Goal: Task Accomplishment & Management: Use online tool/utility

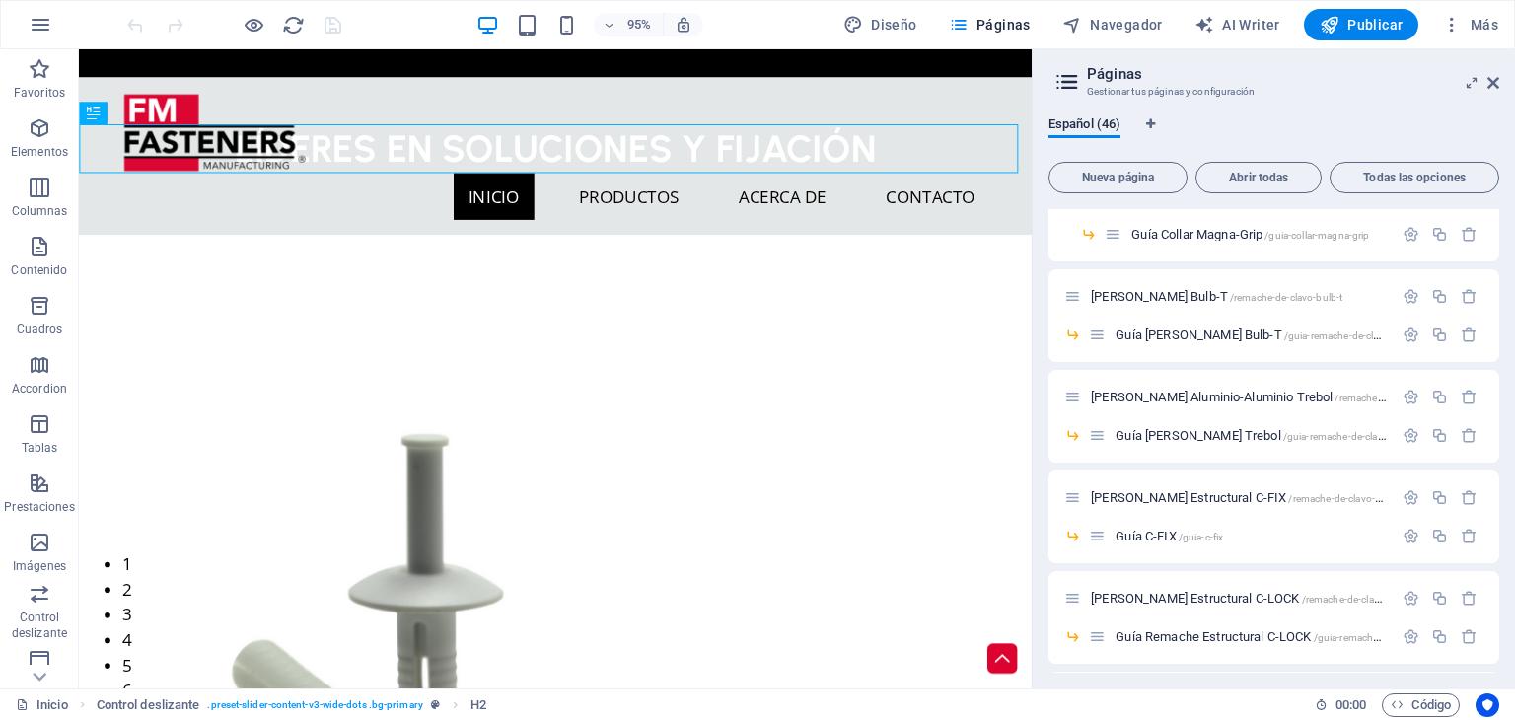
scroll to position [756, 0]
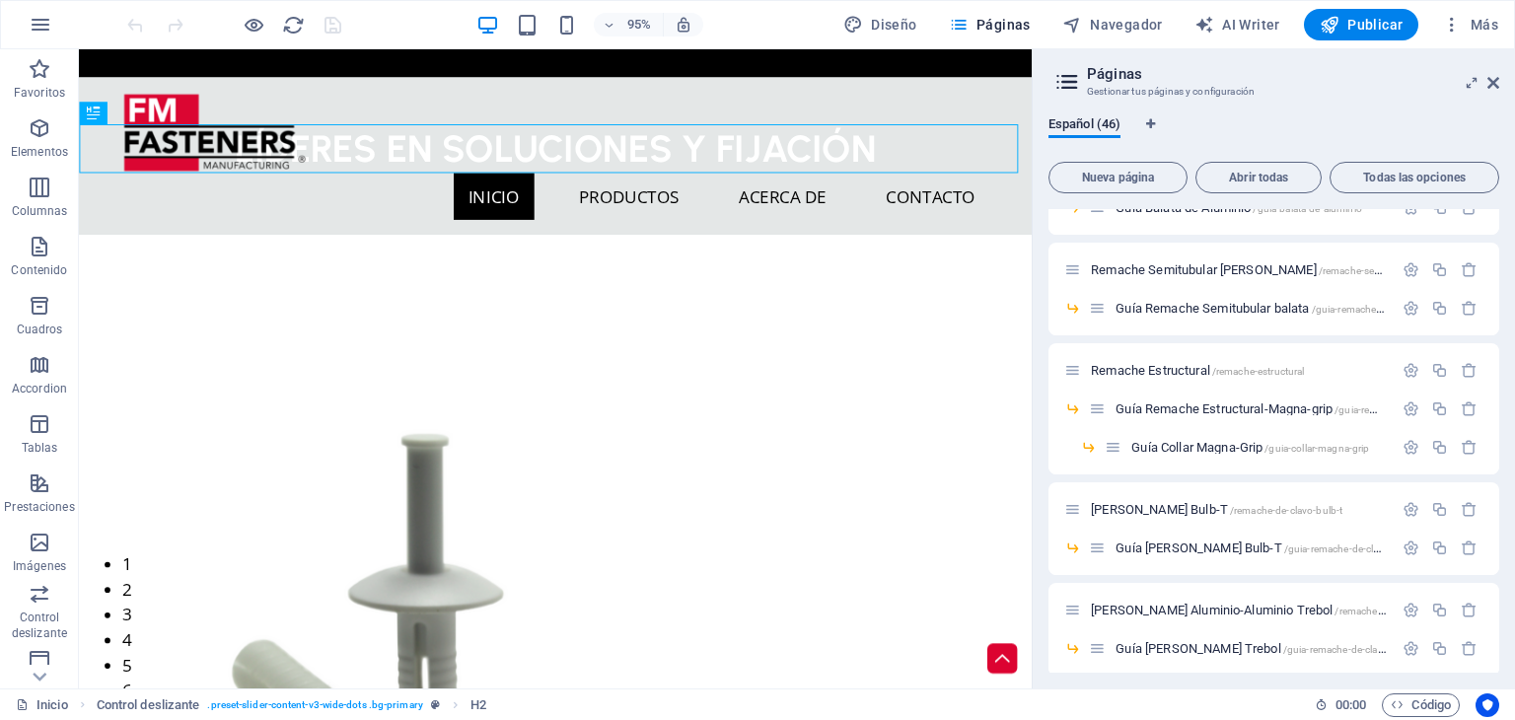
click at [1484, 80] on h2 "Páginas" at bounding box center [1293, 74] width 412 height 18
drag, startPoint x: 1490, startPoint y: 78, endPoint x: 1404, endPoint y: 33, distance: 97.0
click at [1490, 78] on icon at bounding box center [1493, 83] width 12 height 16
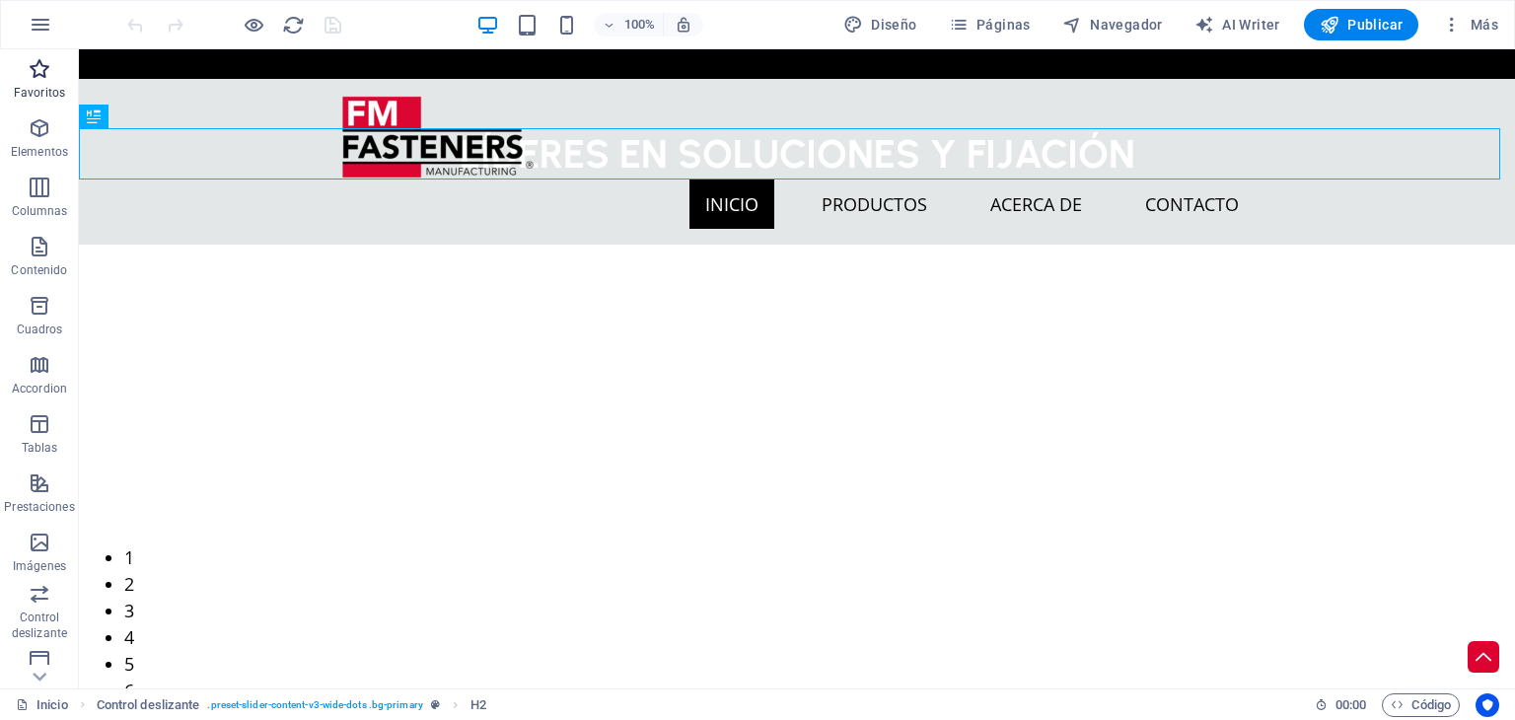
click at [43, 80] on icon "button" at bounding box center [40, 69] width 24 height 24
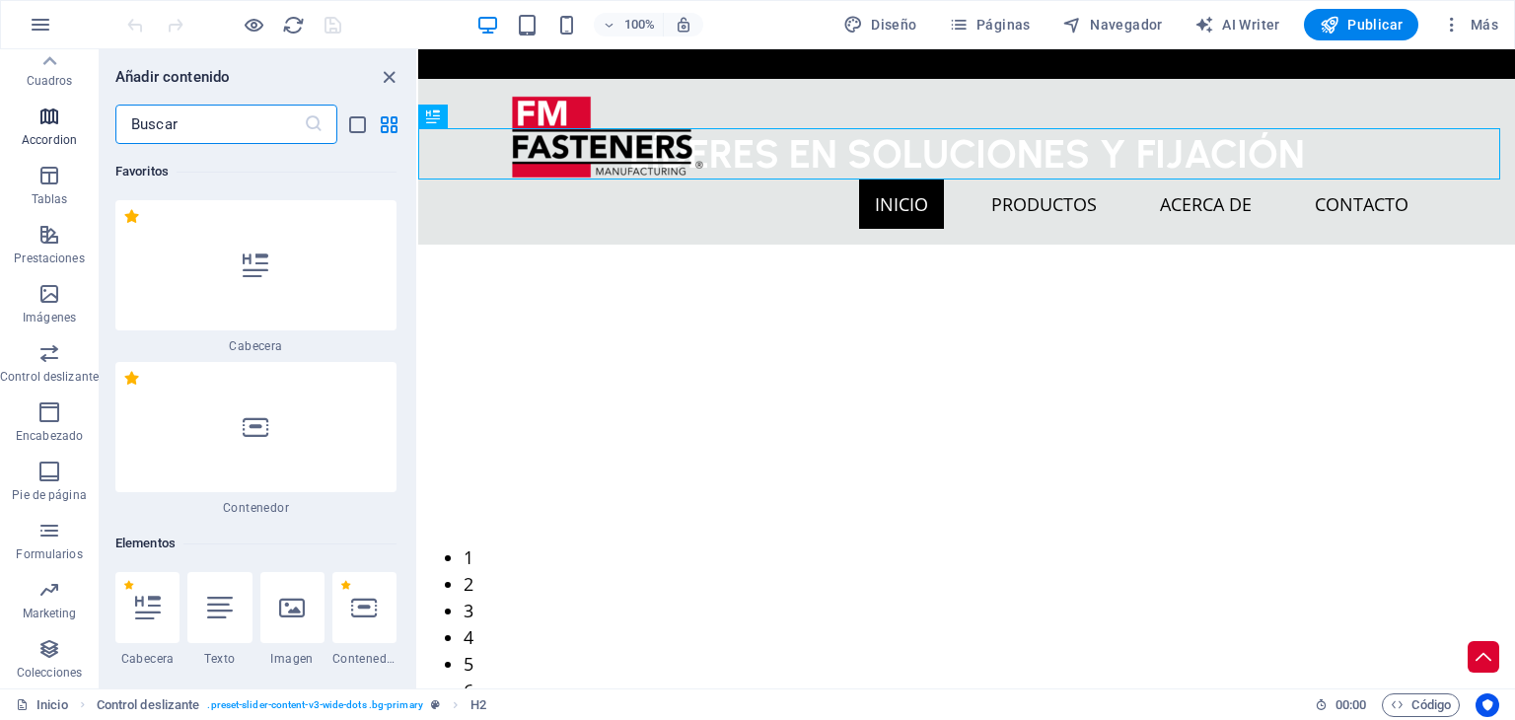
scroll to position [0, 0]
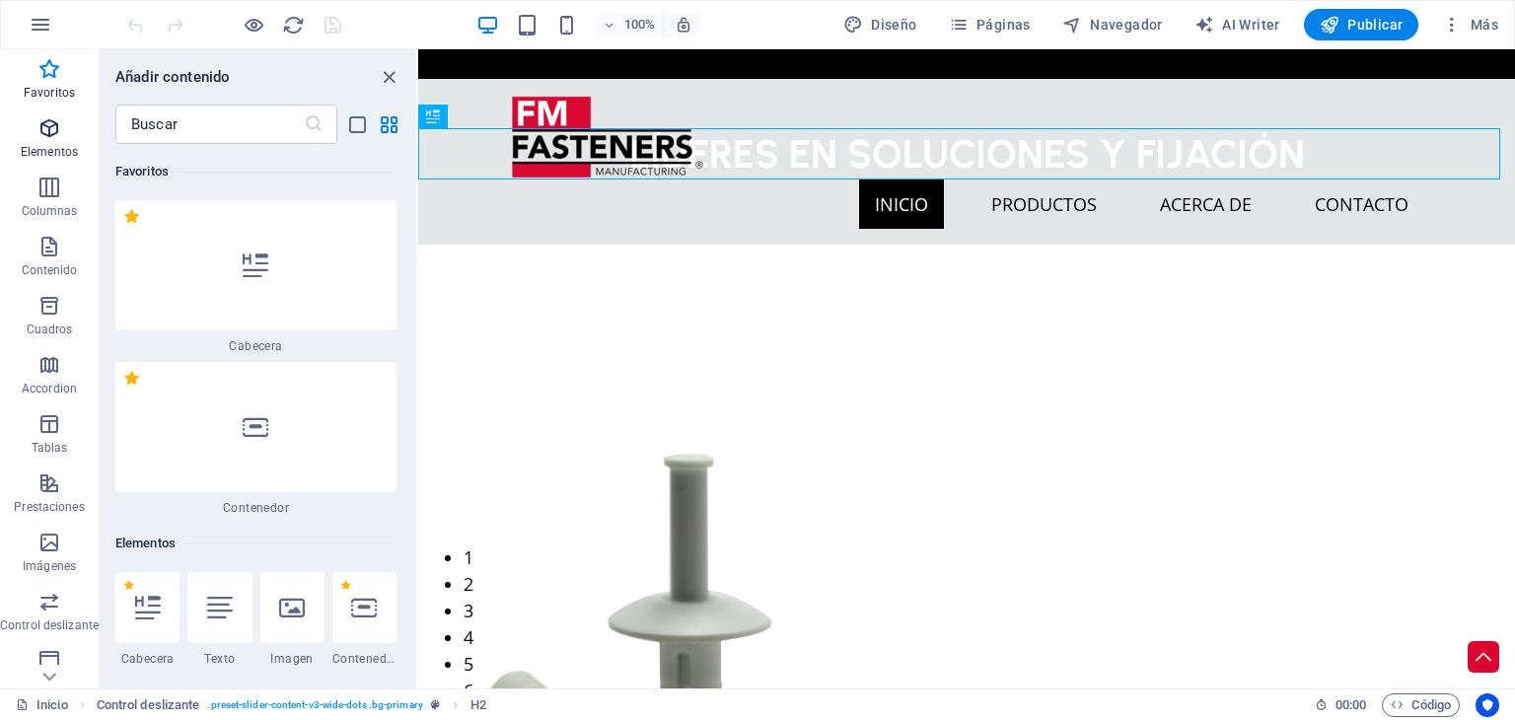
click at [54, 144] on p "Elementos" at bounding box center [49, 152] width 57 height 16
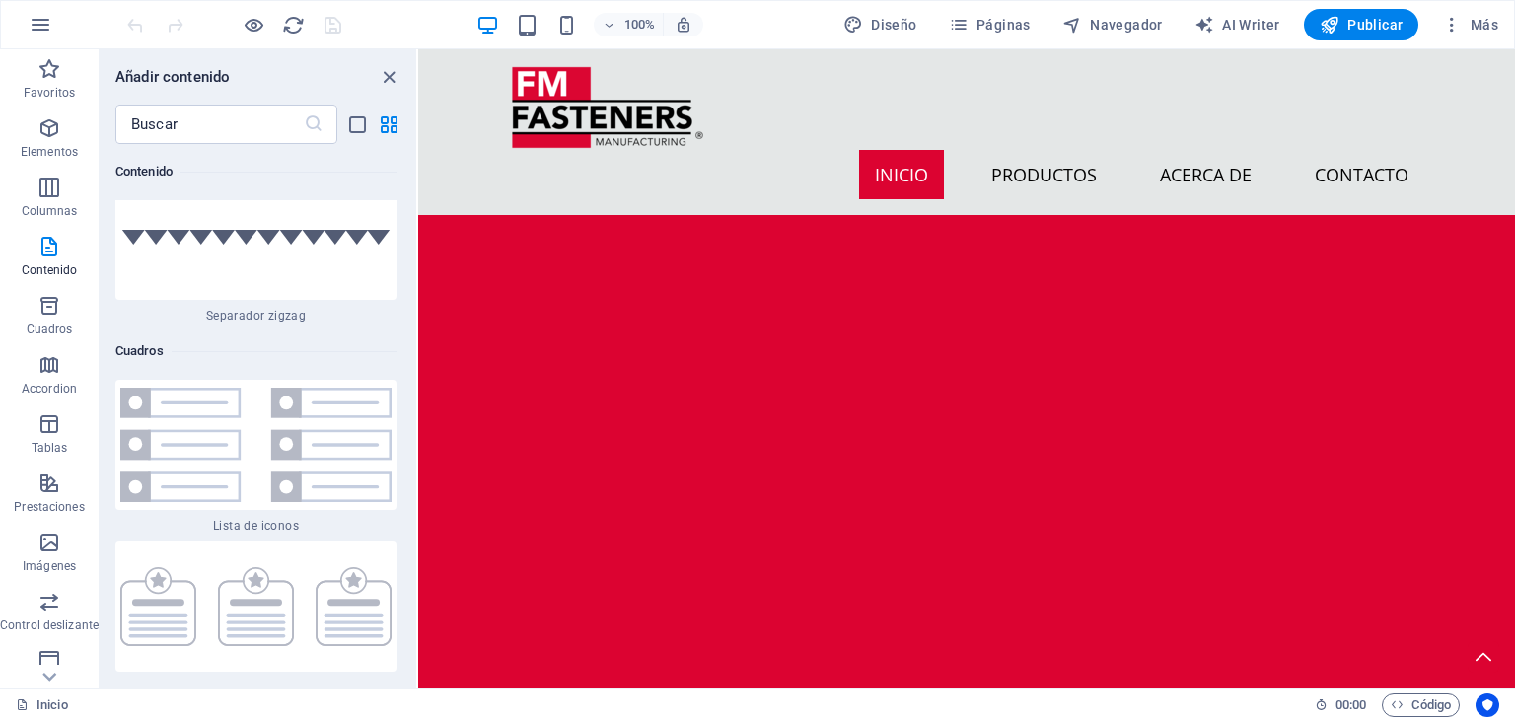
scroll to position [10559, 0]
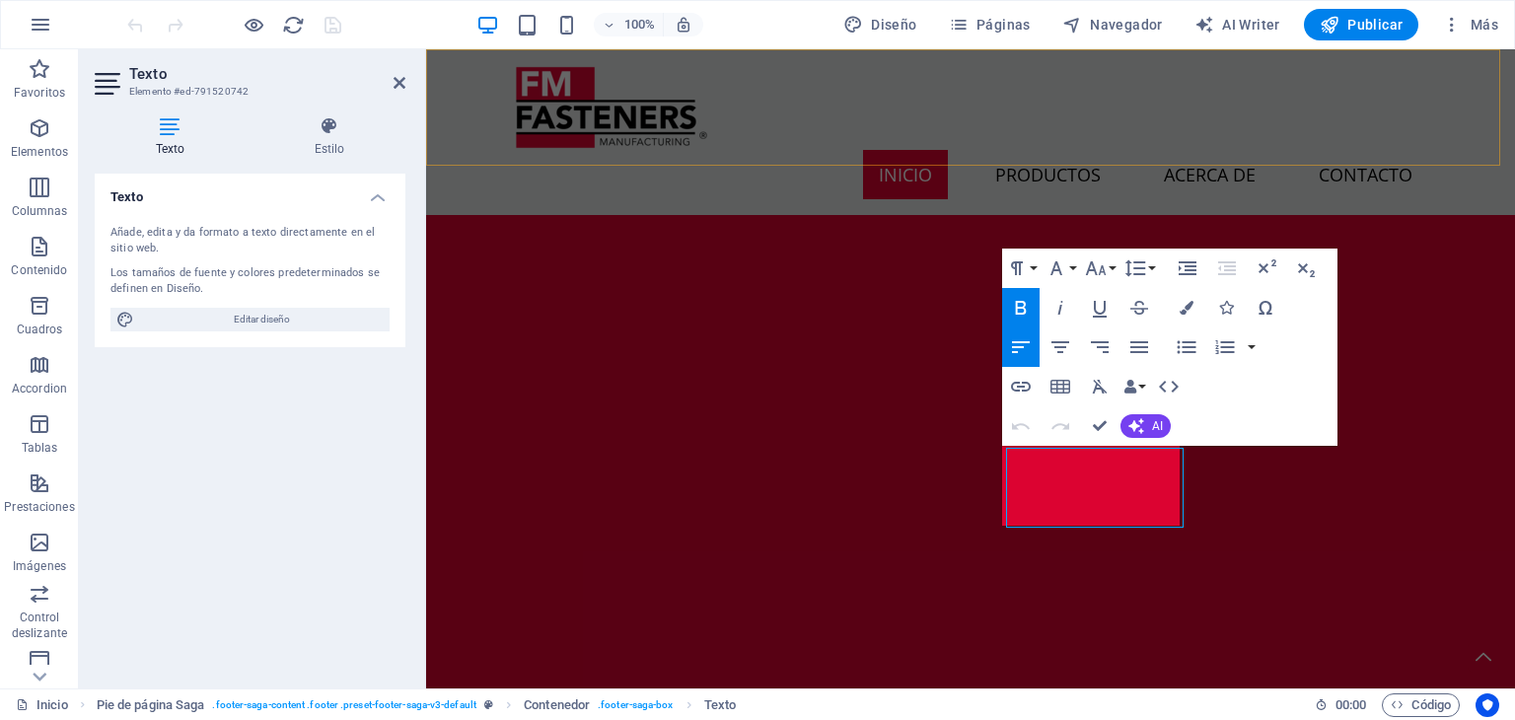
scroll to position [3134, 0]
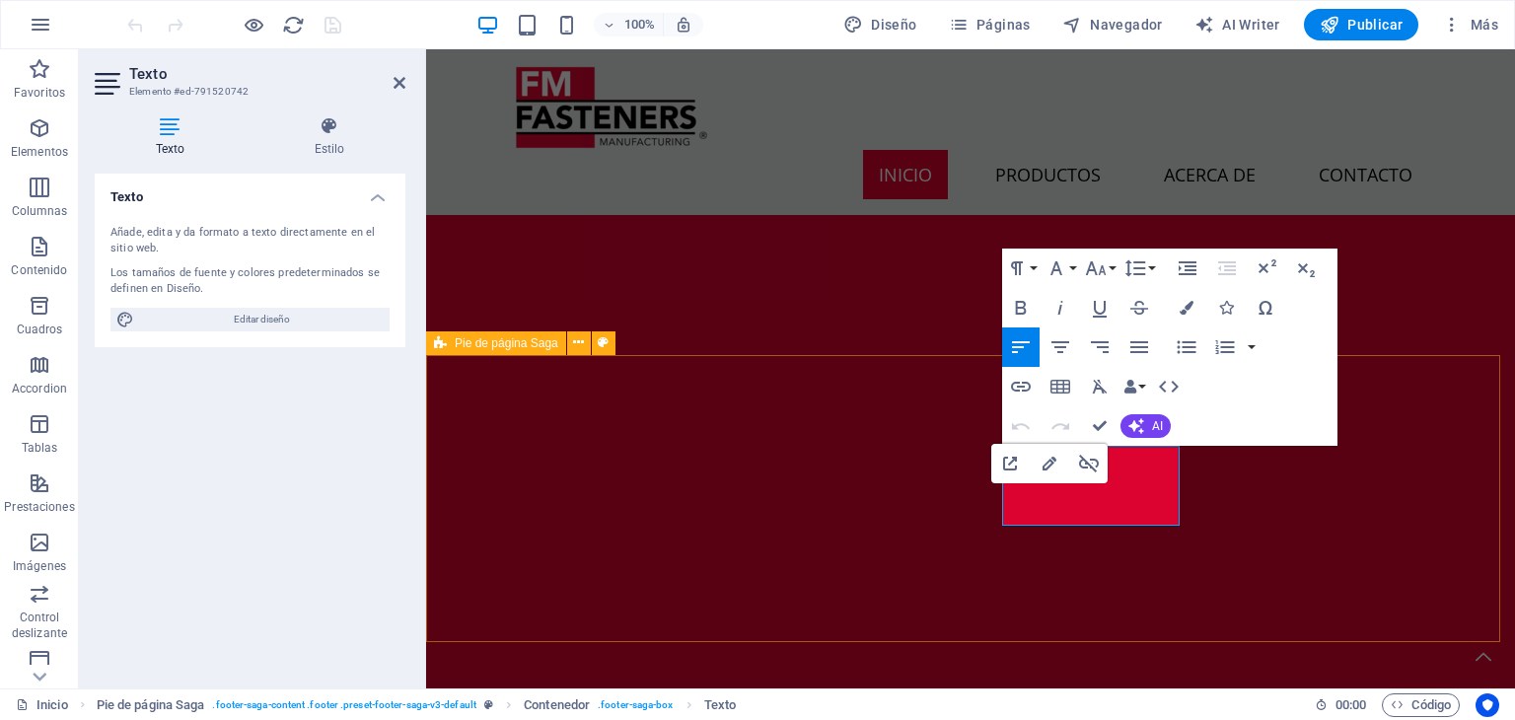
drag, startPoint x: 1144, startPoint y: 514, endPoint x: 955, endPoint y: 442, distance: 201.6
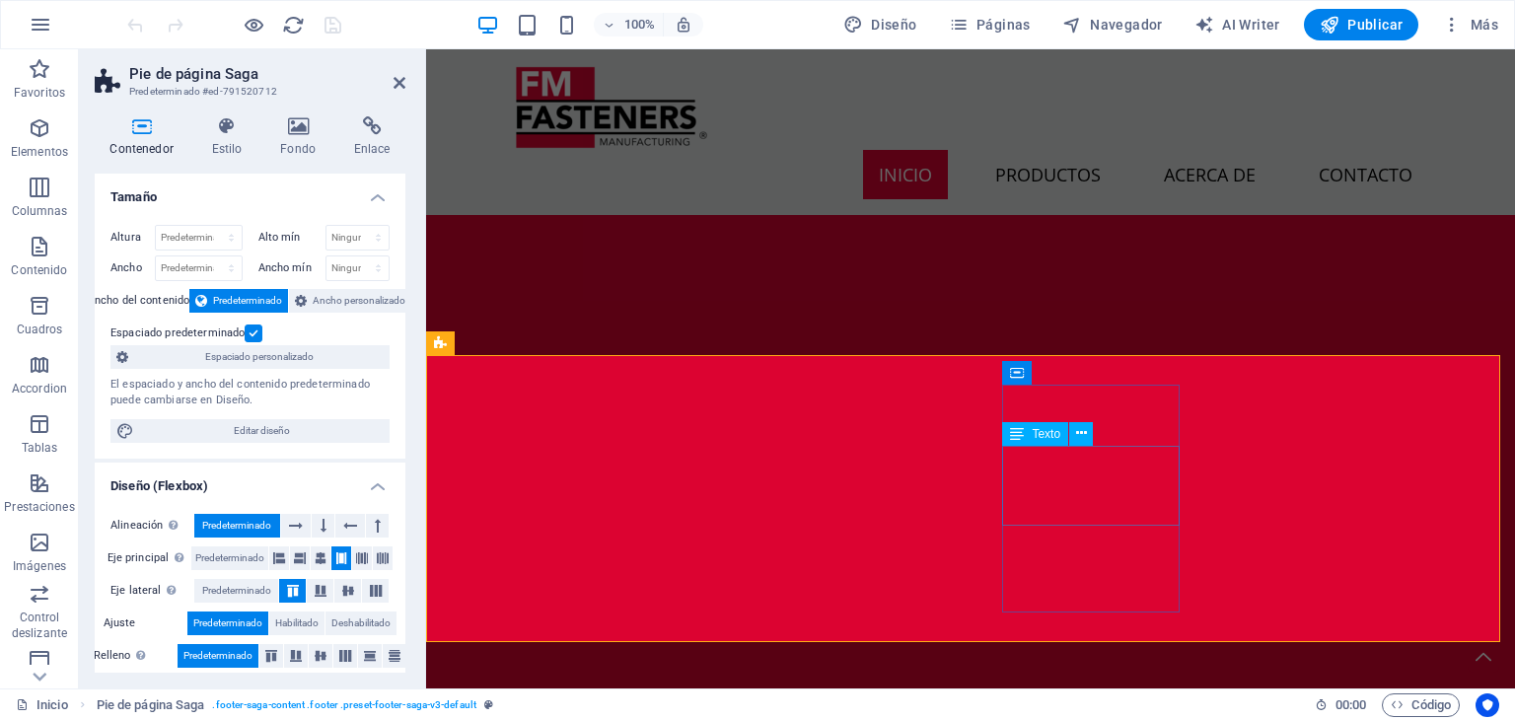
click at [377, 152] on h4 "Enlace" at bounding box center [371, 136] width 67 height 41
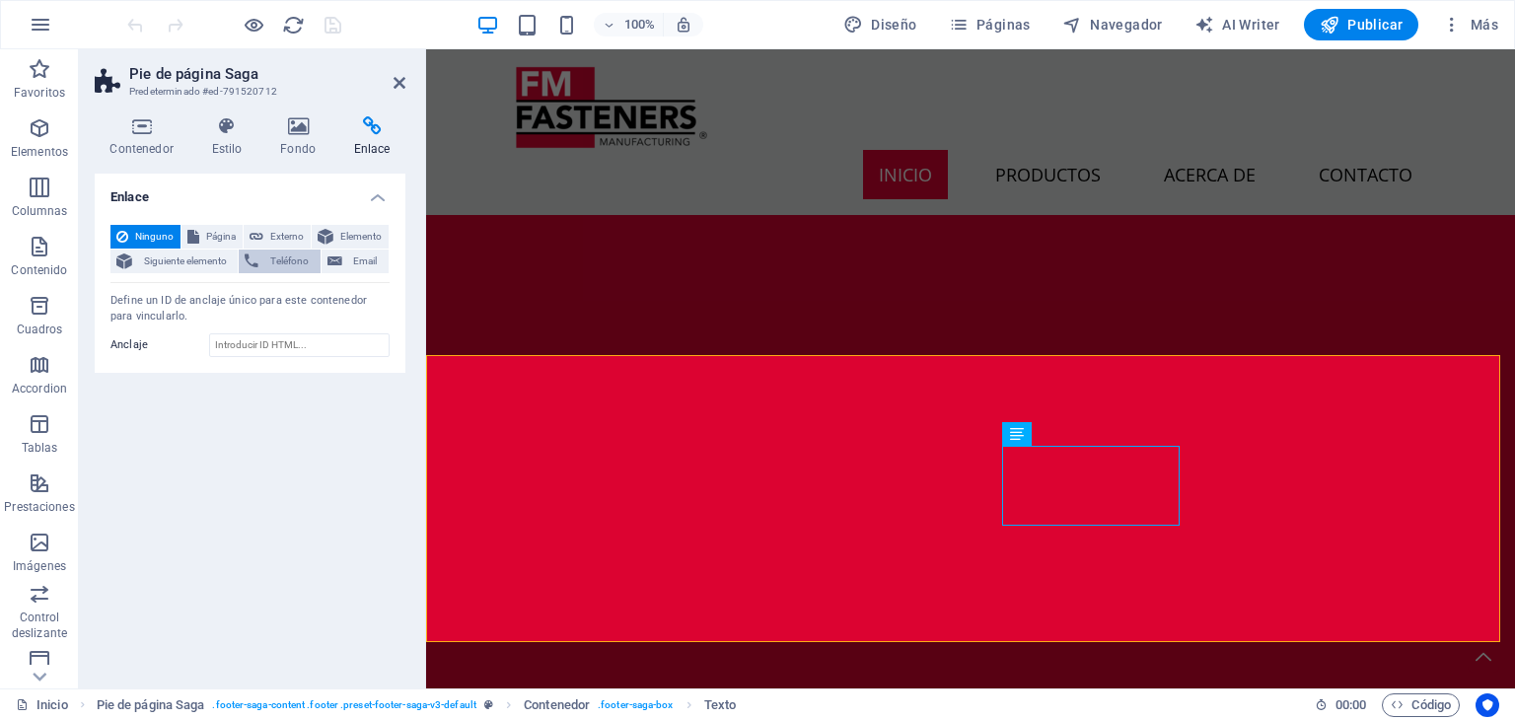
click at [277, 253] on span "Teléfono" at bounding box center [288, 261] width 49 height 24
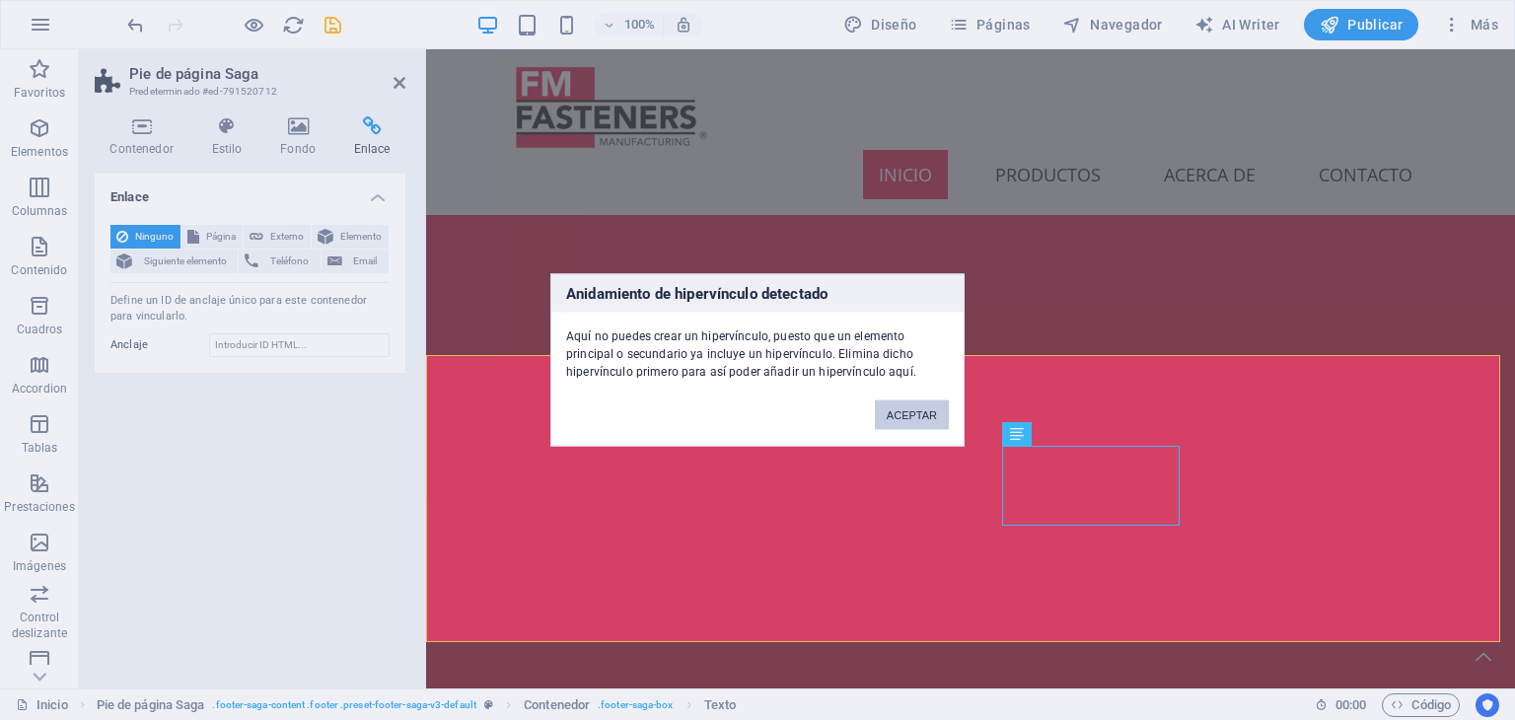
click at [903, 422] on button "ACEPTAR" at bounding box center [912, 415] width 74 height 30
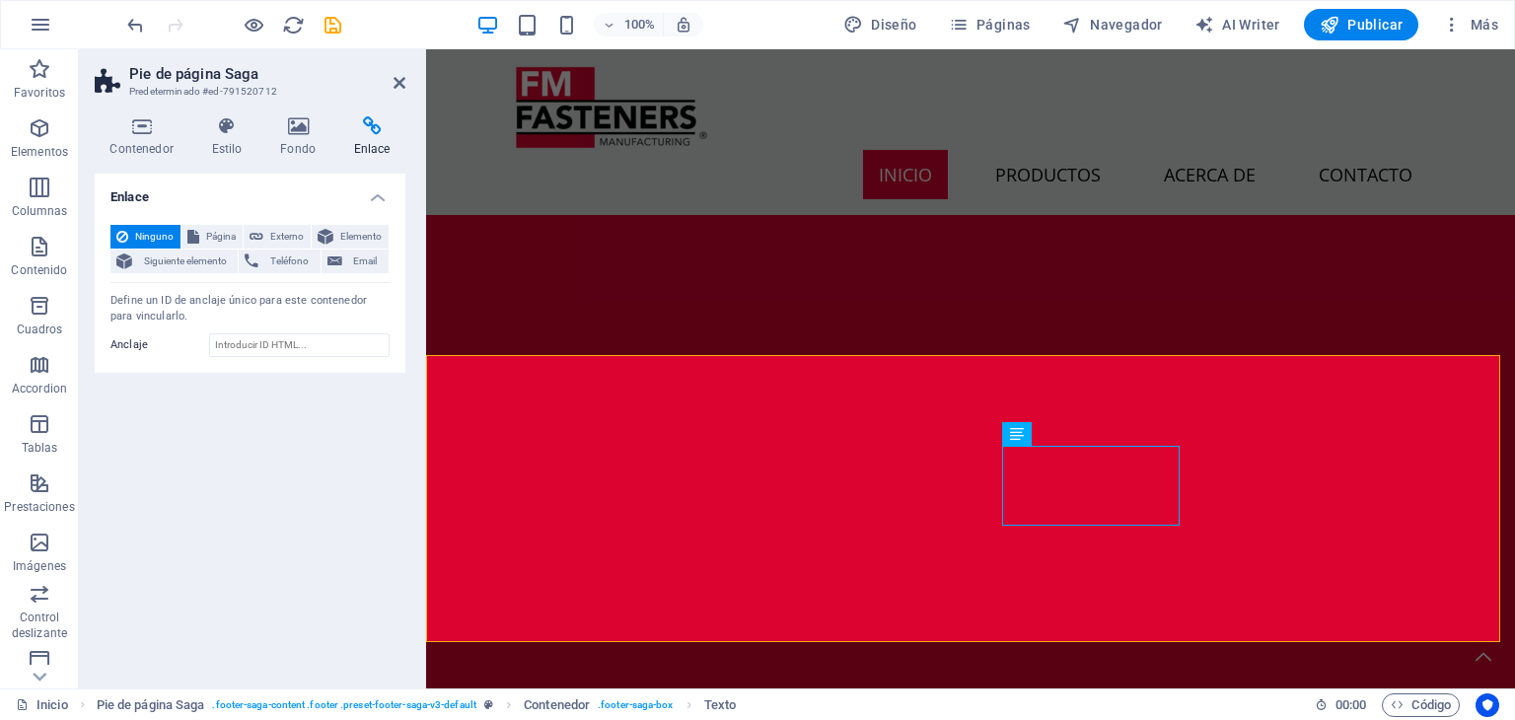
click at [405, 84] on aside "Pie de página Saga Predeterminado #ed-791520712 Contenedor Estilo Fondo Enlace …" at bounding box center [252, 368] width 347 height 639
click at [399, 83] on icon at bounding box center [399, 83] width 12 height 16
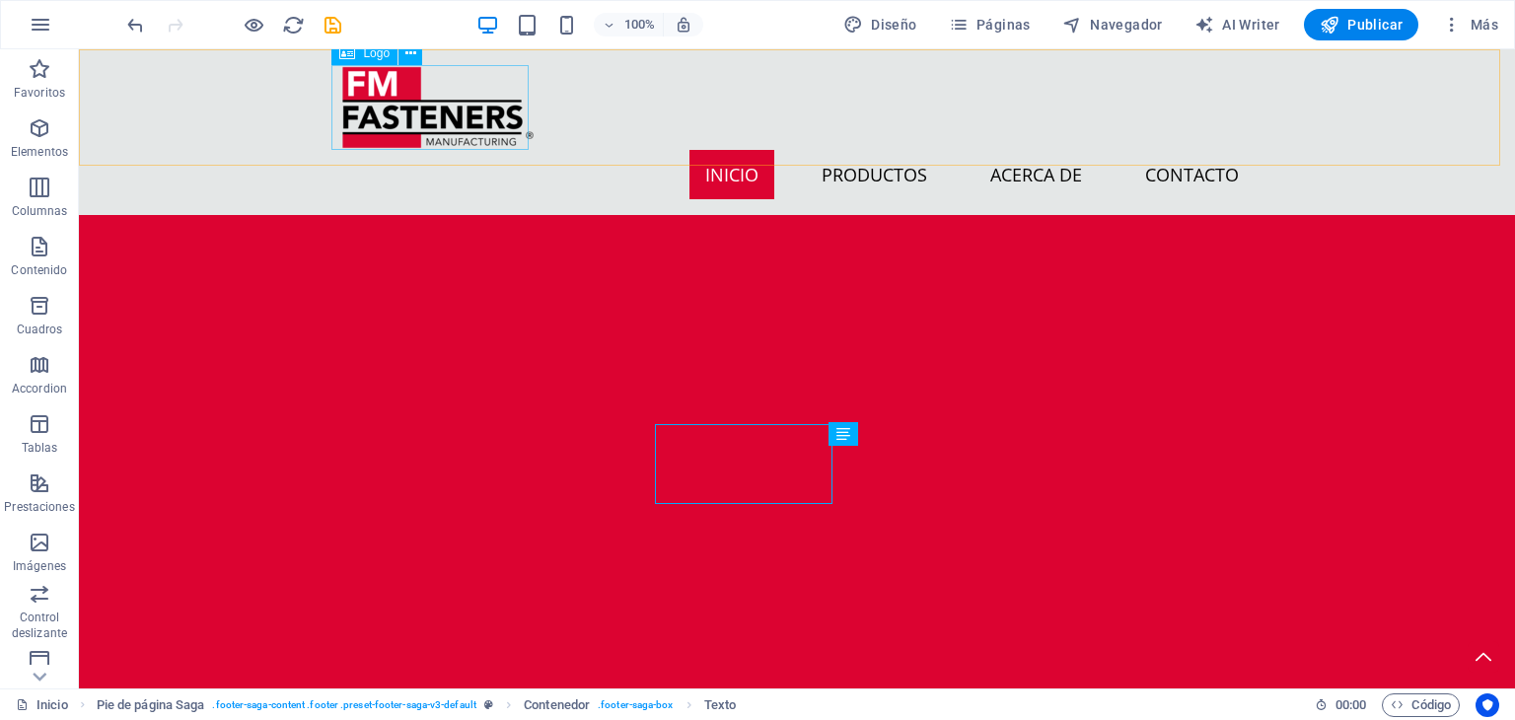
scroll to position [3155, 0]
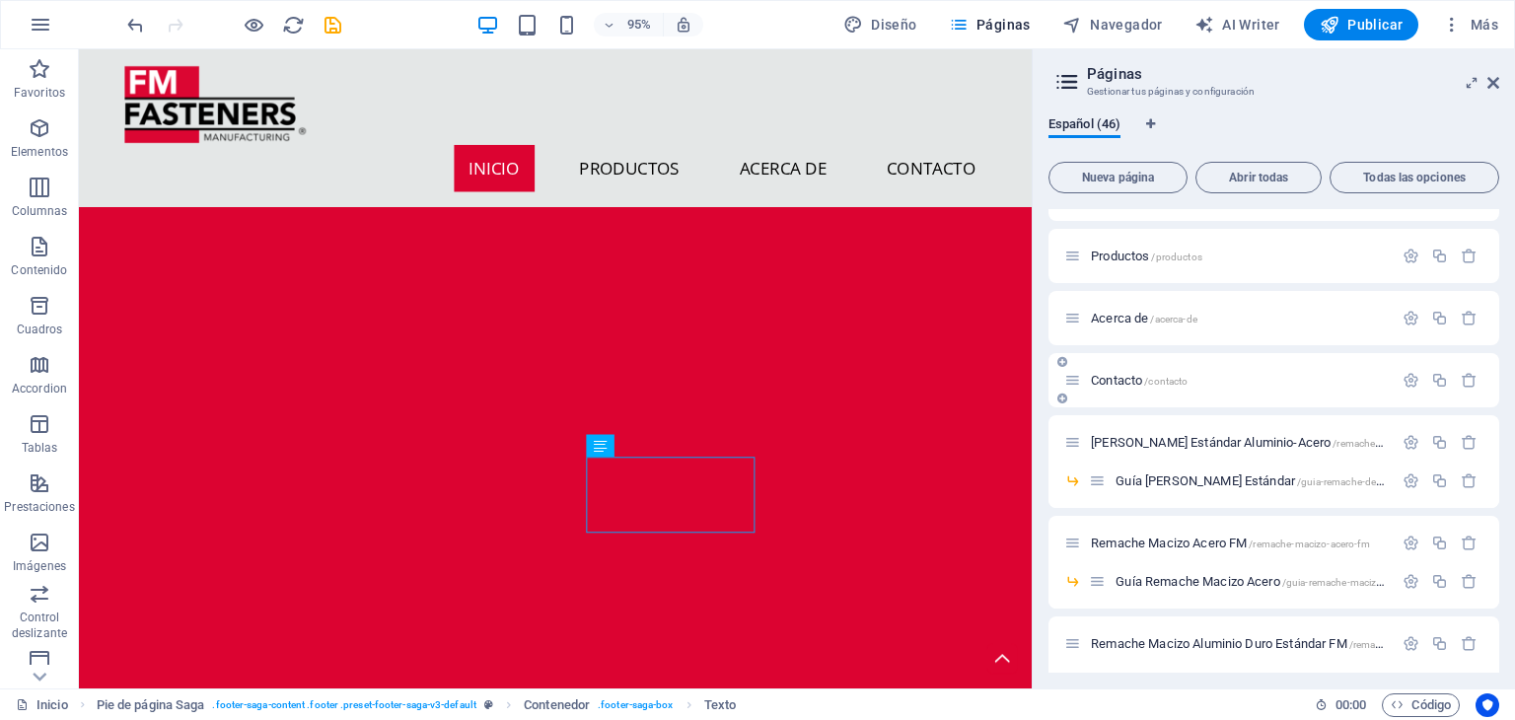
scroll to position [41, 0]
click at [1123, 376] on span "Contacto /contacto" at bounding box center [1139, 381] width 97 height 15
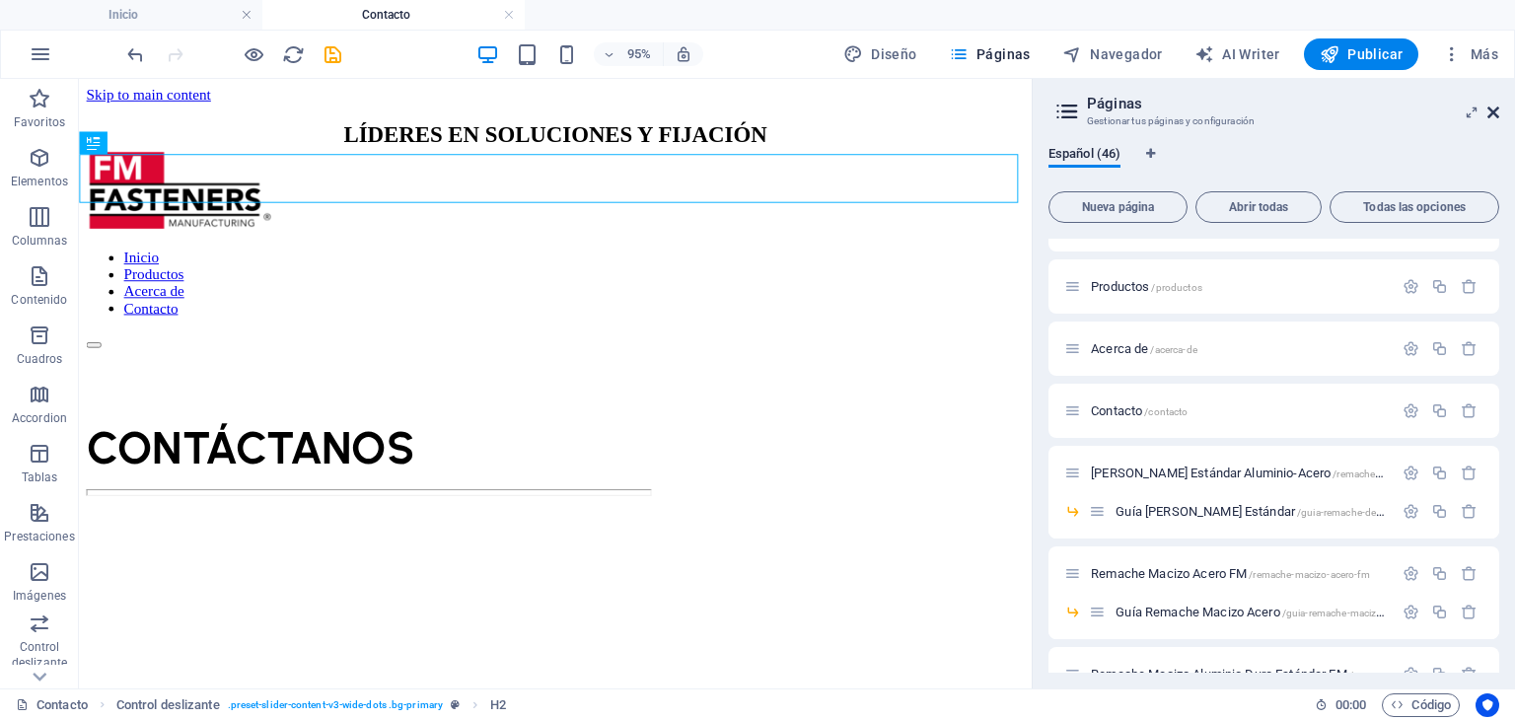
scroll to position [0, 0]
click at [1498, 111] on icon at bounding box center [1493, 113] width 12 height 16
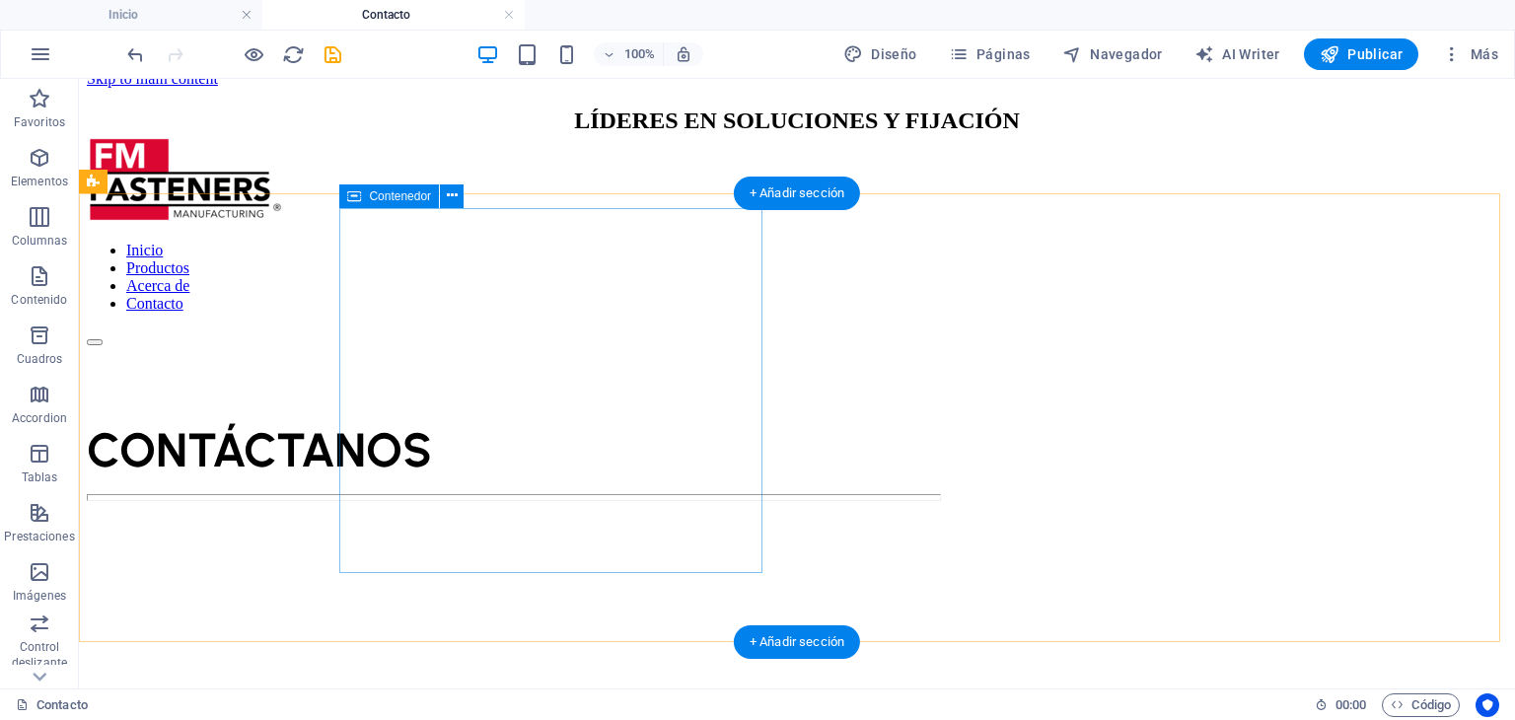
scroll to position [184, 0]
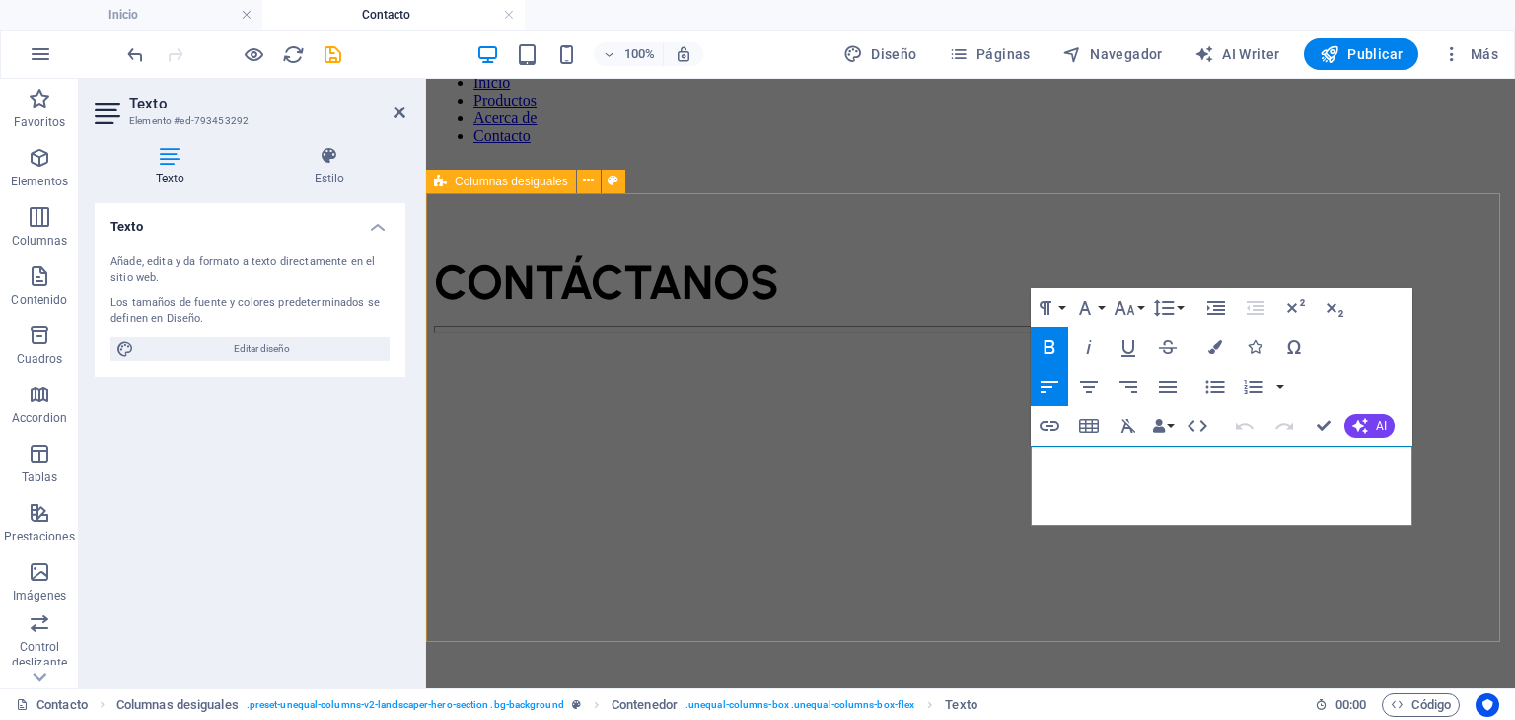
drag, startPoint x: 1152, startPoint y: 493, endPoint x: 1022, endPoint y: 483, distance: 130.5
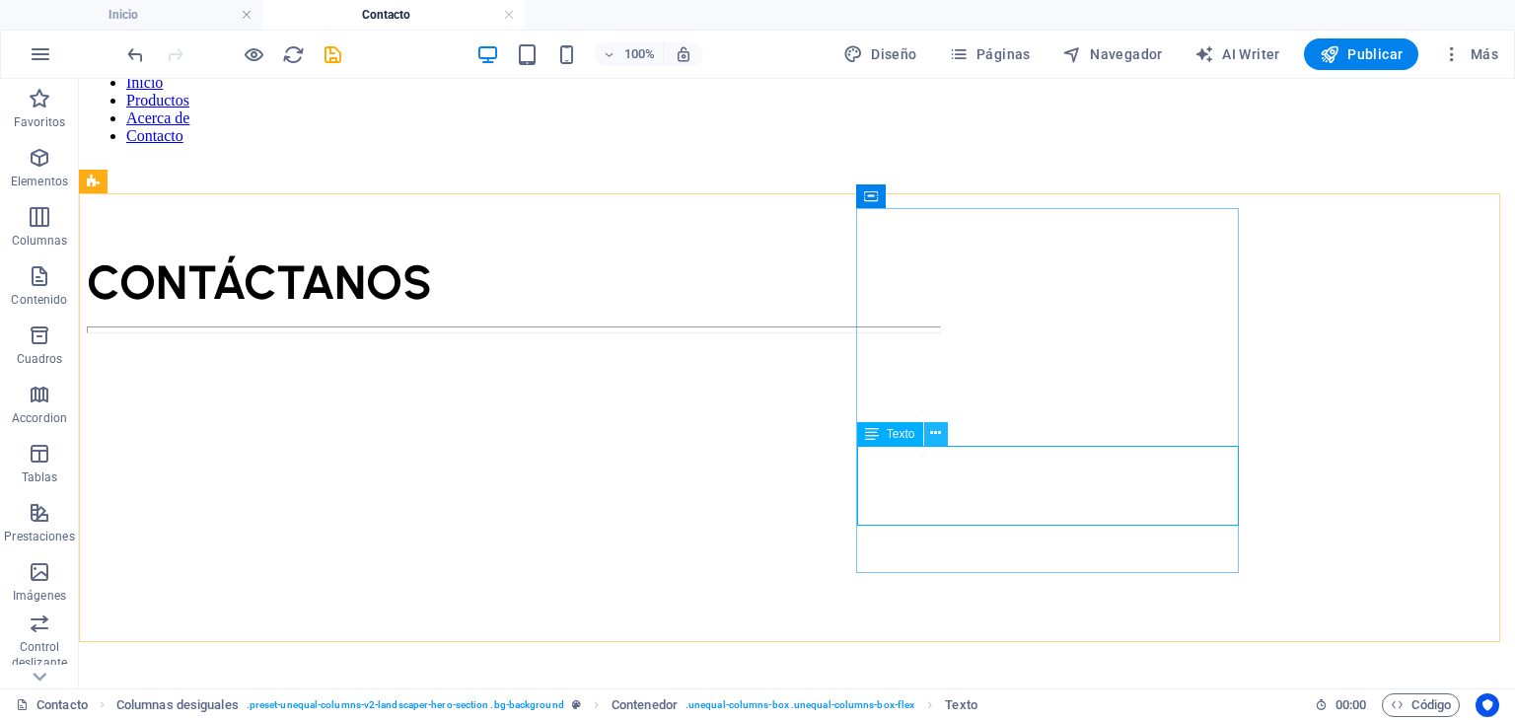
click at [934, 439] on icon at bounding box center [935, 433] width 11 height 21
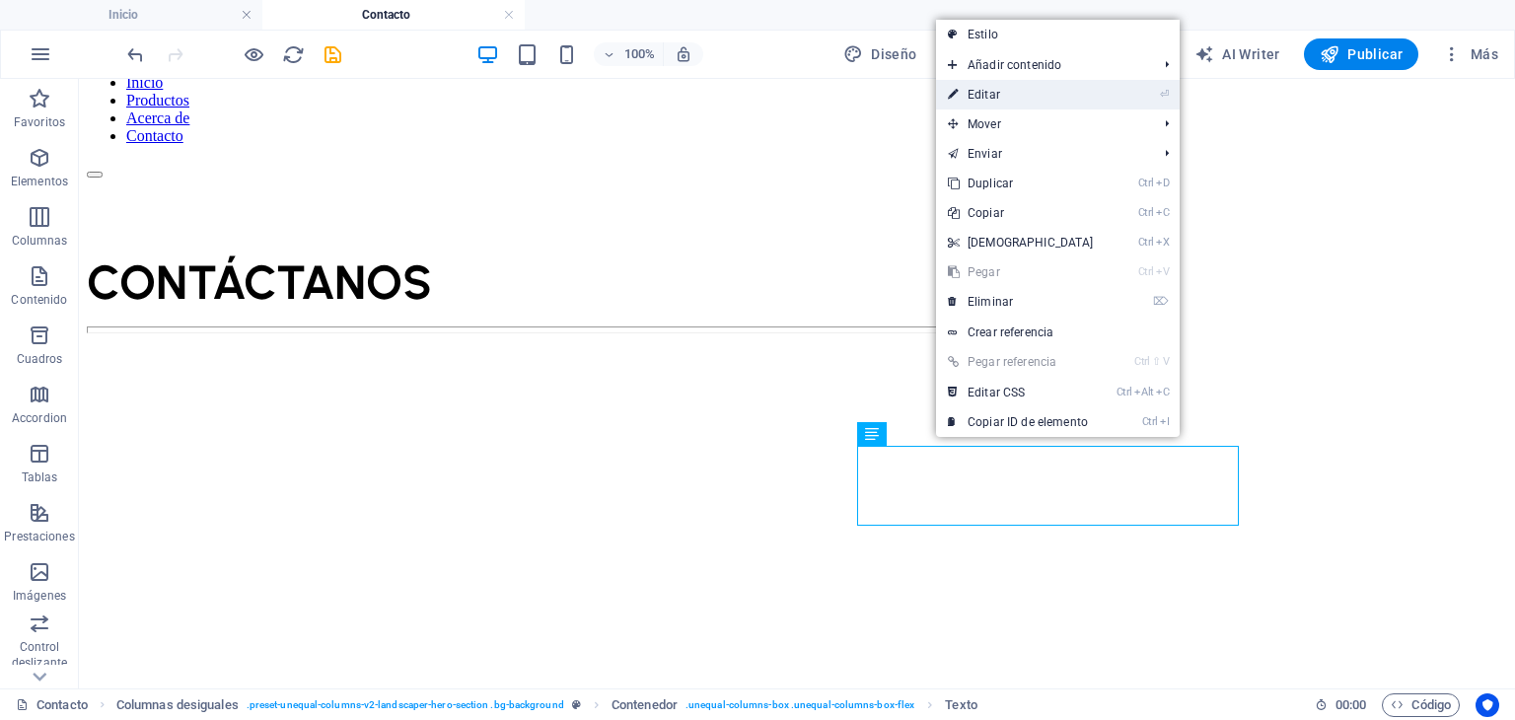
click at [982, 100] on link "⏎ Editar" at bounding box center [1021, 95] width 170 height 30
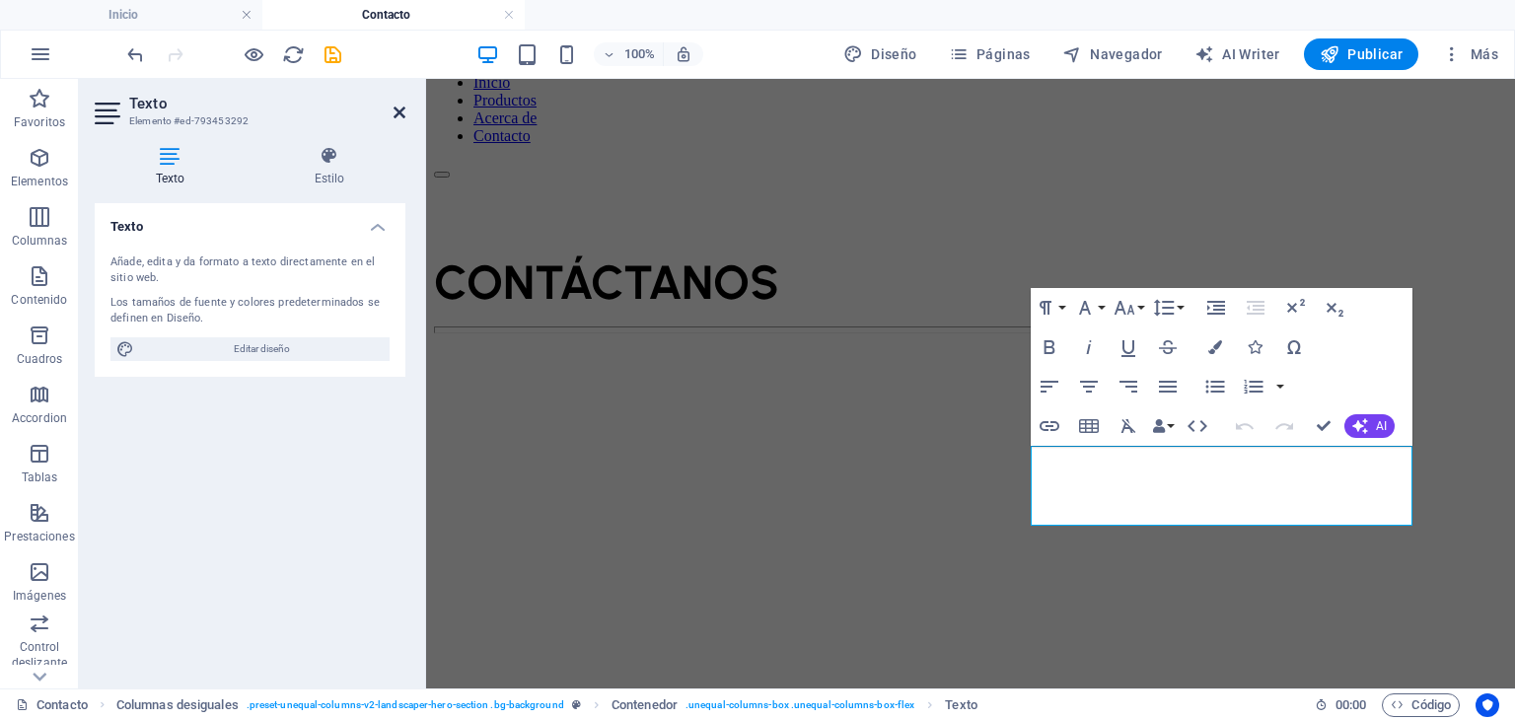
click at [400, 116] on icon at bounding box center [399, 113] width 12 height 16
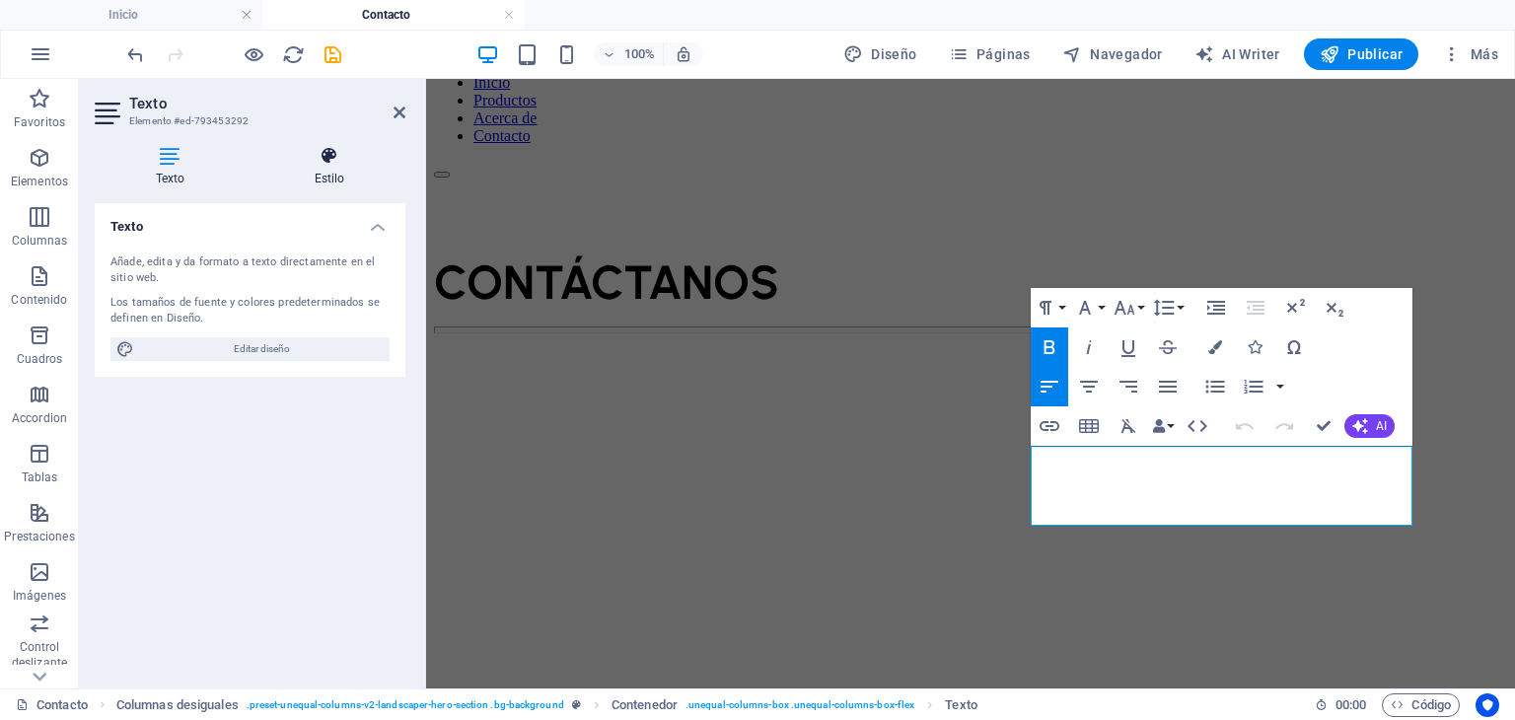
click at [340, 170] on h4 "Estilo" at bounding box center [329, 166] width 152 height 41
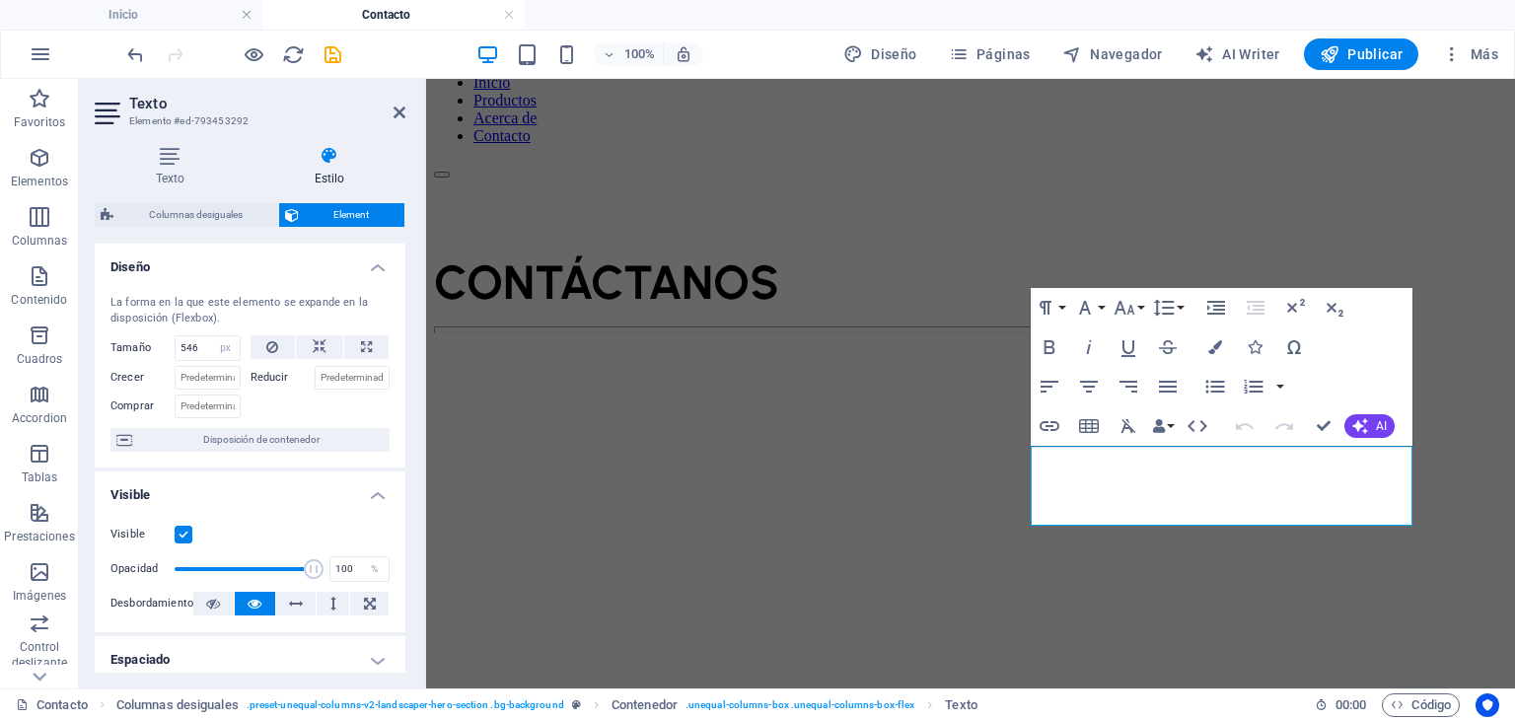
click at [167, 190] on div "Texto Estilo Texto Añade, edita y da formato a texto directamente en el sitio w…" at bounding box center [250, 409] width 311 height 527
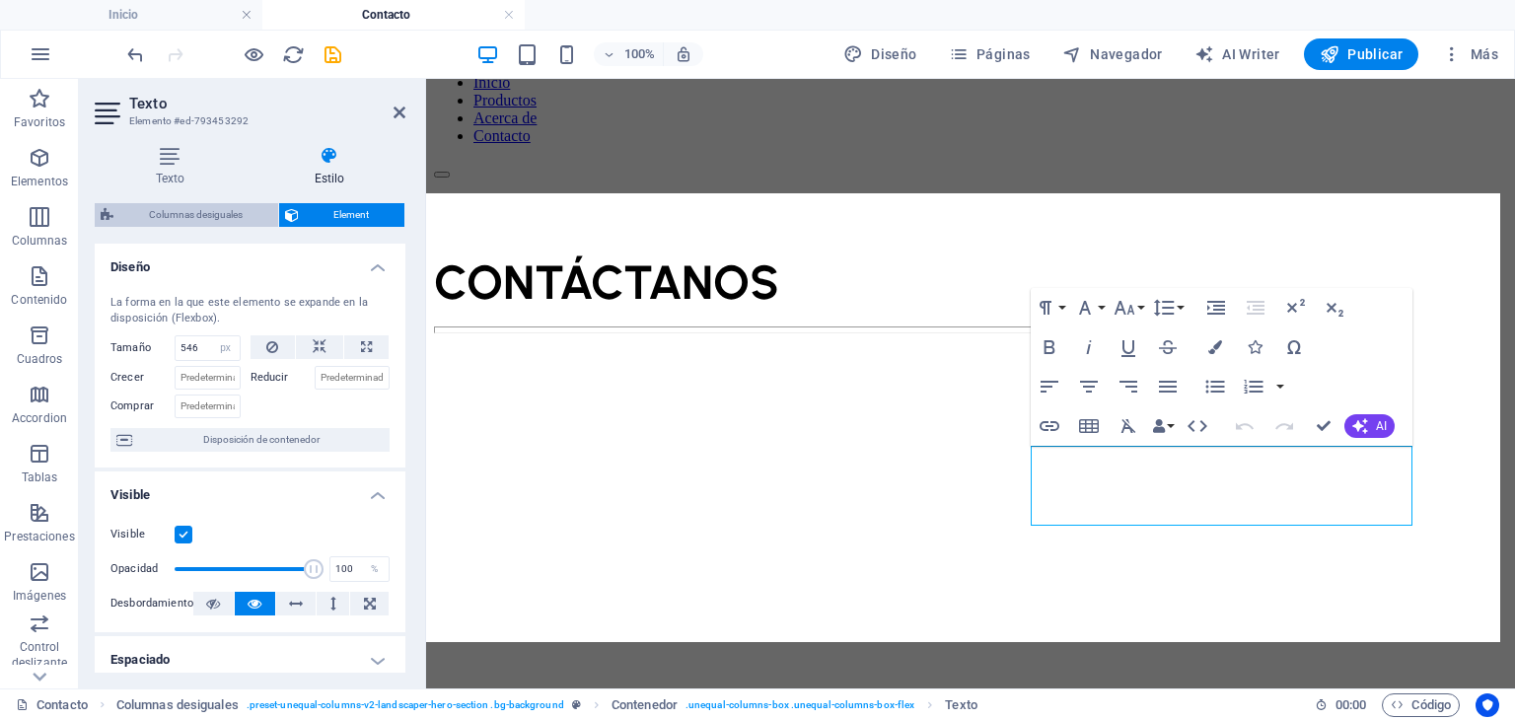
click at [207, 210] on span "Columnas desiguales" at bounding box center [195, 215] width 153 height 24
select select "%"
select select "px"
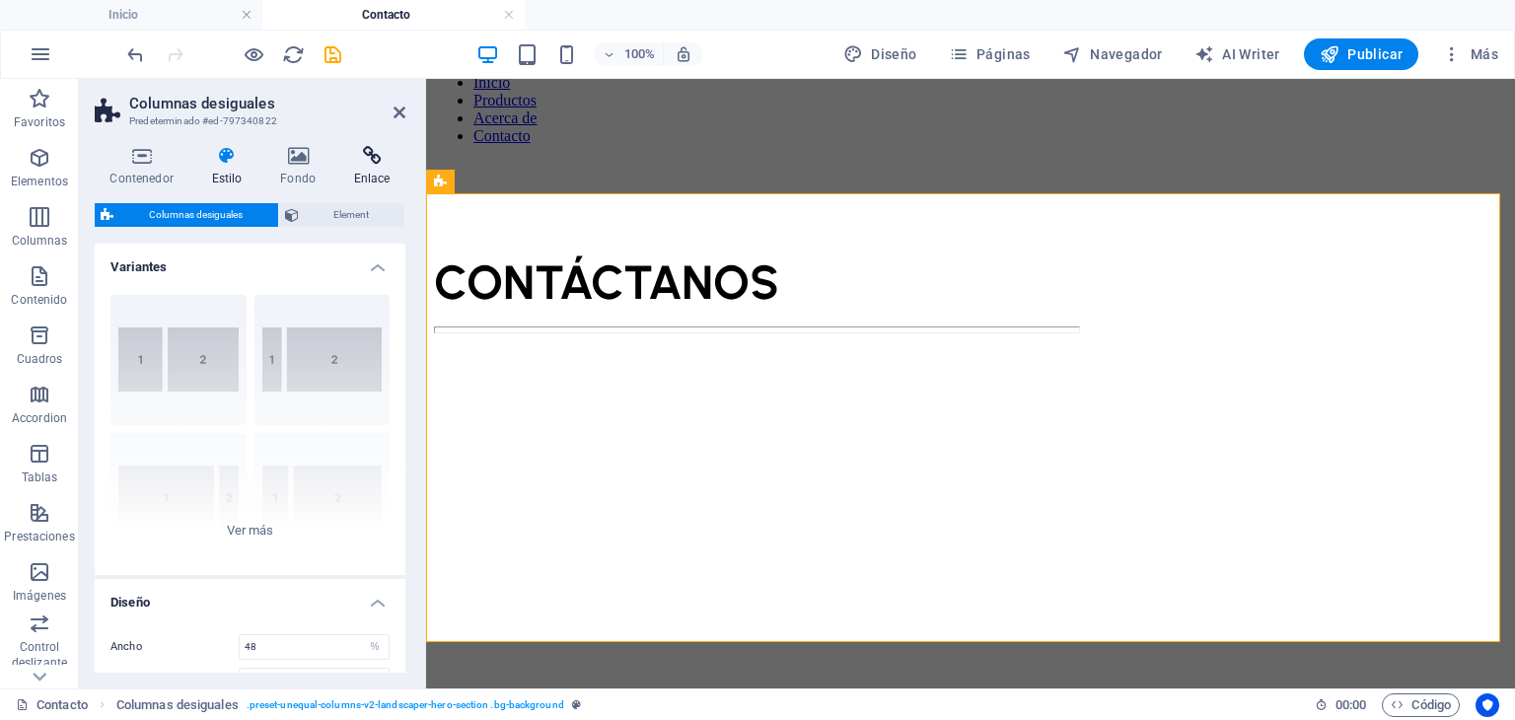
click at [389, 171] on h4 "Enlace" at bounding box center [371, 166] width 67 height 41
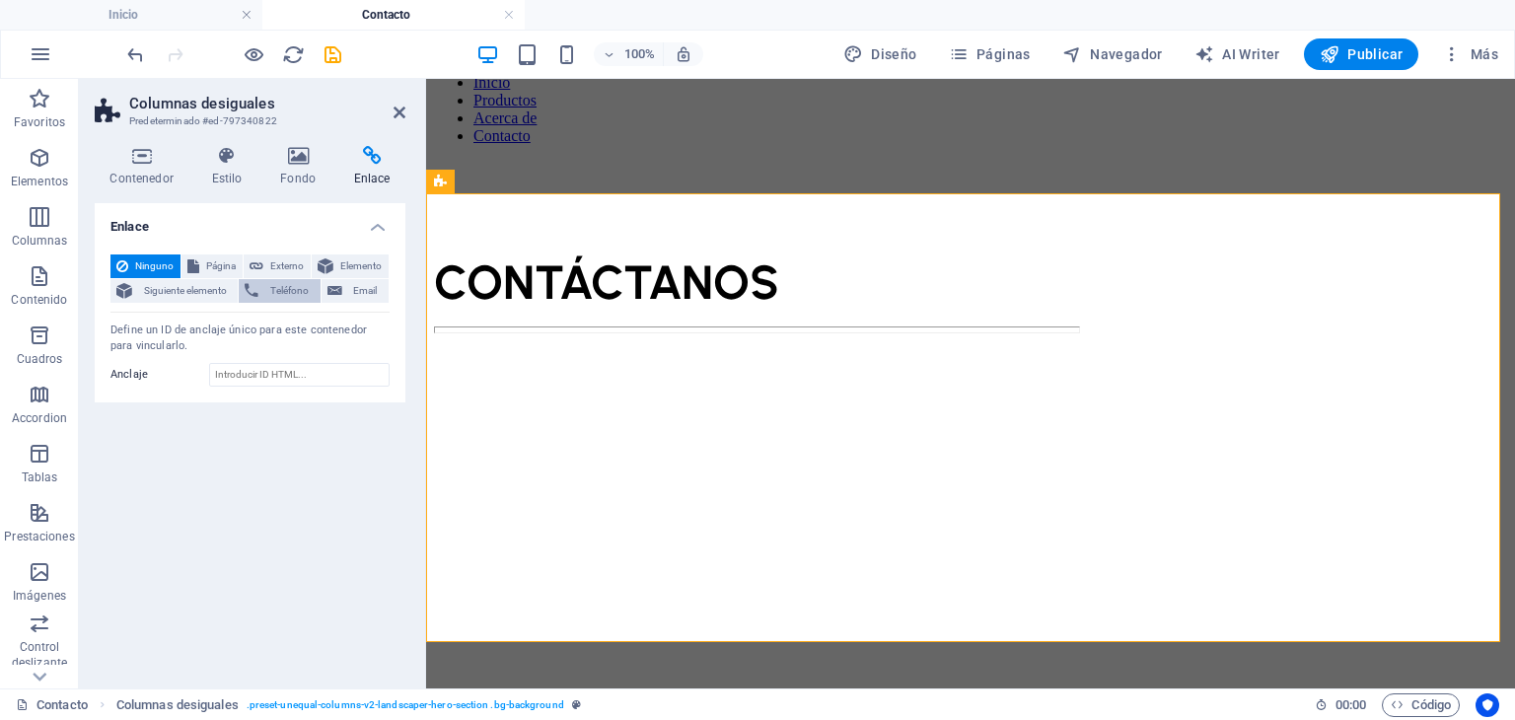
click at [285, 293] on span "Teléfono" at bounding box center [288, 291] width 49 height 24
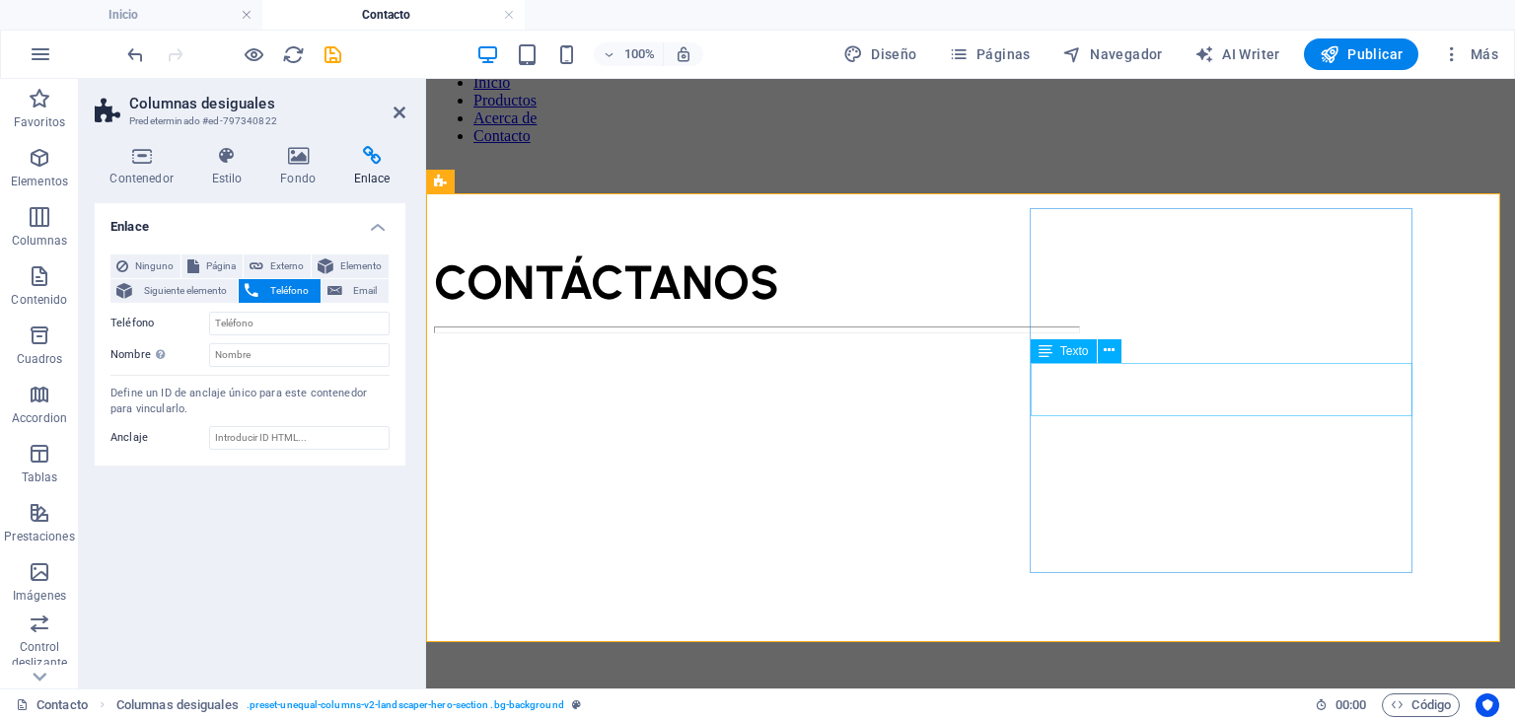
drag, startPoint x: 1184, startPoint y: 382, endPoint x: 1533, endPoint y: 382, distance: 349.0
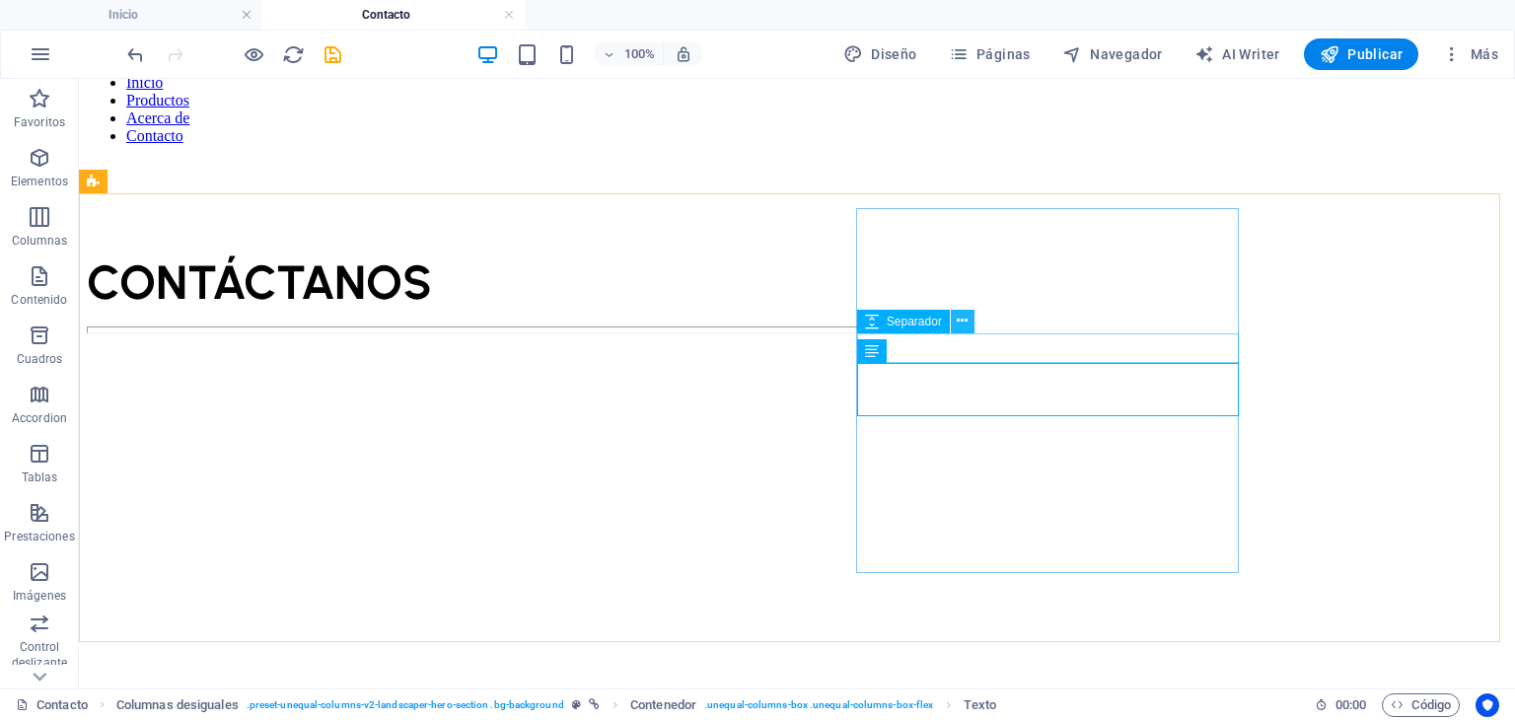
click at [966, 330] on icon at bounding box center [961, 321] width 11 height 21
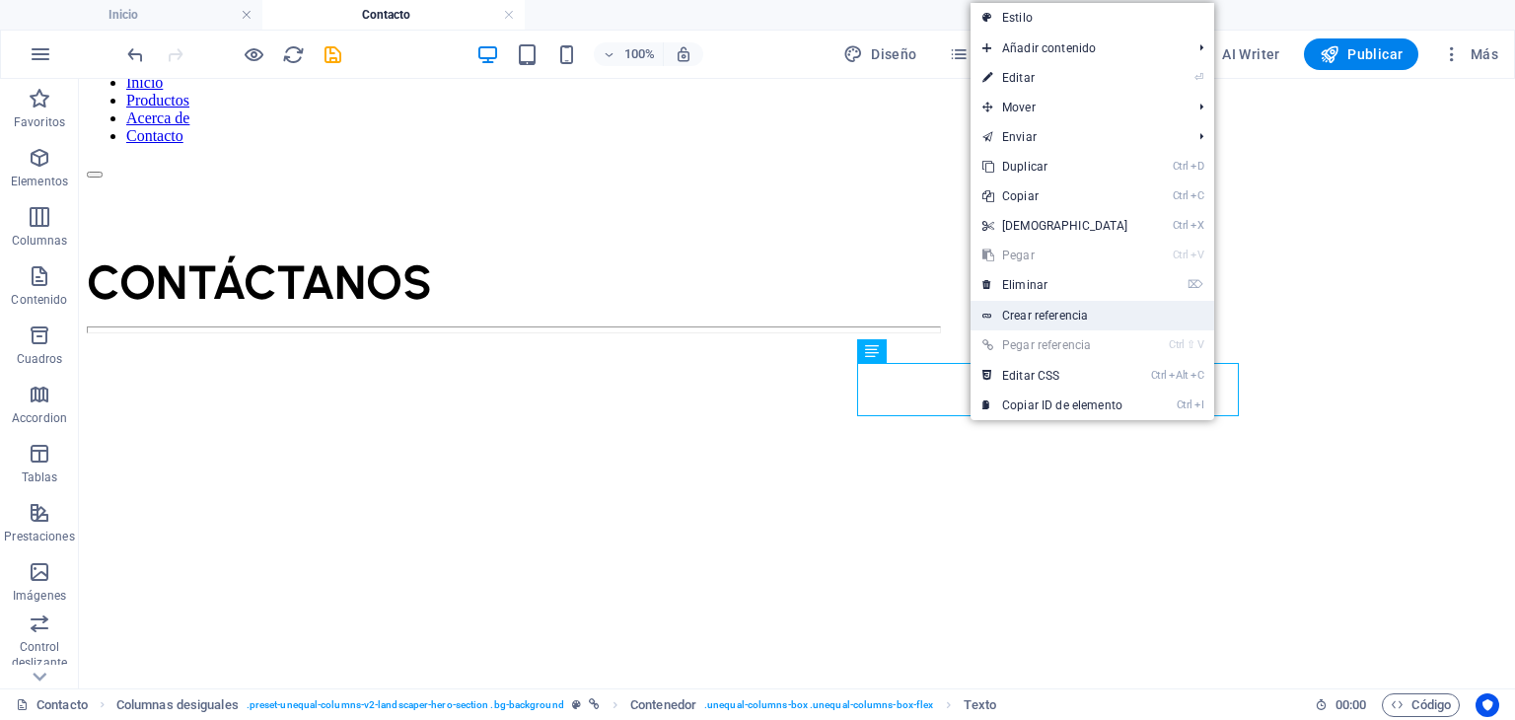
click at [1049, 314] on link "Crear referencia" at bounding box center [1092, 316] width 244 height 30
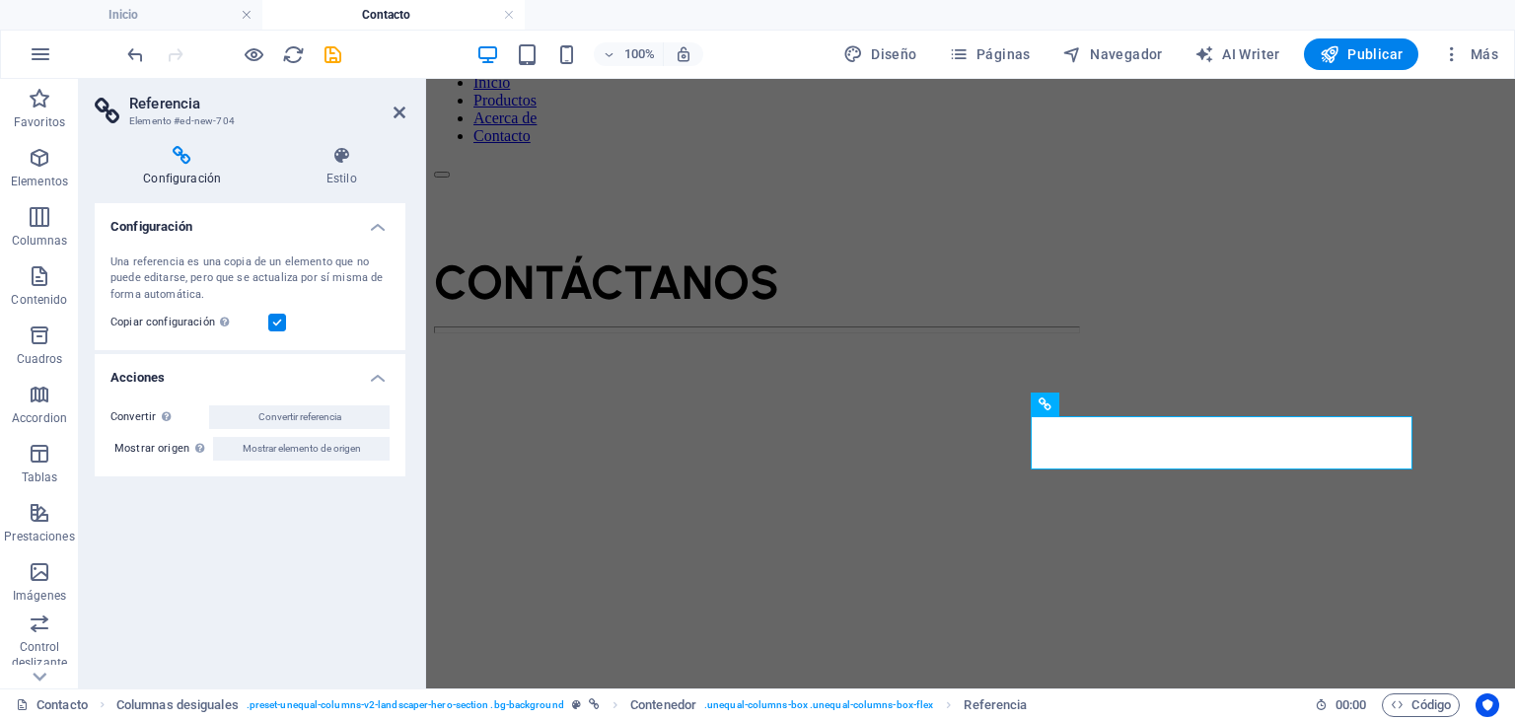
click at [366, 222] on h4 "Configuración" at bounding box center [250, 220] width 311 height 35
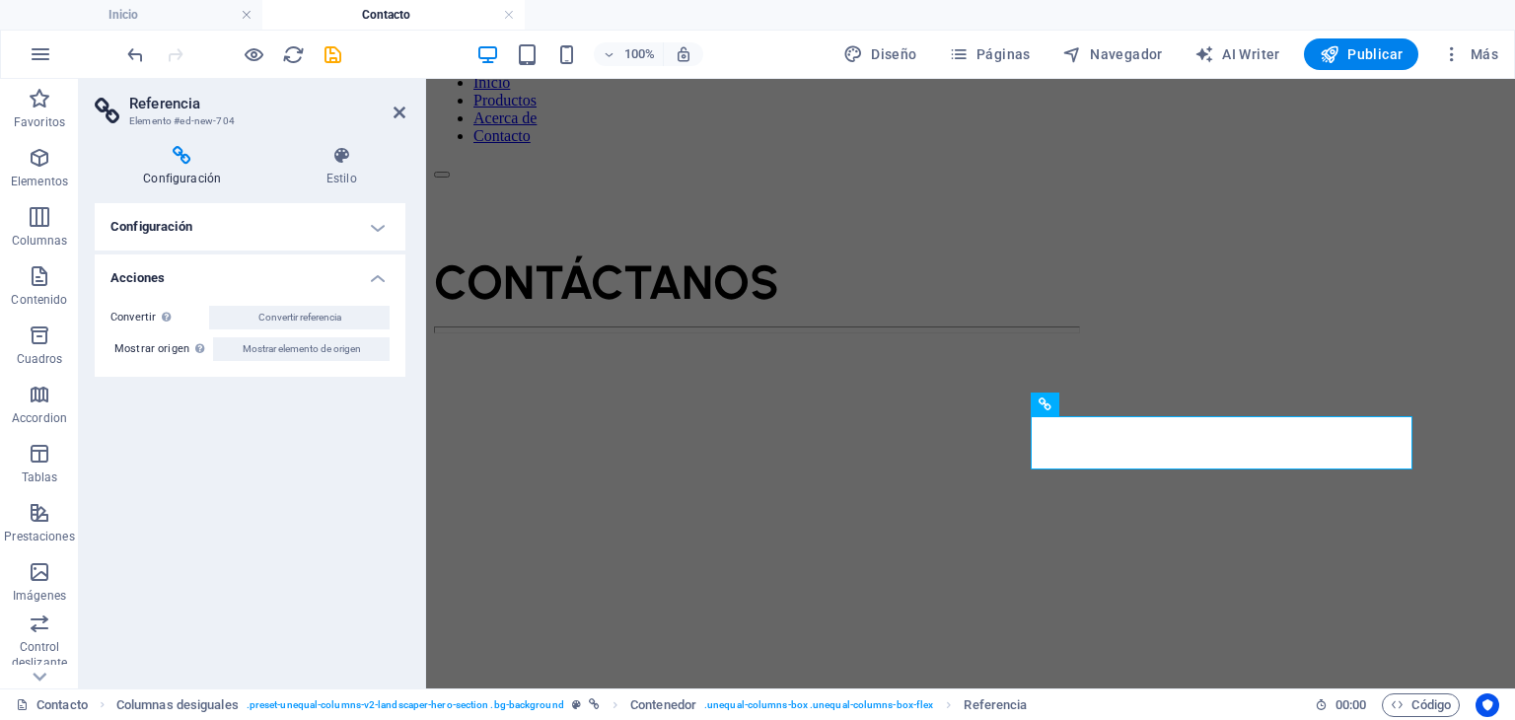
click at [366, 222] on h4 "Configuración" at bounding box center [250, 226] width 311 height 47
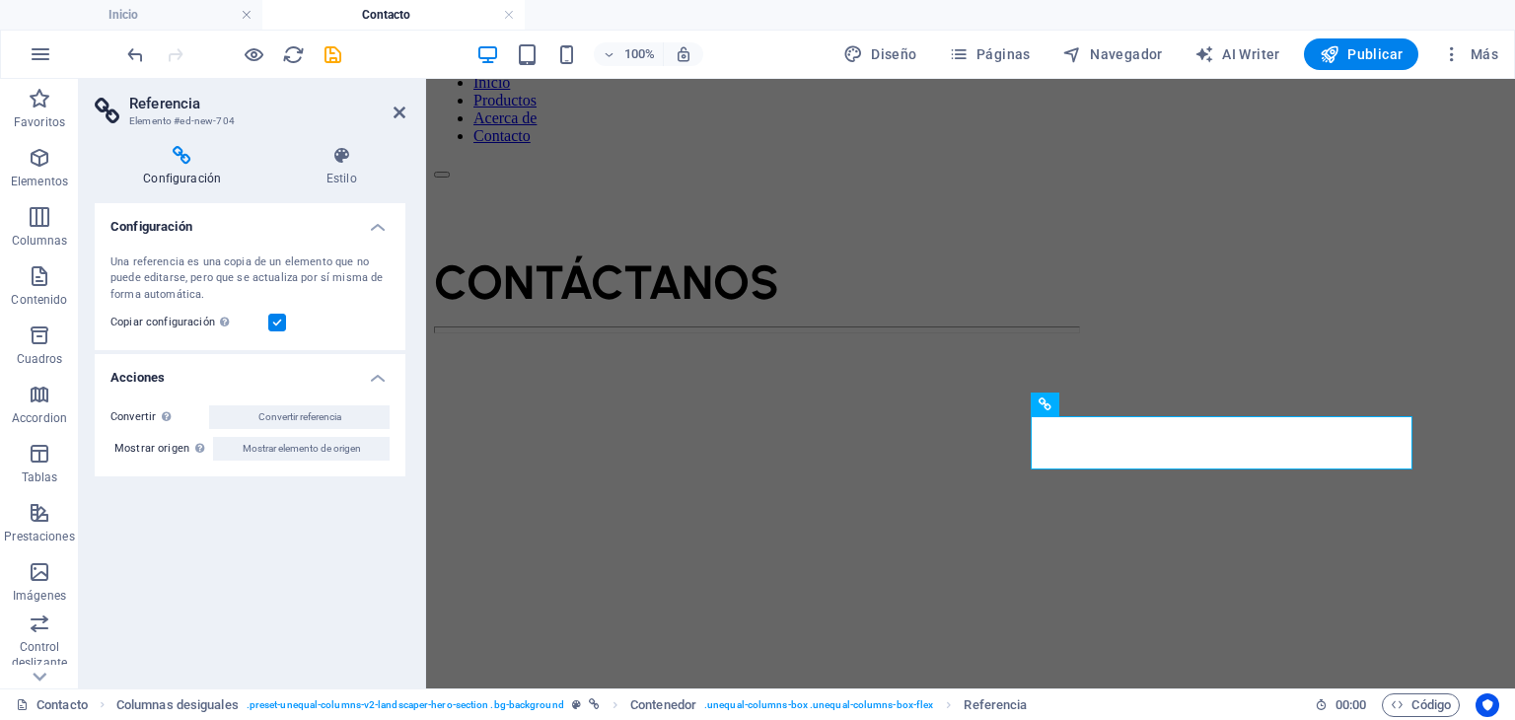
click at [382, 115] on header "Referencia Elemento #ed-new-704" at bounding box center [250, 104] width 311 height 51
click at [391, 115] on header "Referencia Elemento #ed-new-704" at bounding box center [250, 104] width 311 height 51
click at [398, 111] on icon at bounding box center [399, 113] width 12 height 16
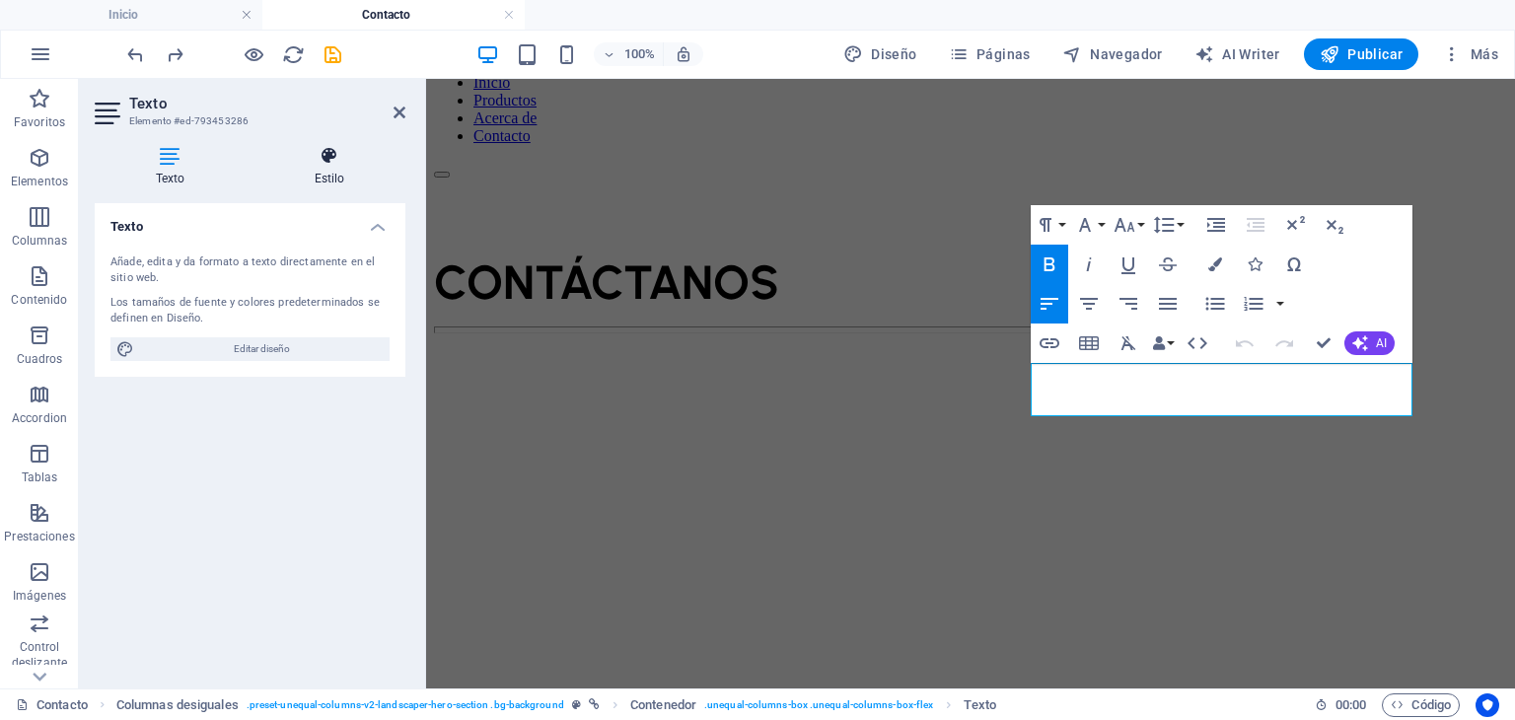
click at [354, 158] on icon at bounding box center [329, 156] width 152 height 20
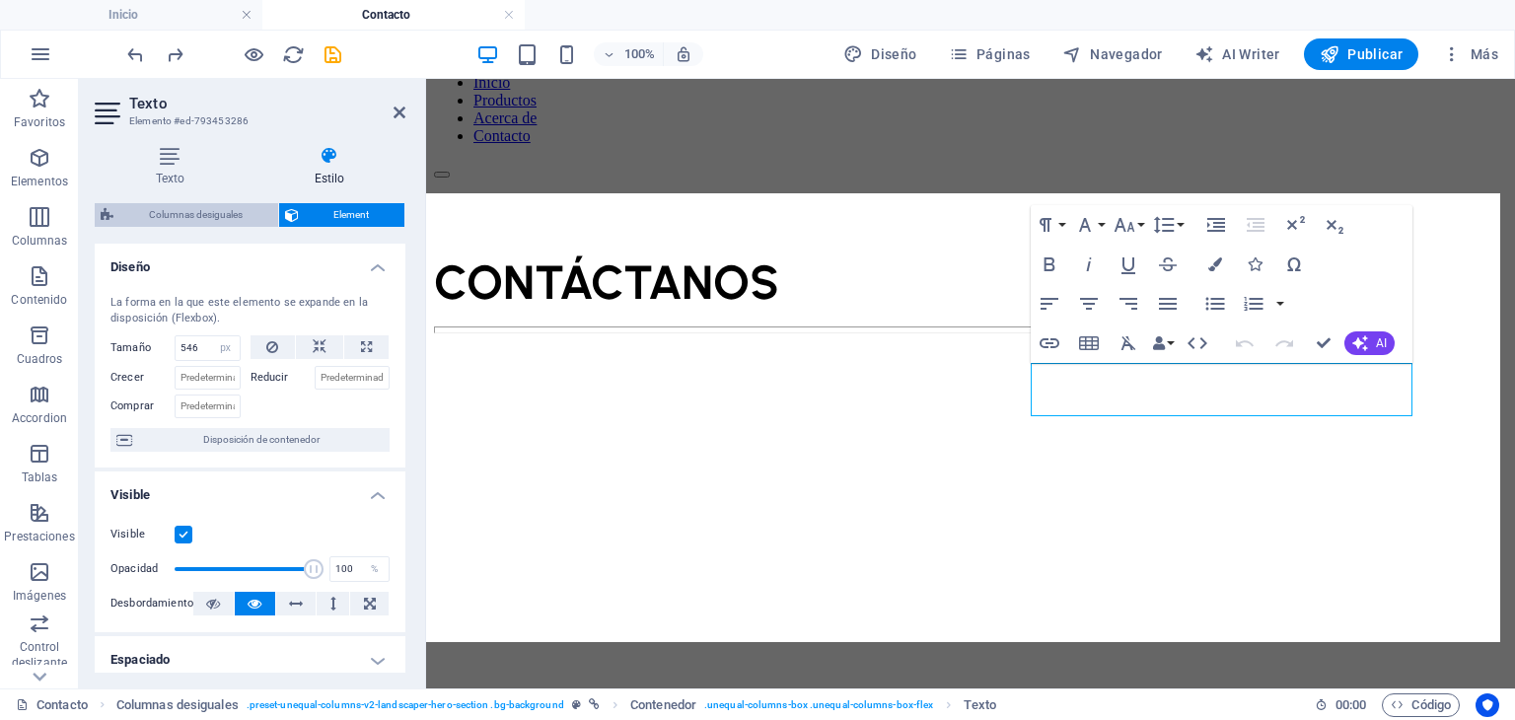
click at [231, 210] on span "Columnas desiguales" at bounding box center [195, 215] width 153 height 24
select select "%"
select select "px"
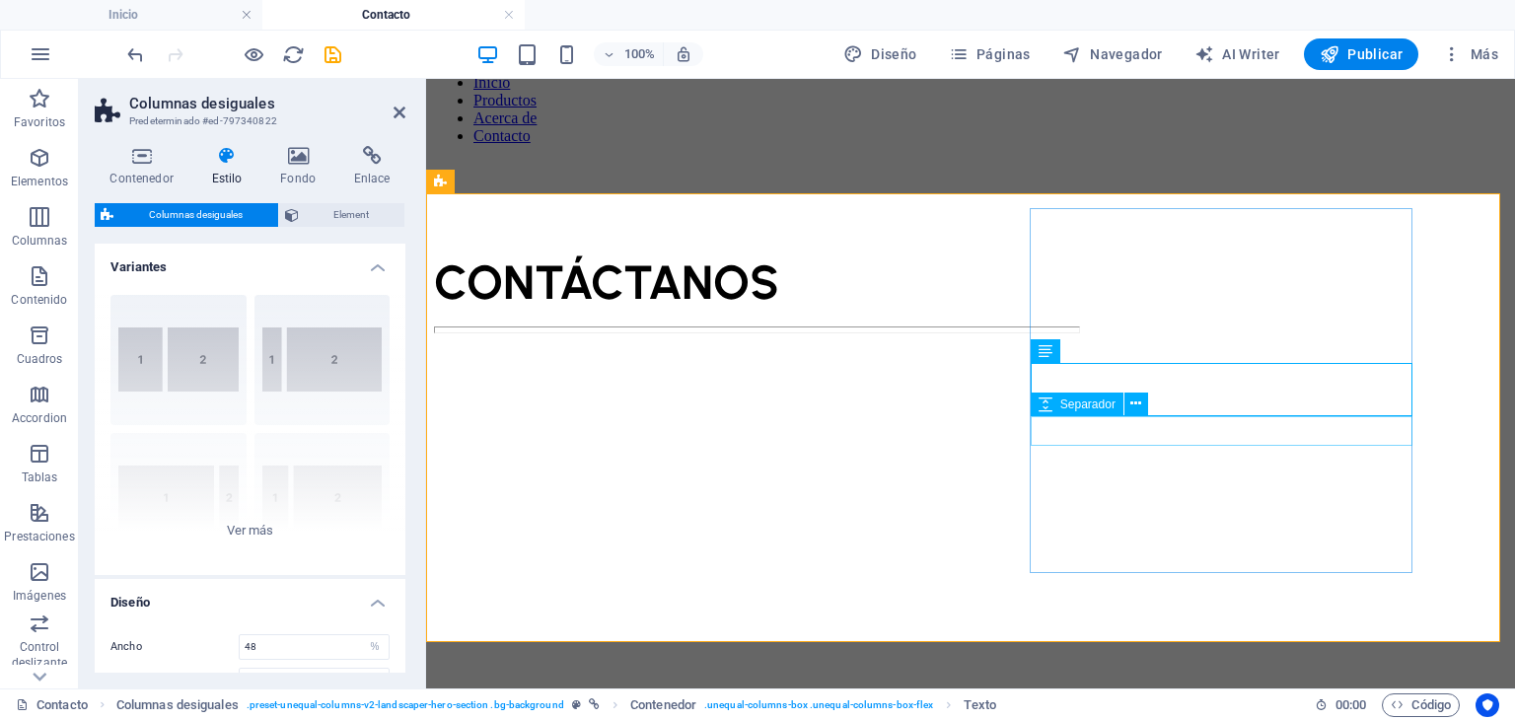
click at [1107, 395] on div "Separador" at bounding box center [1076, 404] width 93 height 24
select select "px"
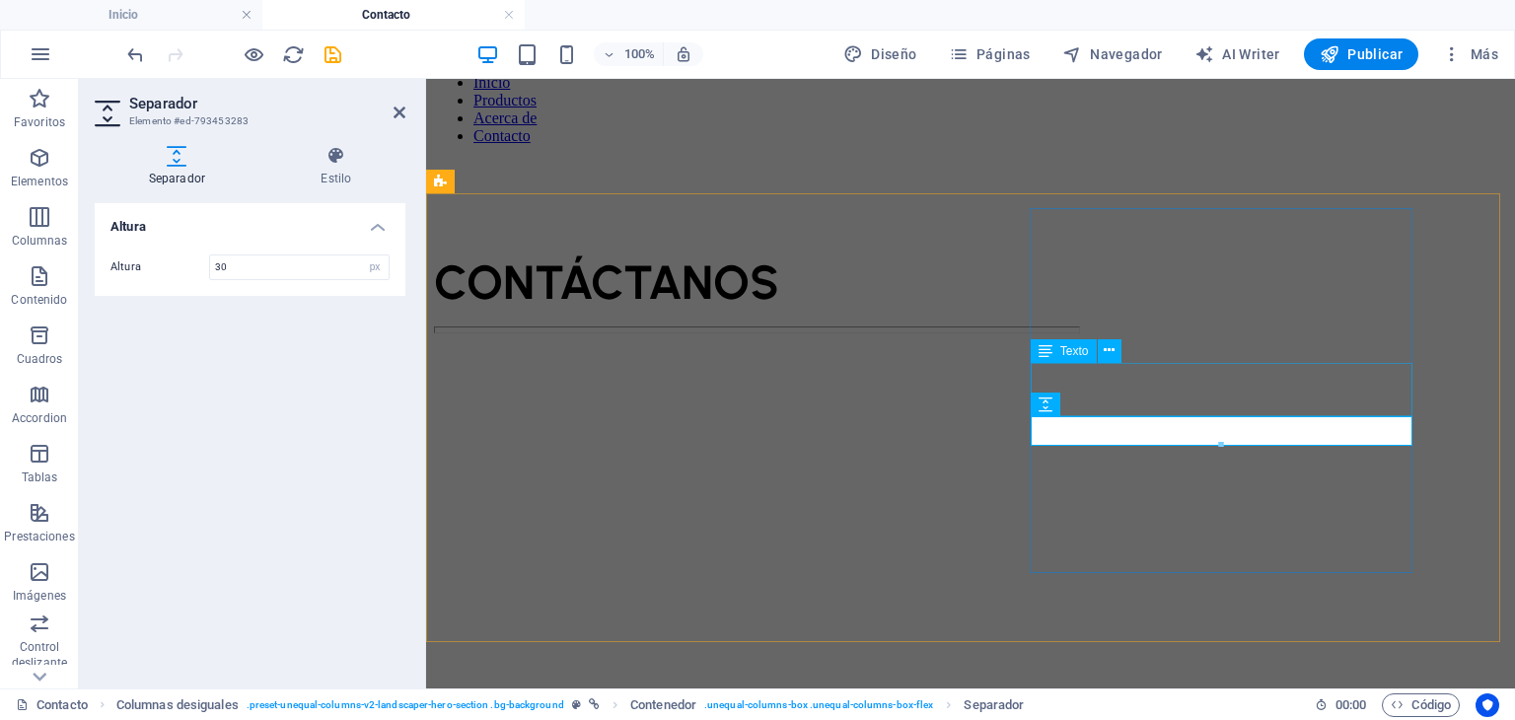
select select "px"
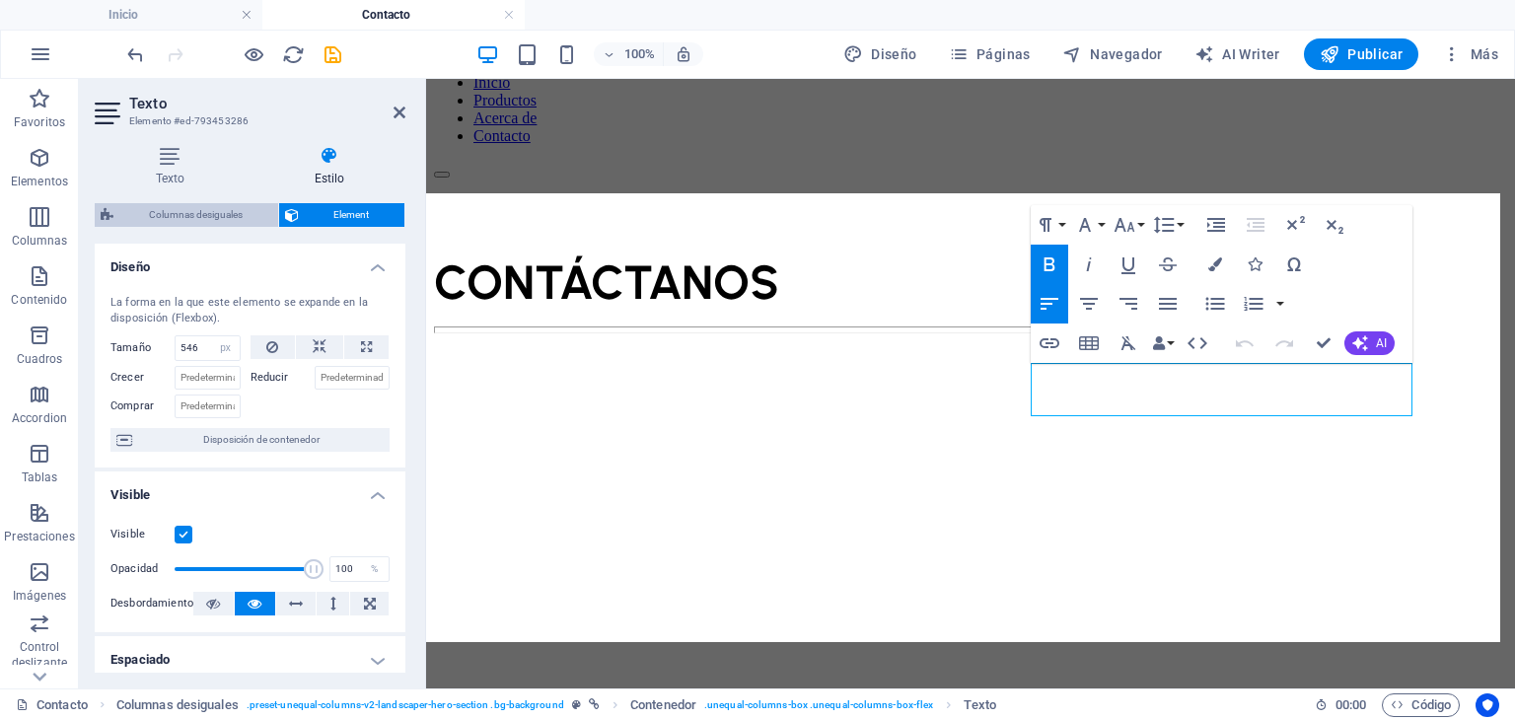
click at [215, 219] on span "Columnas desiguales" at bounding box center [195, 215] width 153 height 24
select select "%"
select select "px"
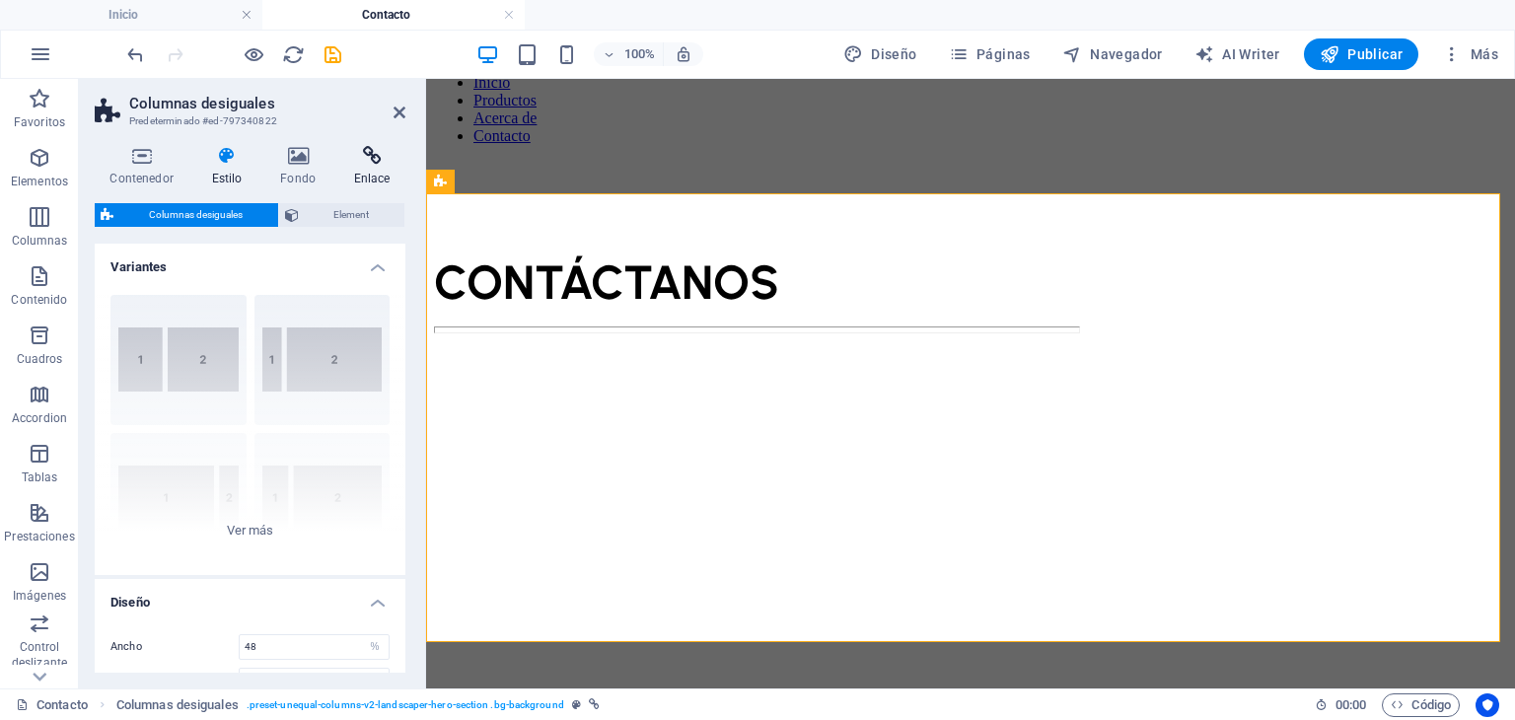
click at [369, 164] on icon at bounding box center [371, 156] width 67 height 20
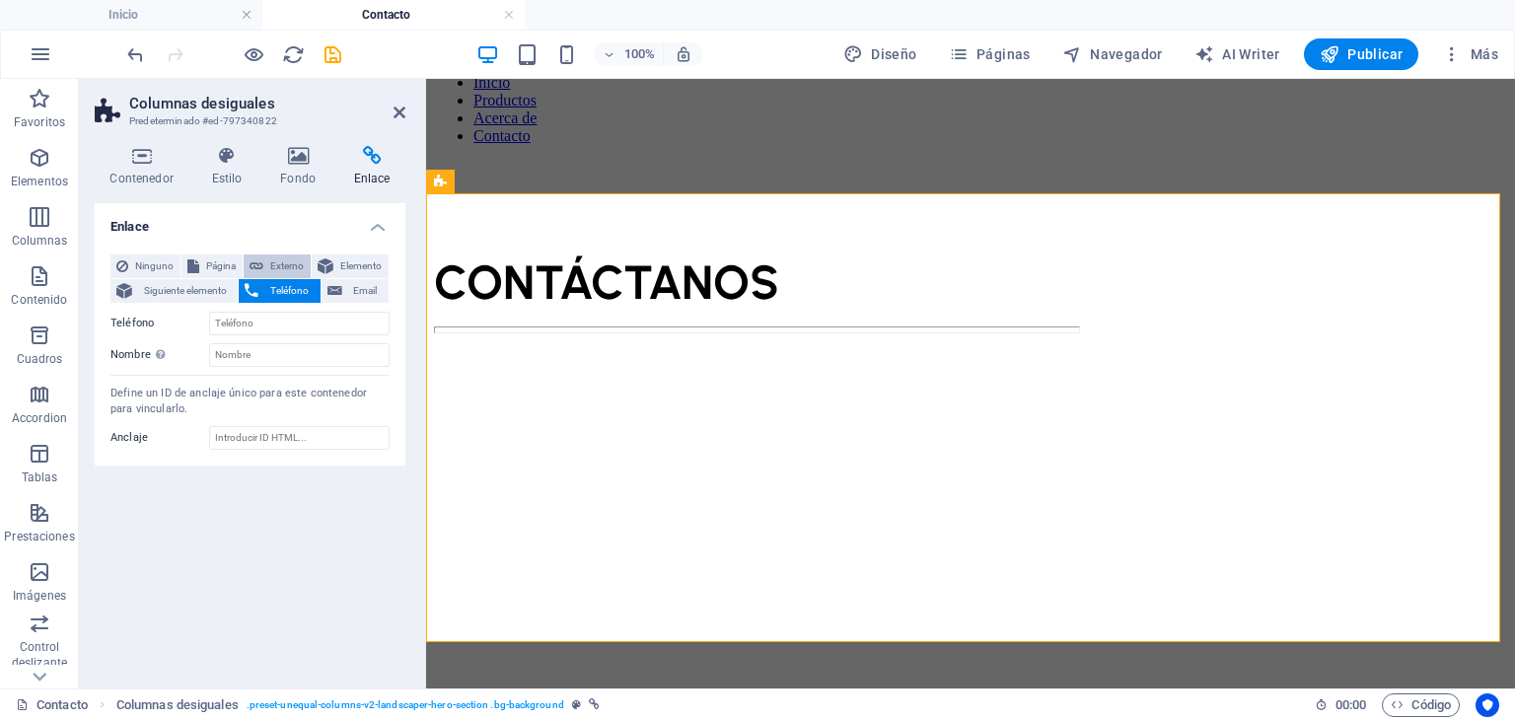
click at [269, 269] on span "Externo" at bounding box center [286, 266] width 35 height 24
select select "blank"
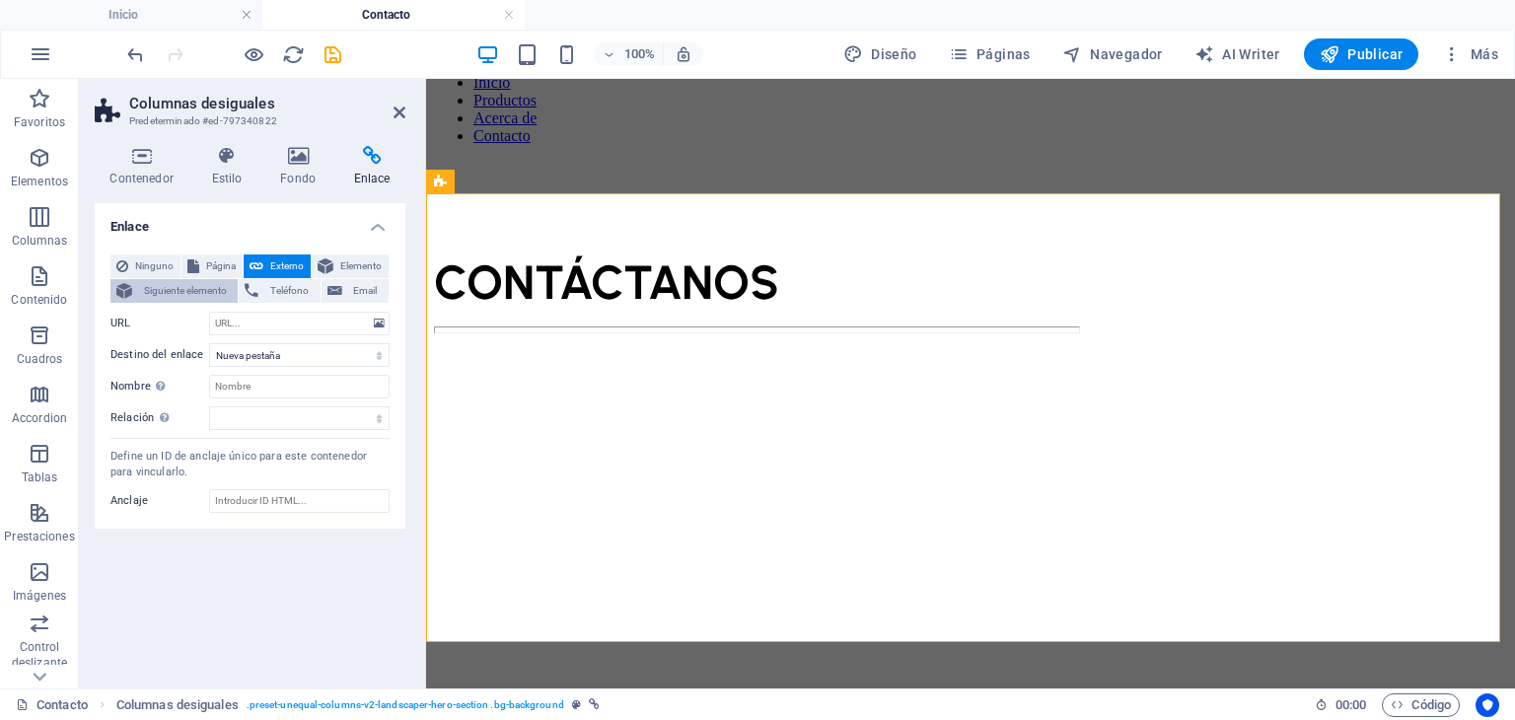
click at [212, 296] on span "Siguiente elemento" at bounding box center [185, 291] width 94 height 24
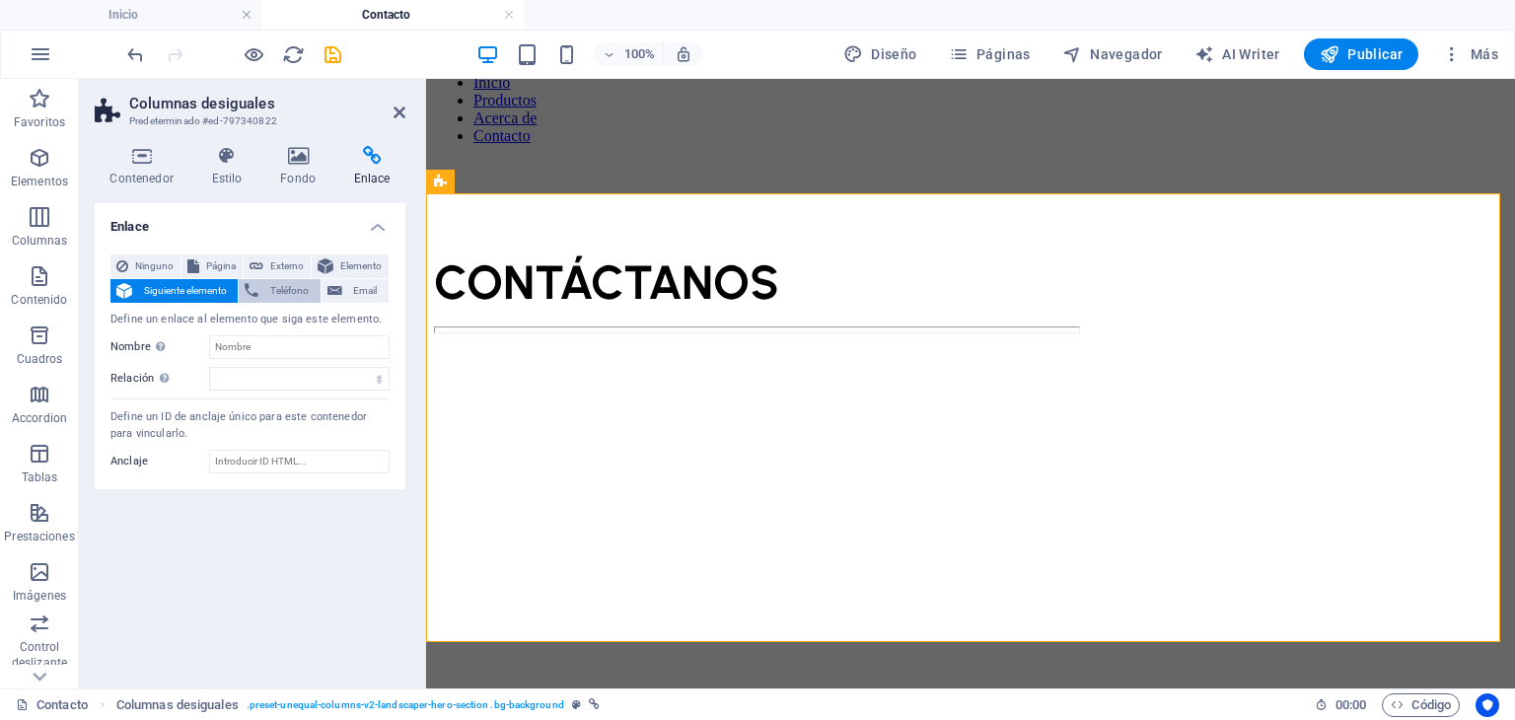
click at [253, 286] on icon at bounding box center [252, 291] width 14 height 24
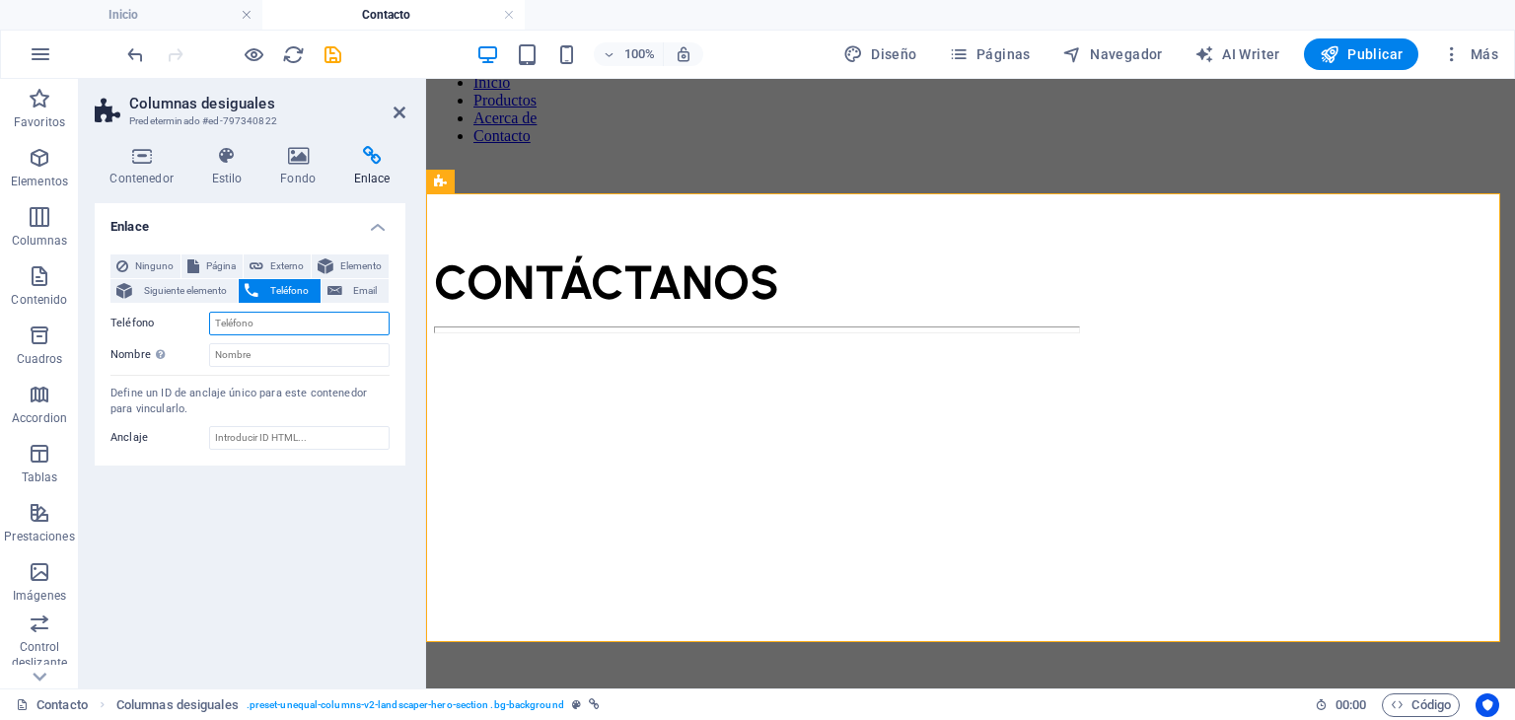
click at [268, 321] on input "Teléfono" at bounding box center [299, 324] width 180 height 24
type input "5526200693"
click at [268, 368] on div "Ninguno Página Externo Elemento Siguiente elemento Teléfono Email Página Inicio…" at bounding box center [250, 352] width 311 height 227
click at [265, 526] on div "Enlace Ninguno Página Externo Elemento Siguiente elemento Teléfono Email Página…" at bounding box center [250, 437] width 311 height 469
click at [394, 105] on icon at bounding box center [399, 113] width 12 height 16
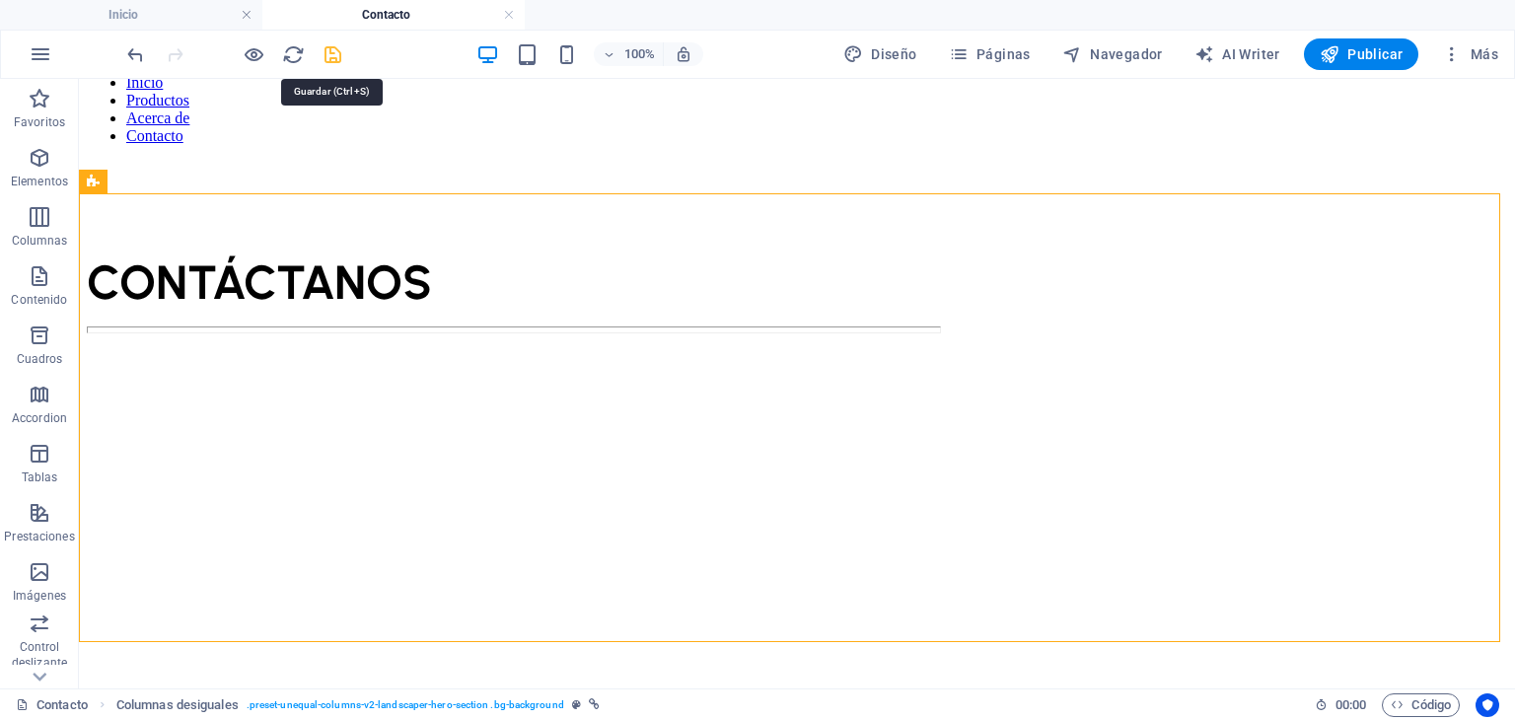
click at [332, 51] on icon "save" at bounding box center [332, 54] width 23 height 23
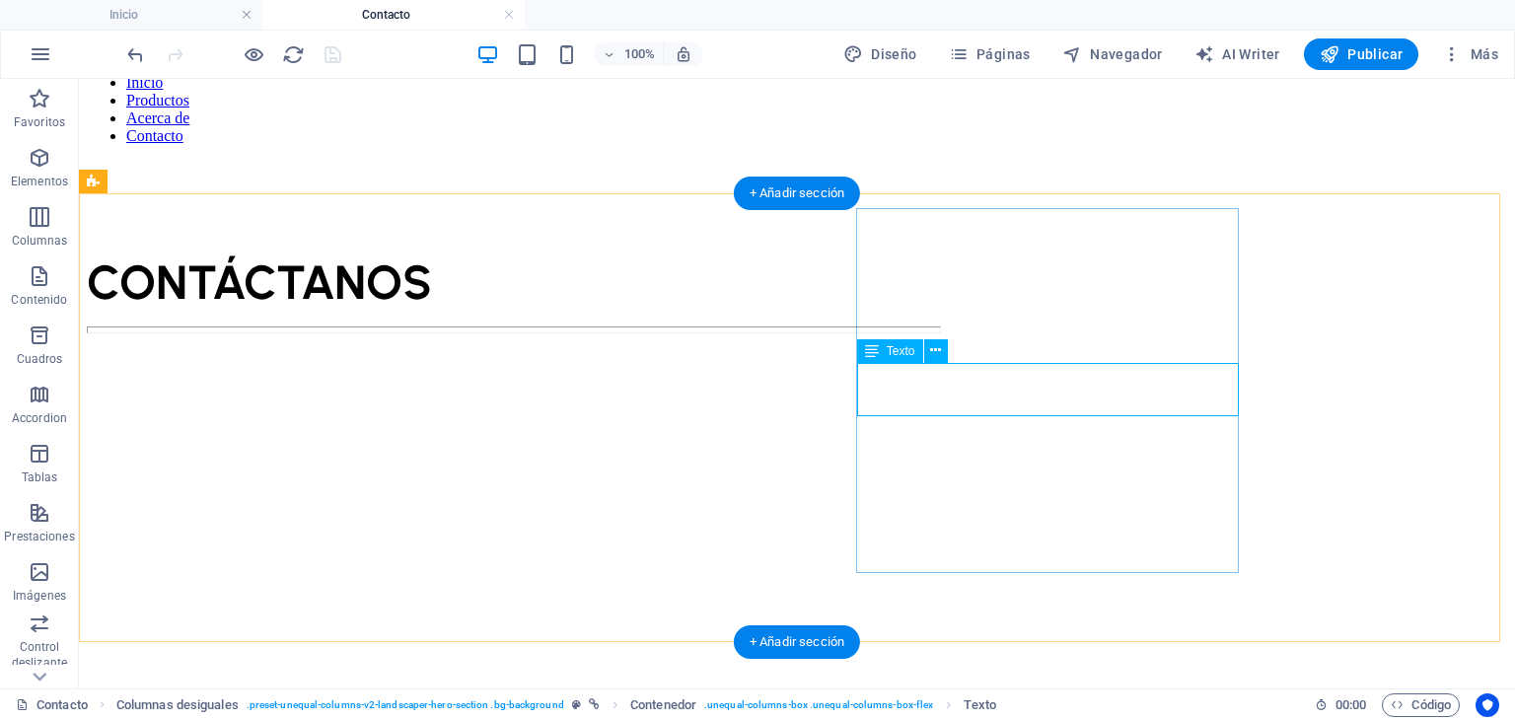
select select "px"
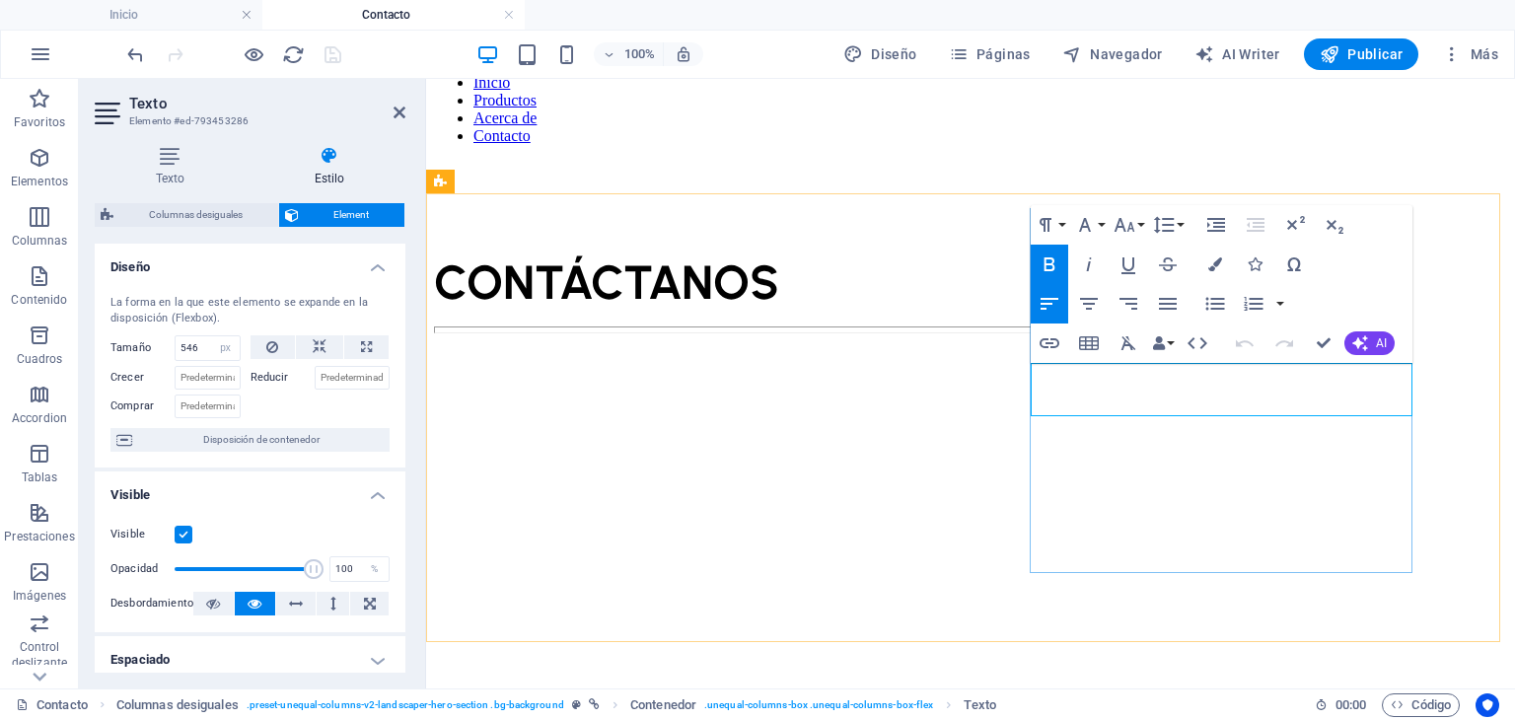
drag, startPoint x: 1045, startPoint y: 383, endPoint x: 1306, endPoint y: 405, distance: 262.3
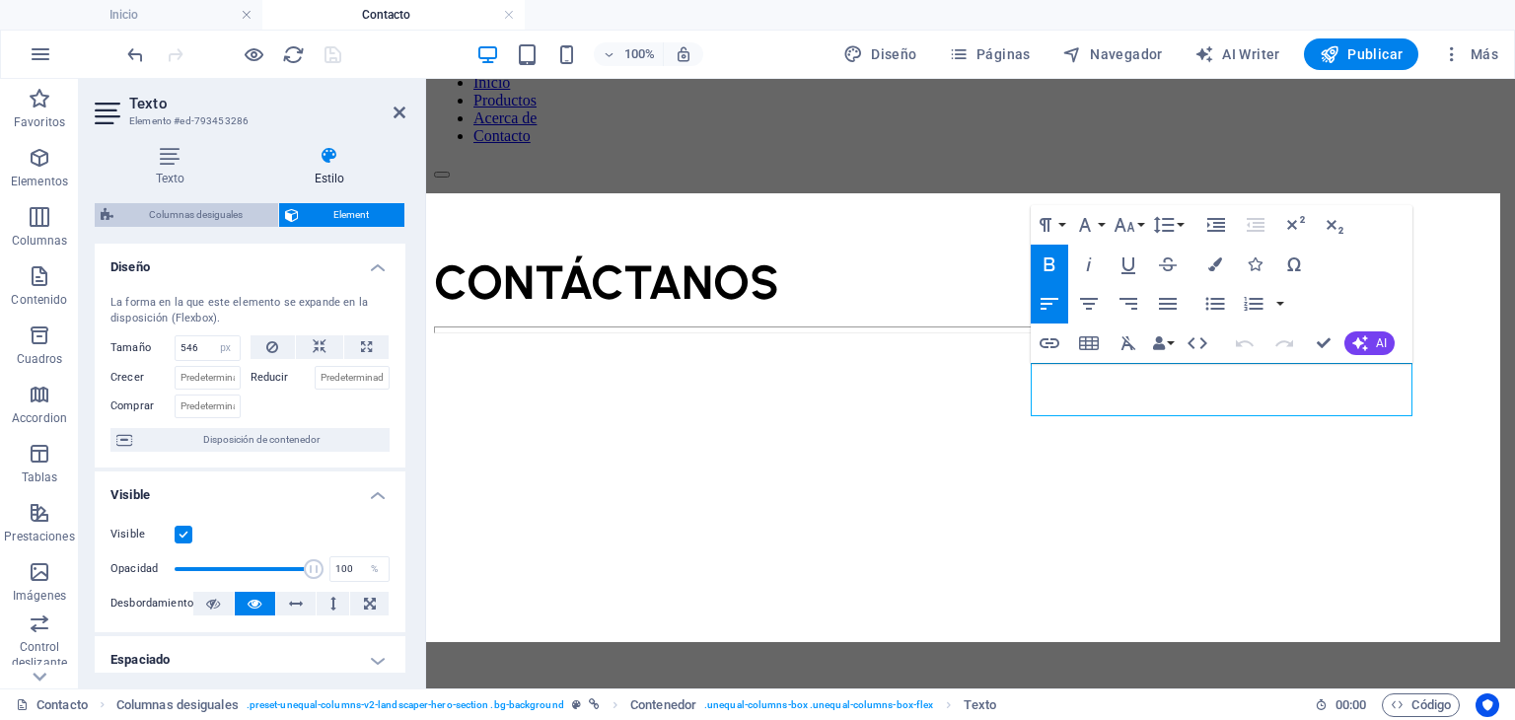
click at [146, 216] on span "Columnas desiguales" at bounding box center [195, 215] width 153 height 24
select select "%"
select select "px"
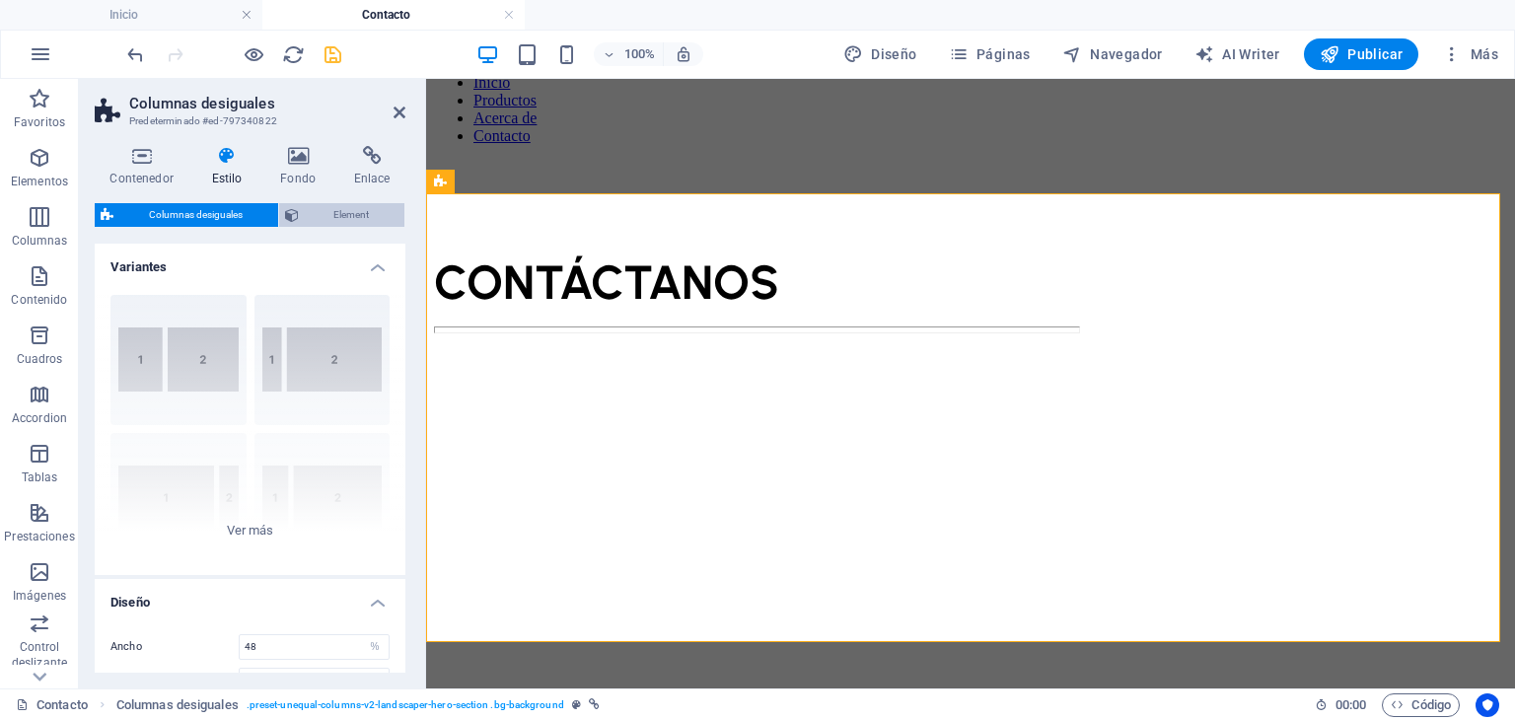
click at [371, 218] on span "Element" at bounding box center [352, 215] width 95 height 24
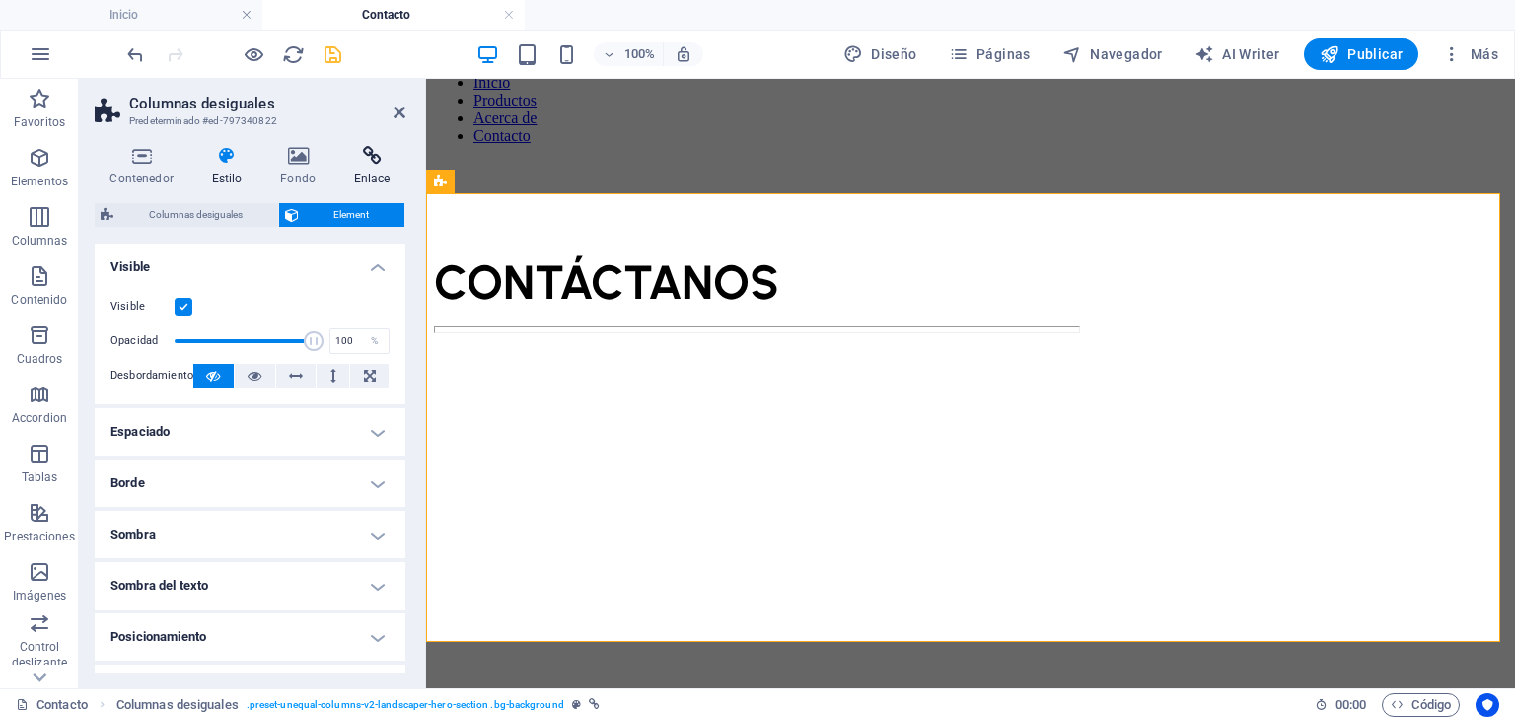
click at [371, 167] on h4 "Enlace" at bounding box center [371, 166] width 67 height 41
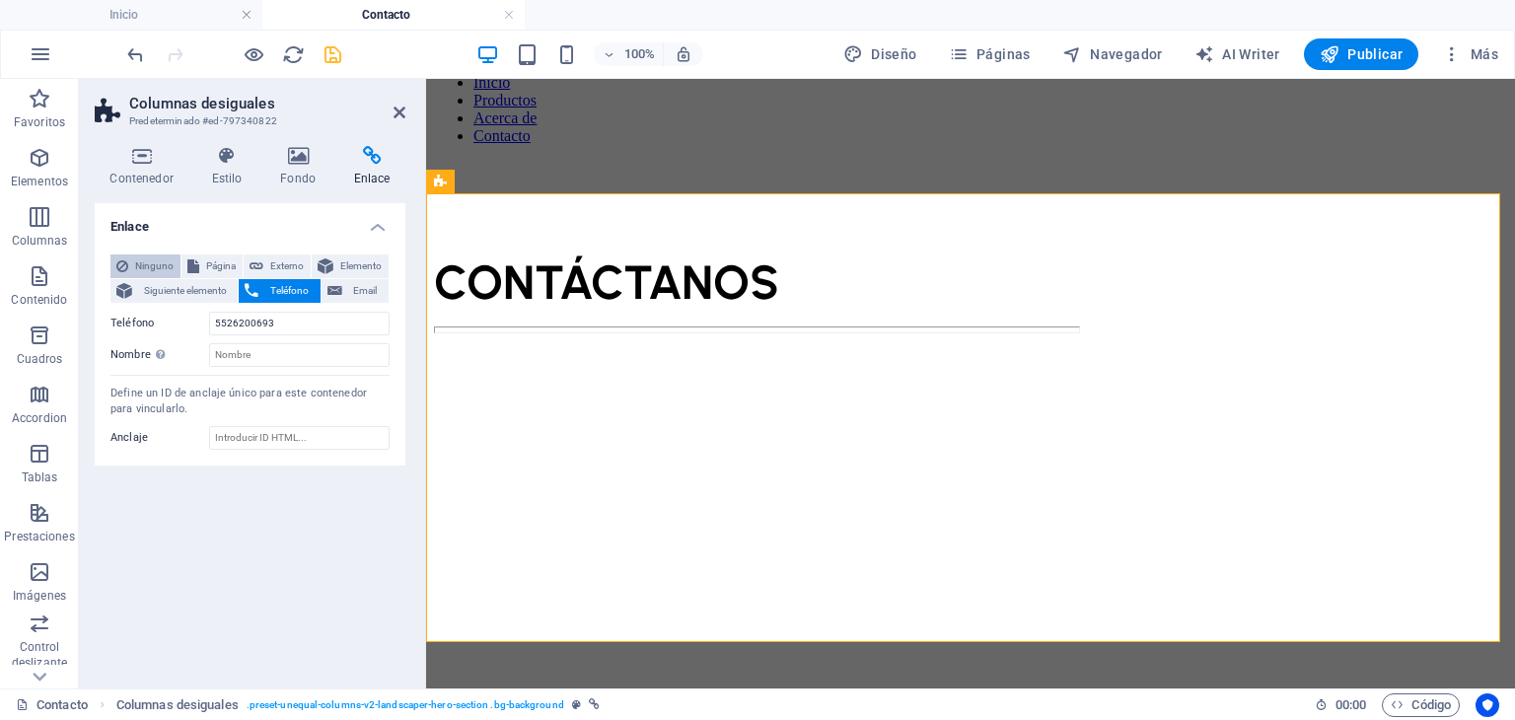
click at [132, 269] on button "Ninguno" at bounding box center [145, 266] width 70 height 24
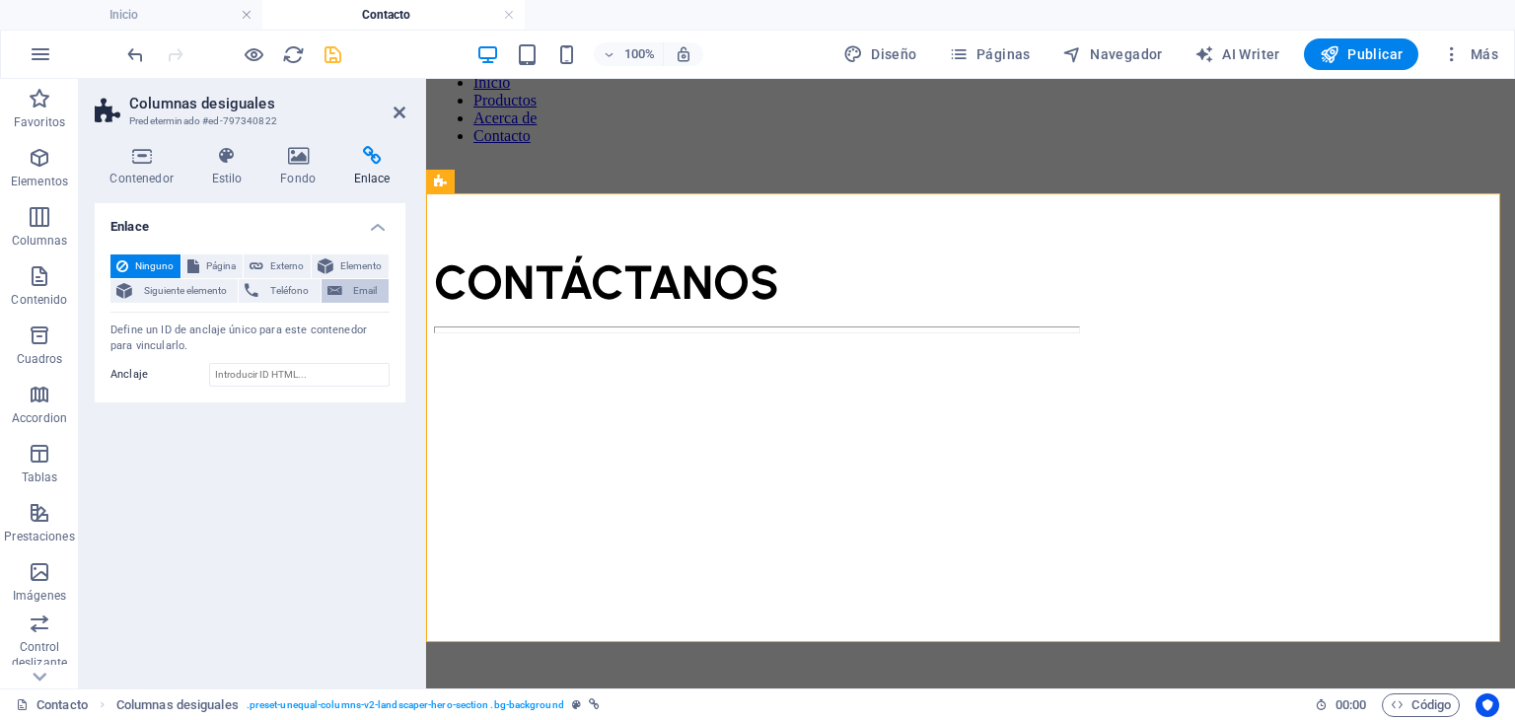
click at [352, 287] on span "Email" at bounding box center [365, 291] width 35 height 24
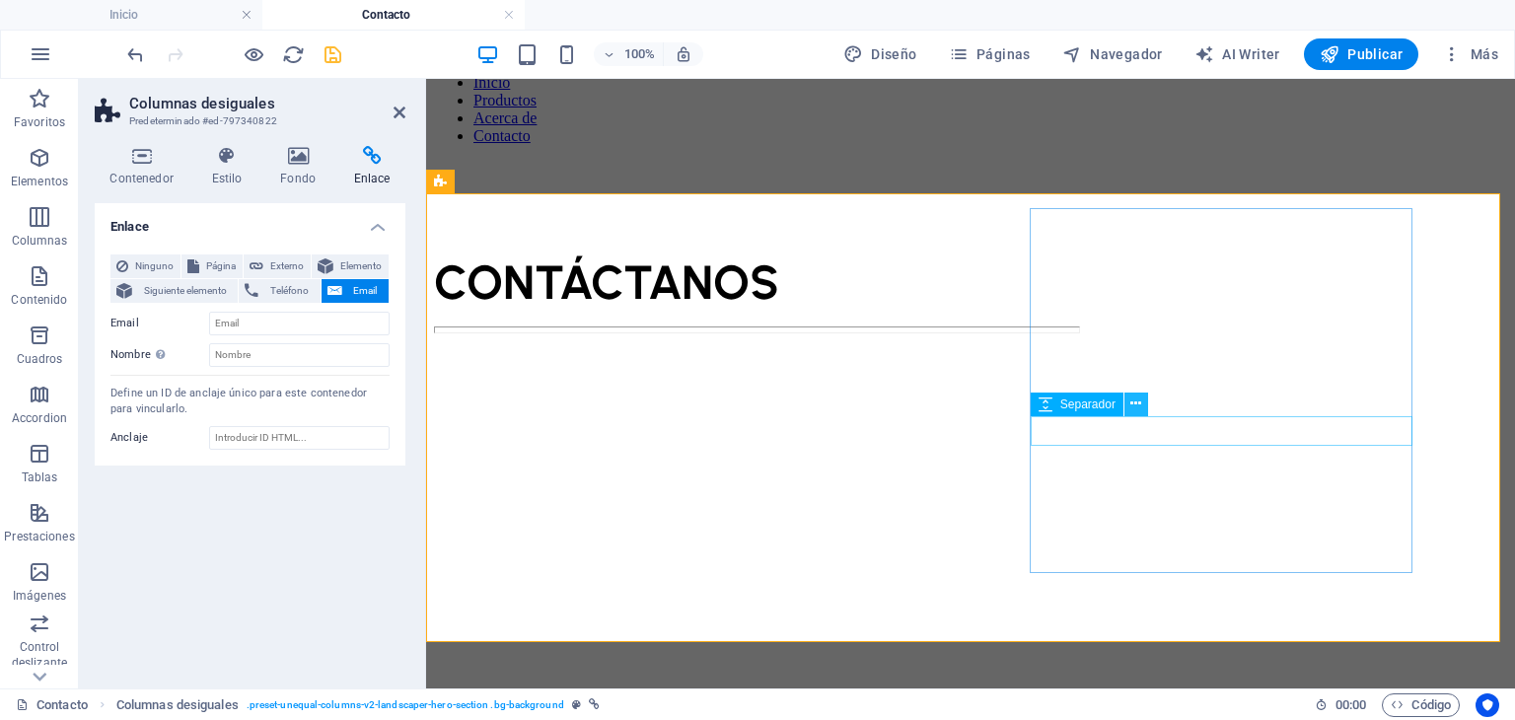
click at [1133, 411] on icon at bounding box center [1135, 403] width 11 height 21
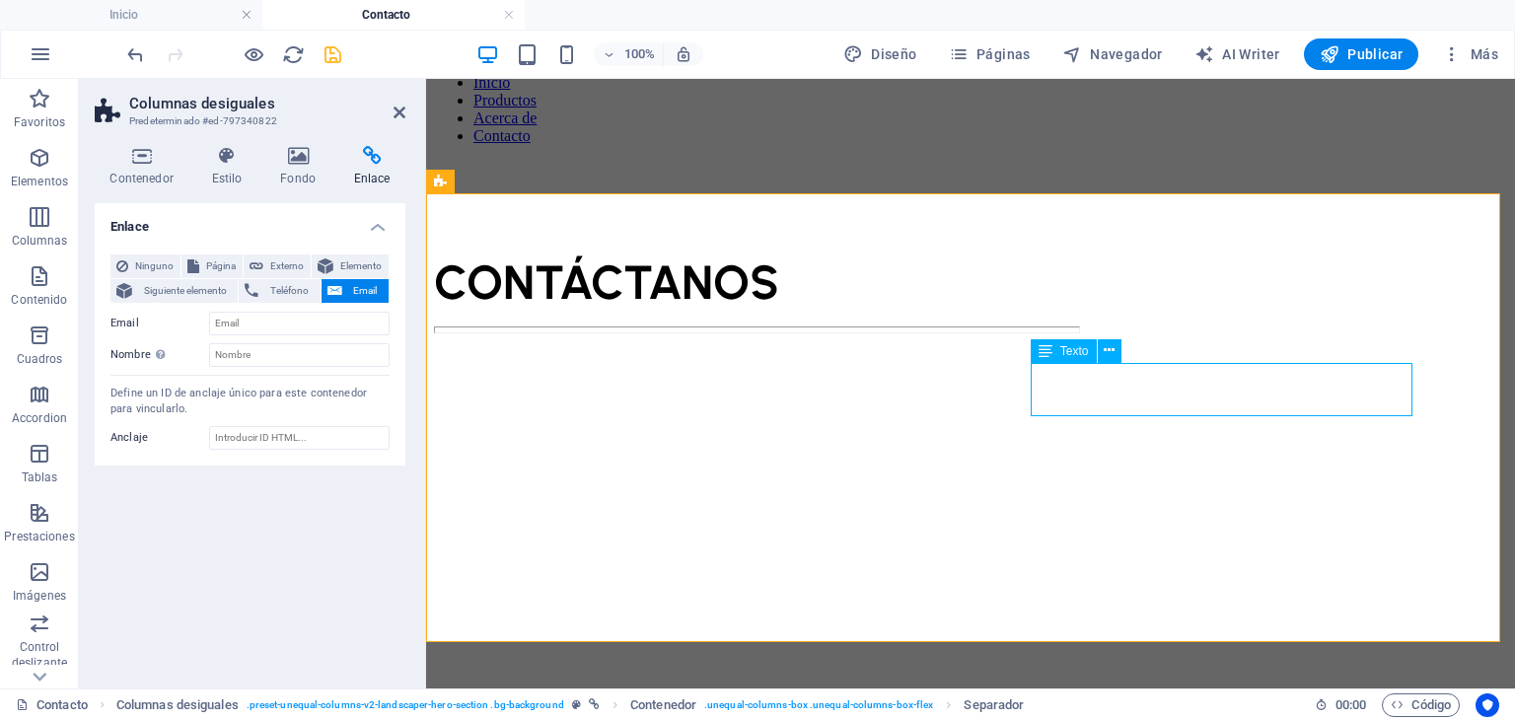
select select "px"
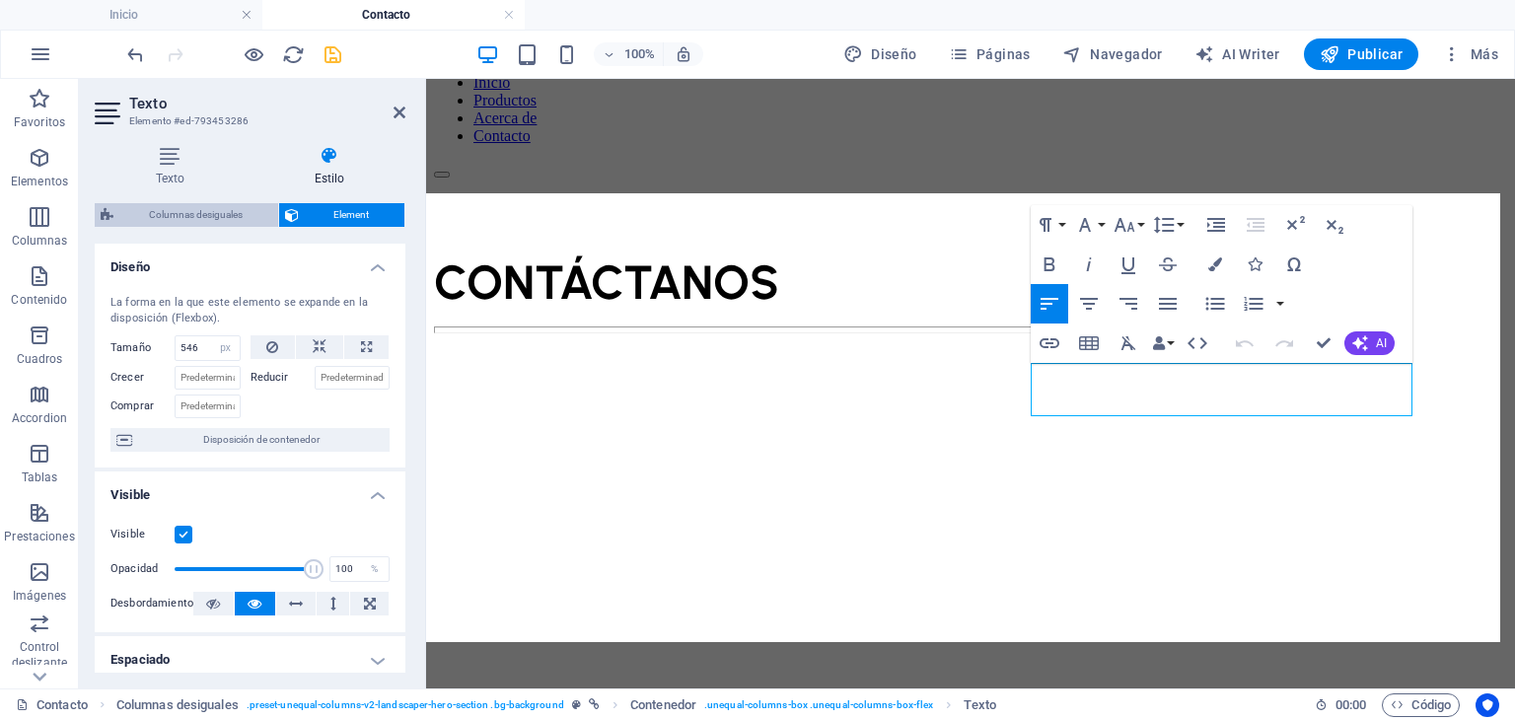
click at [178, 211] on span "Columnas desiguales" at bounding box center [195, 215] width 153 height 24
select select "%"
select select "px"
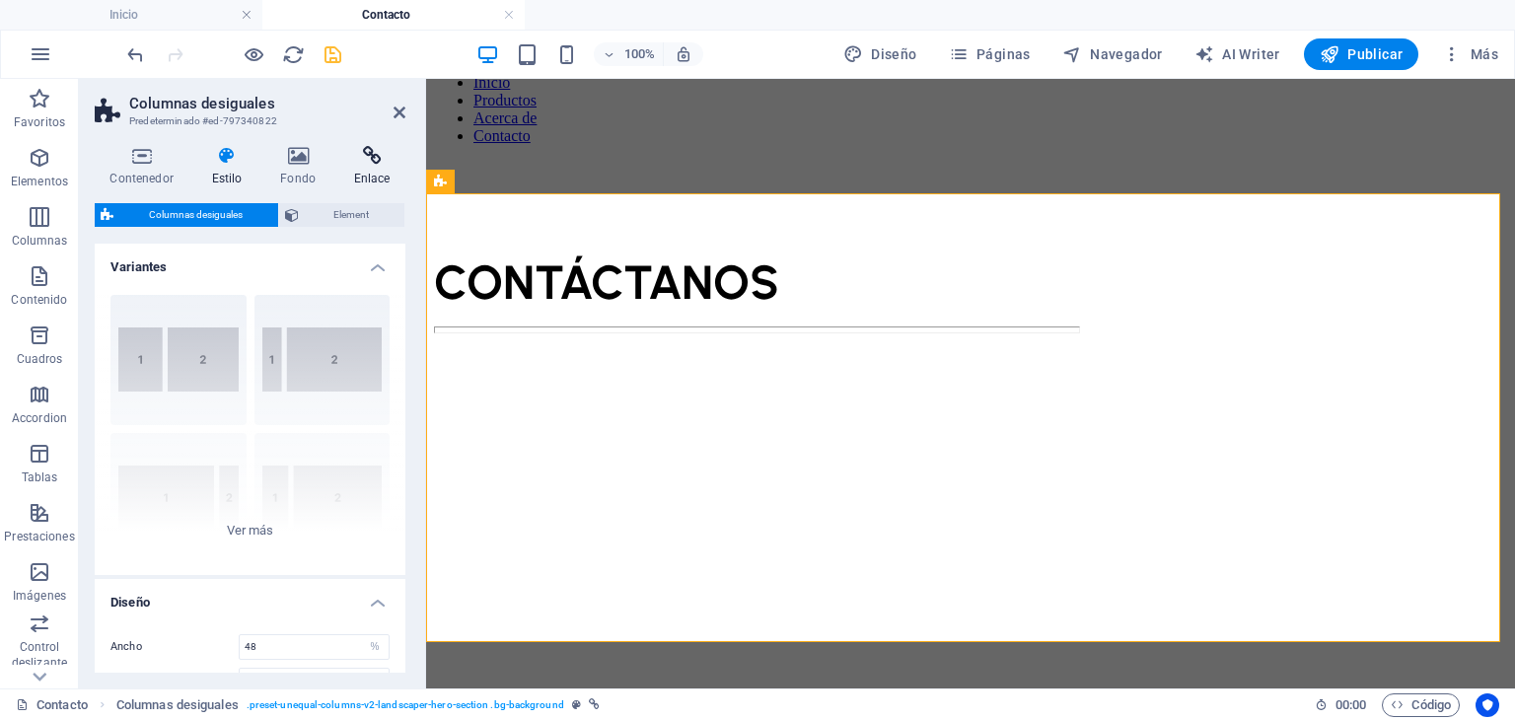
click at [363, 175] on h4 "Enlace" at bounding box center [371, 166] width 67 height 41
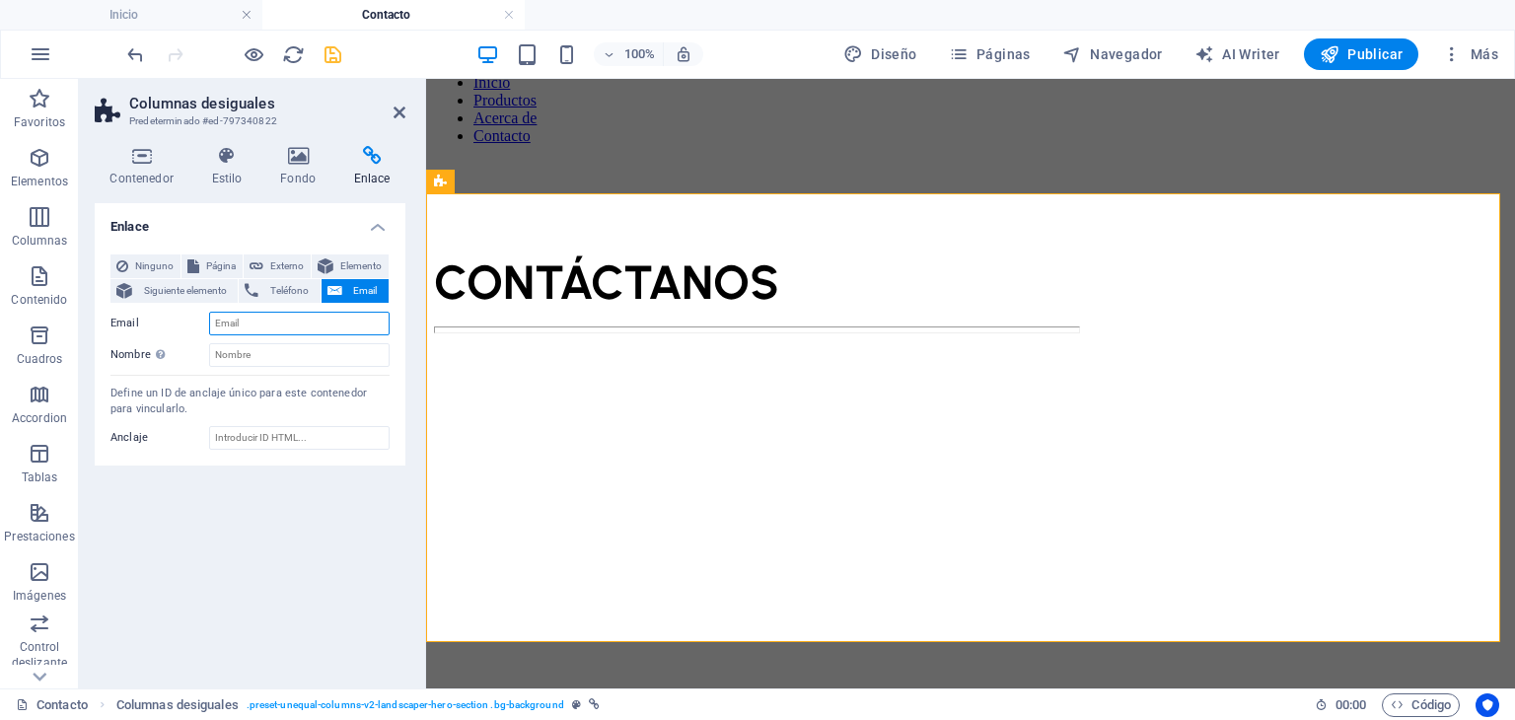
click at [235, 317] on input "Email" at bounding box center [299, 324] width 180 height 24
paste input "[EMAIL_ADDRESS][DOMAIN_NAME]"
type input "[EMAIL_ADDRESS][DOMAIN_NAME]"
click at [394, 111] on icon at bounding box center [399, 113] width 12 height 16
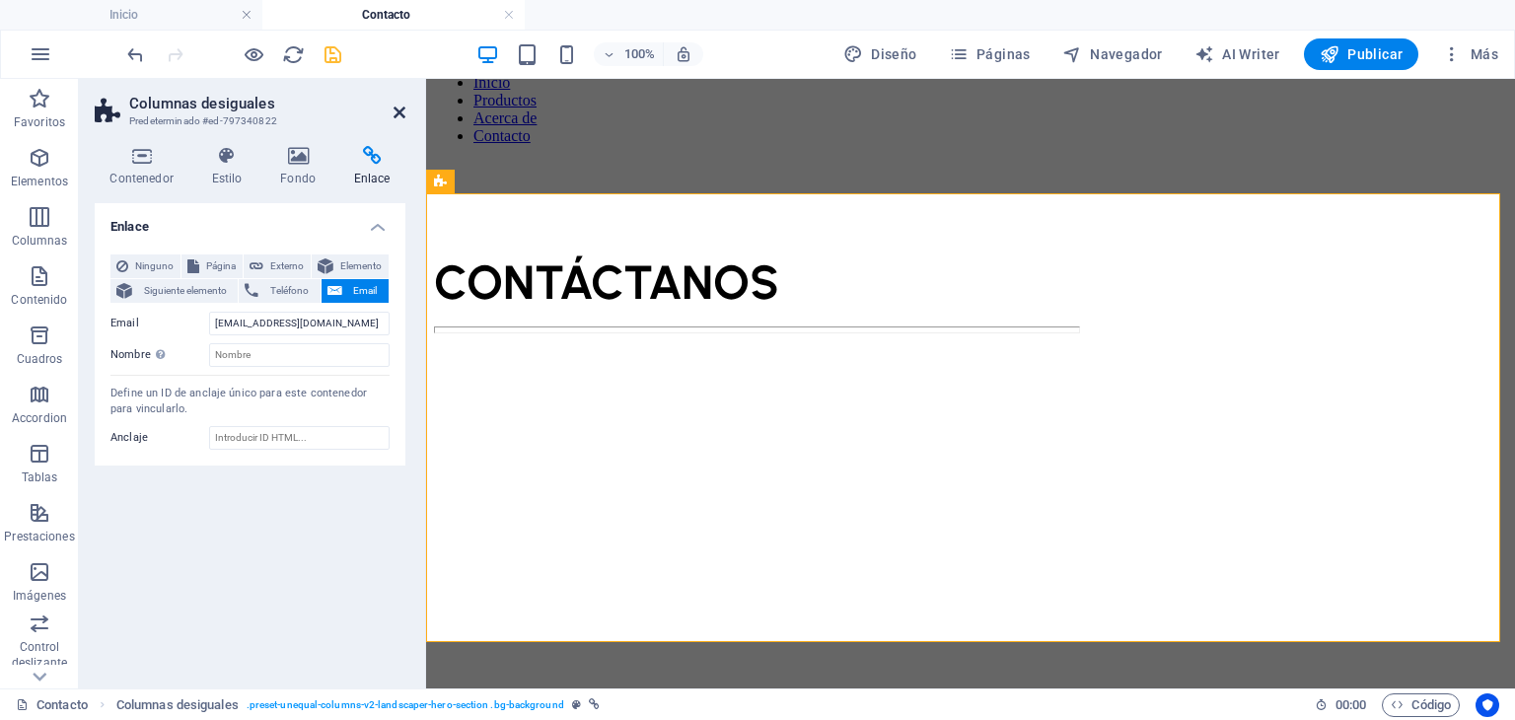
scroll to position [0, 0]
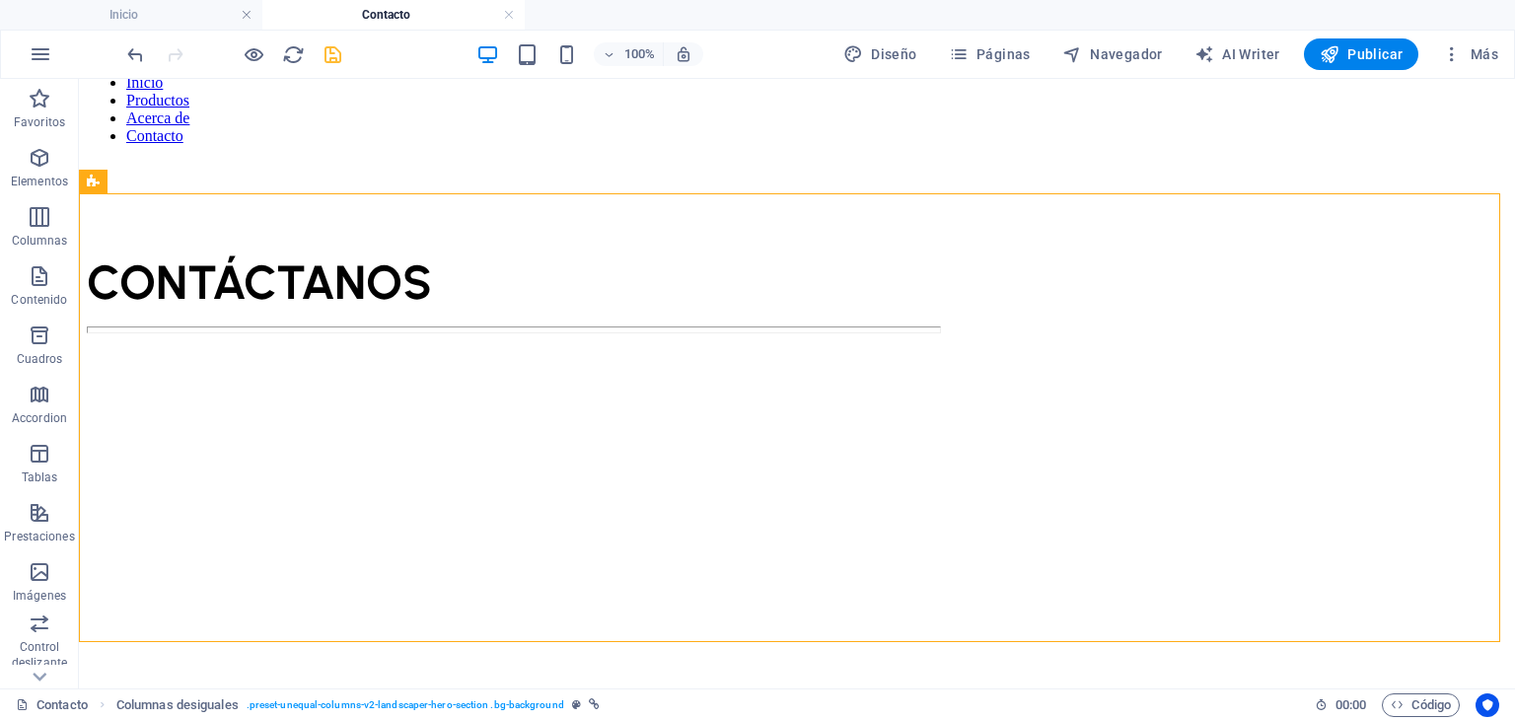
click at [327, 48] on icon "save" at bounding box center [332, 54] width 23 height 23
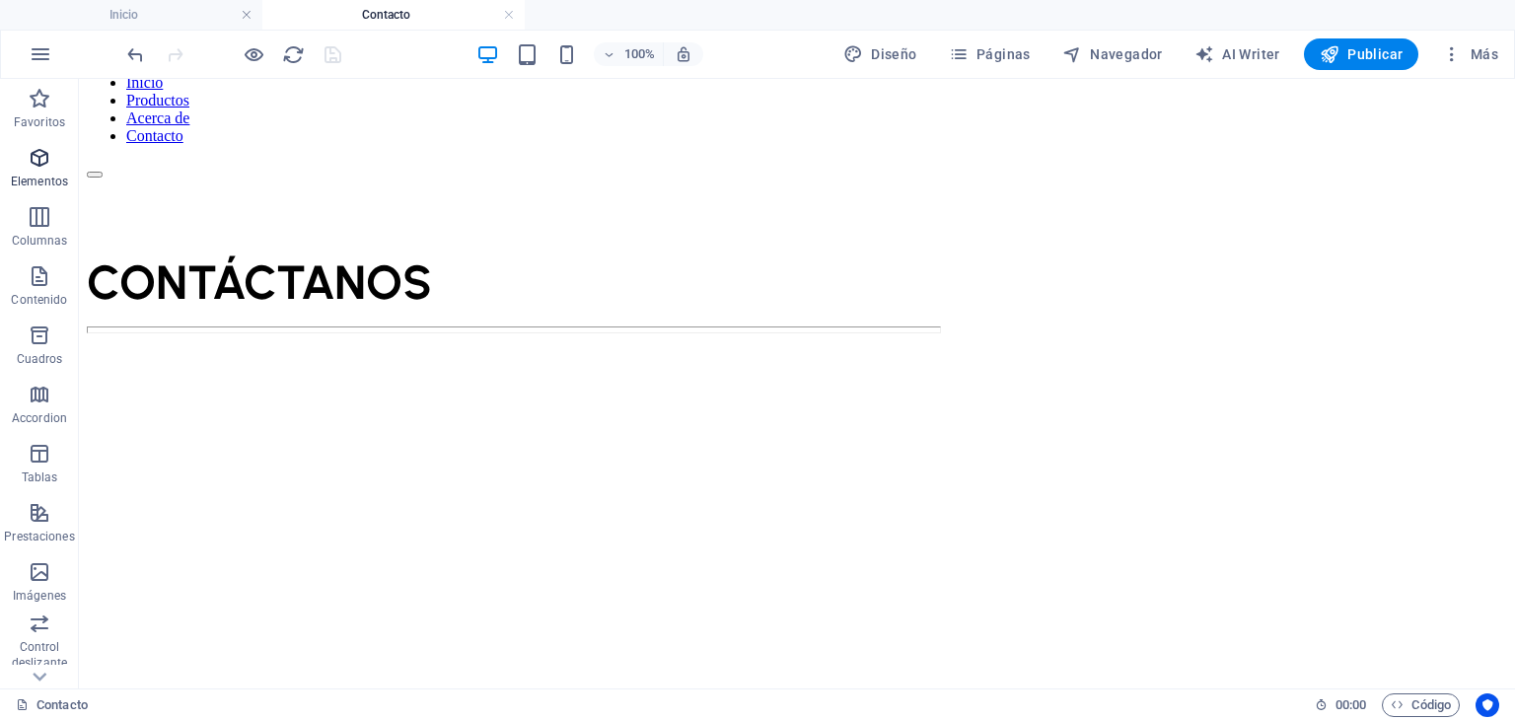
click at [35, 157] on icon "button" at bounding box center [40, 158] width 24 height 24
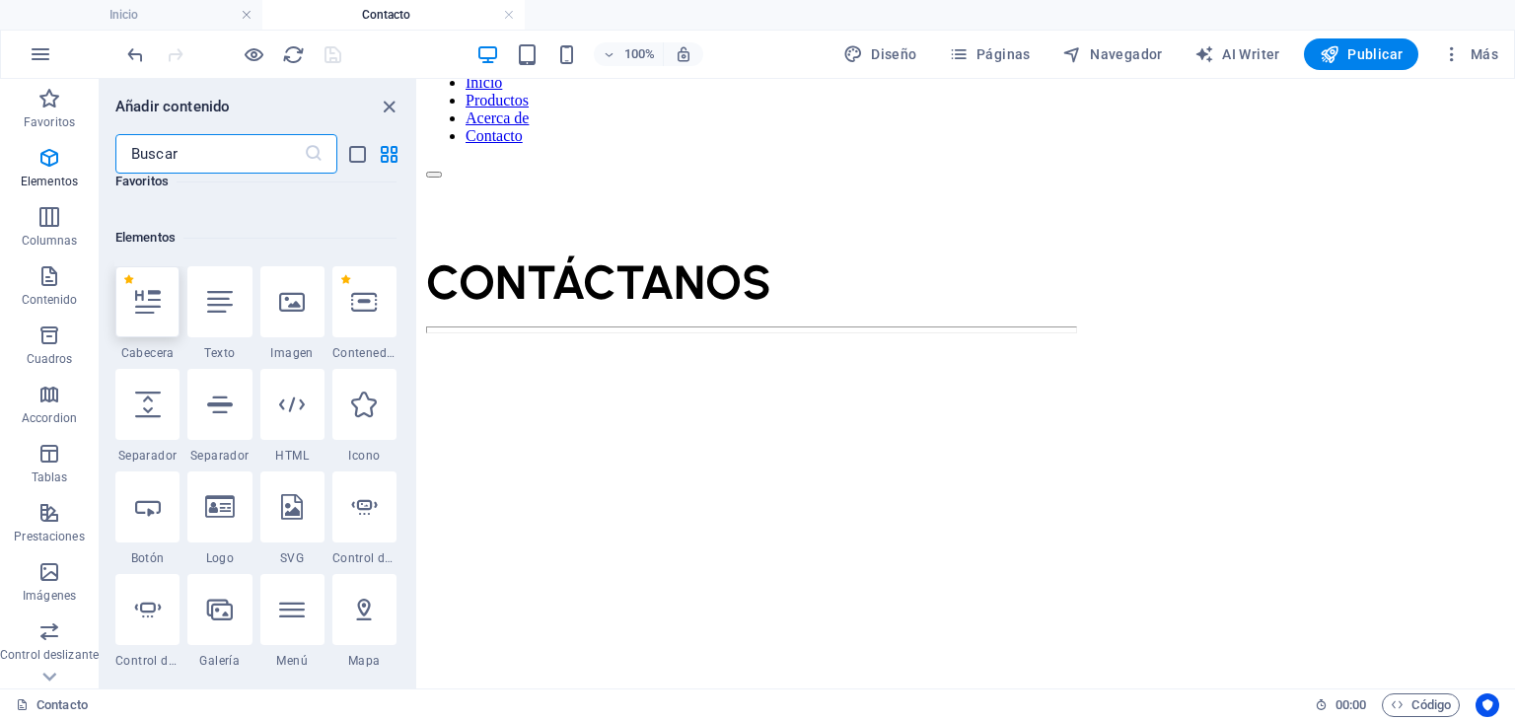
scroll to position [371, 0]
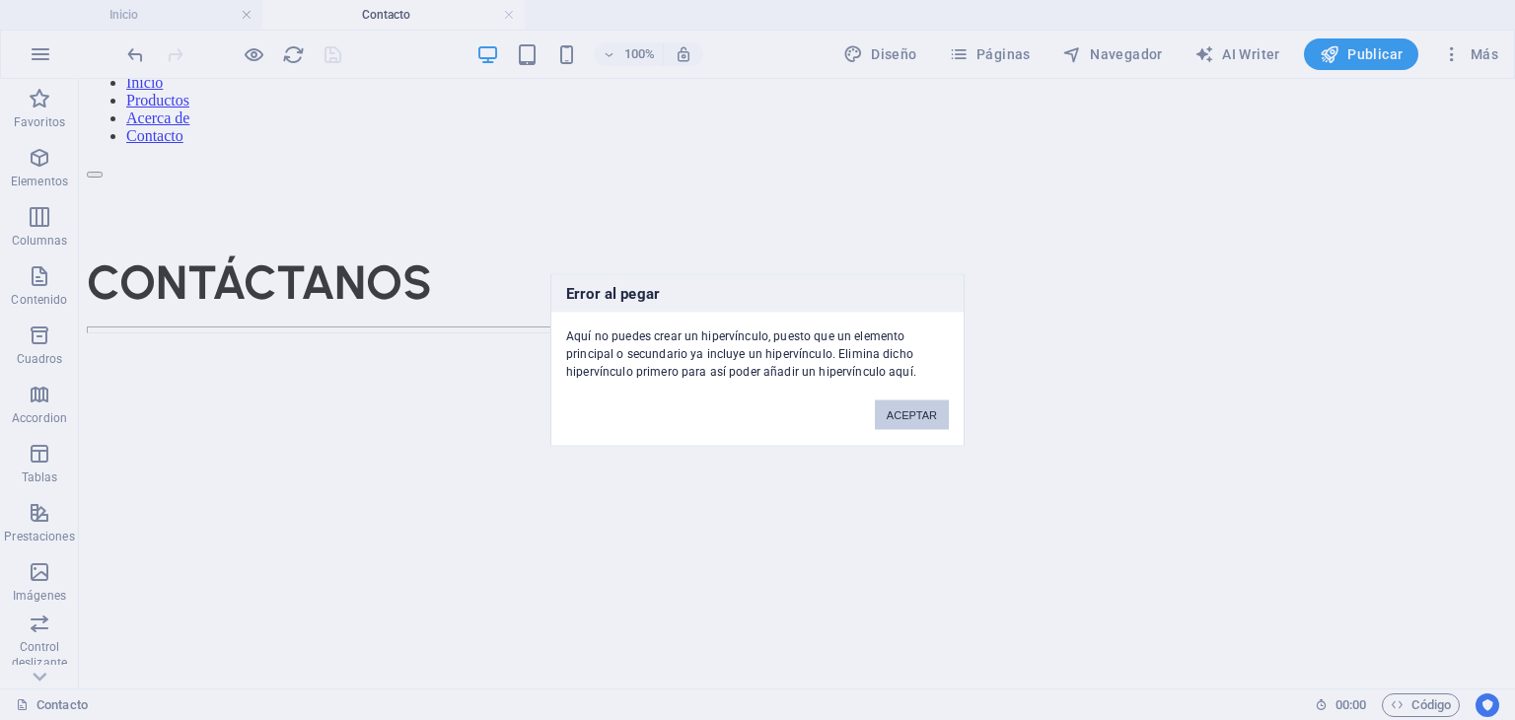
click at [915, 407] on button "ACEPTAR" at bounding box center [912, 415] width 74 height 30
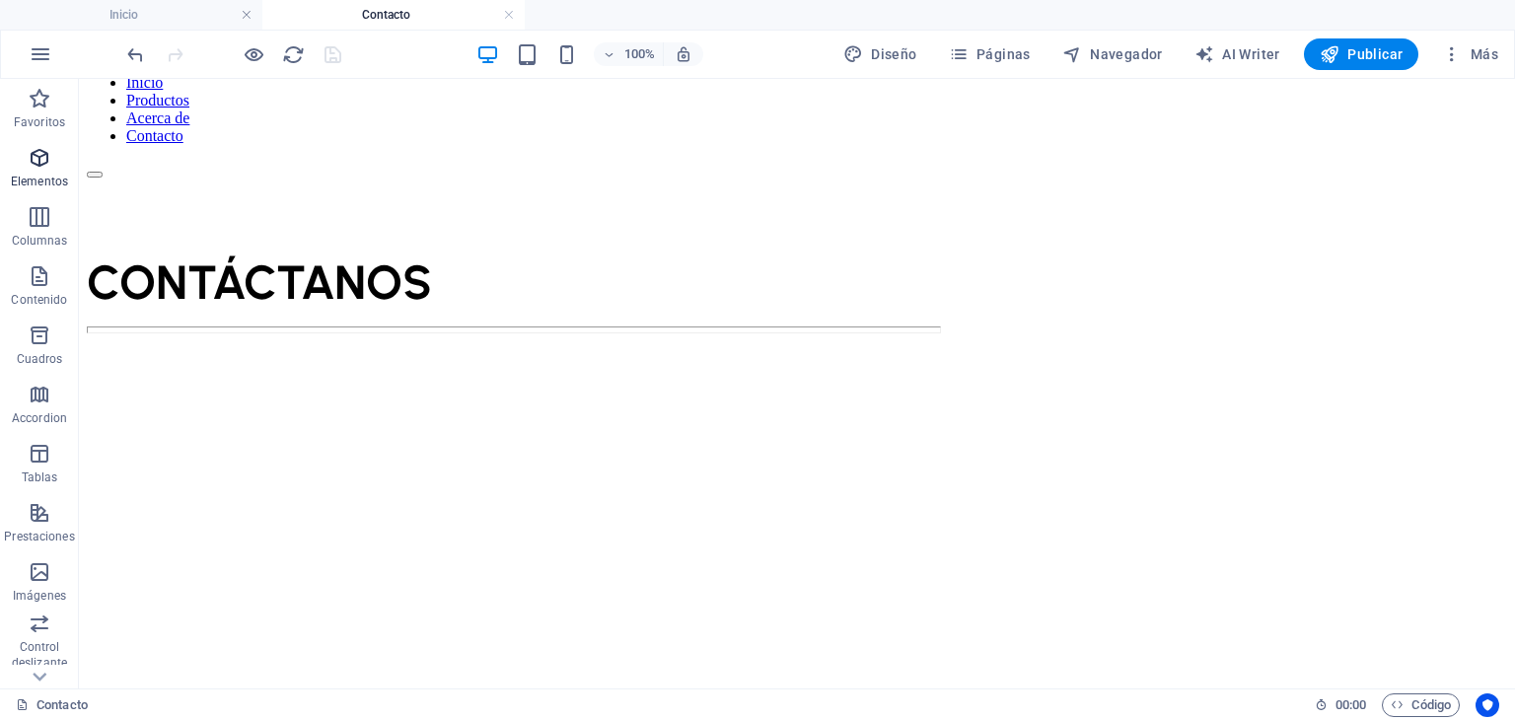
click at [38, 176] on p "Elementos" at bounding box center [39, 182] width 57 height 16
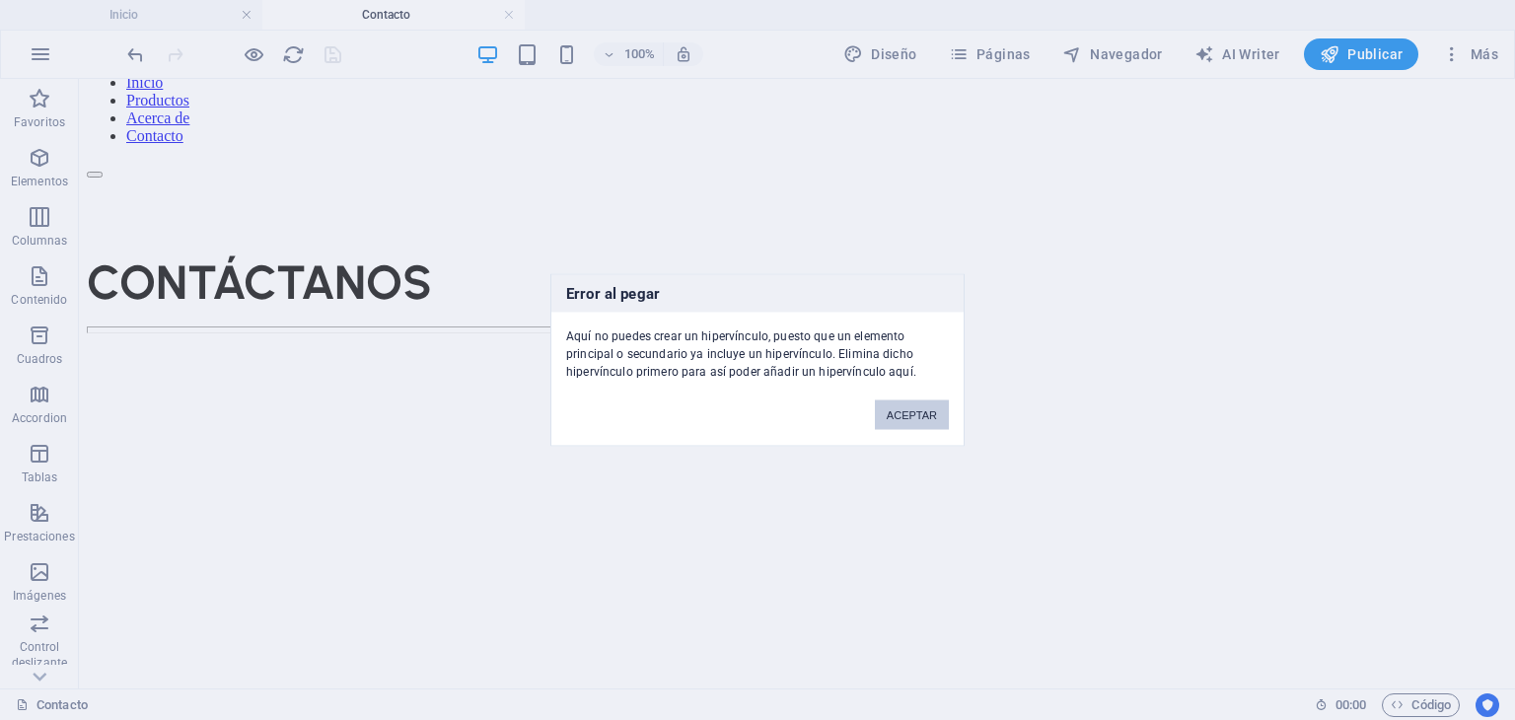
click at [934, 401] on button "ACEPTAR" at bounding box center [912, 415] width 74 height 30
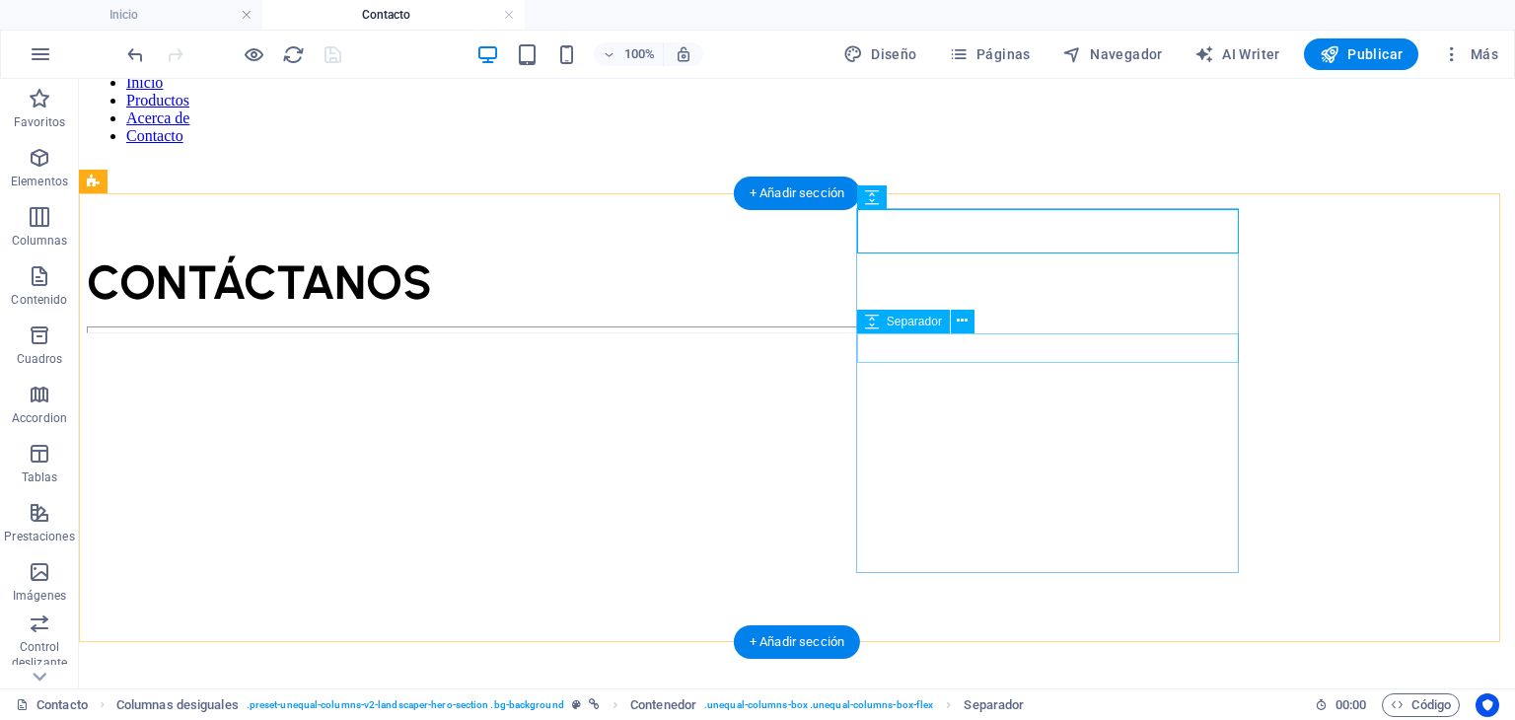
select select "px"
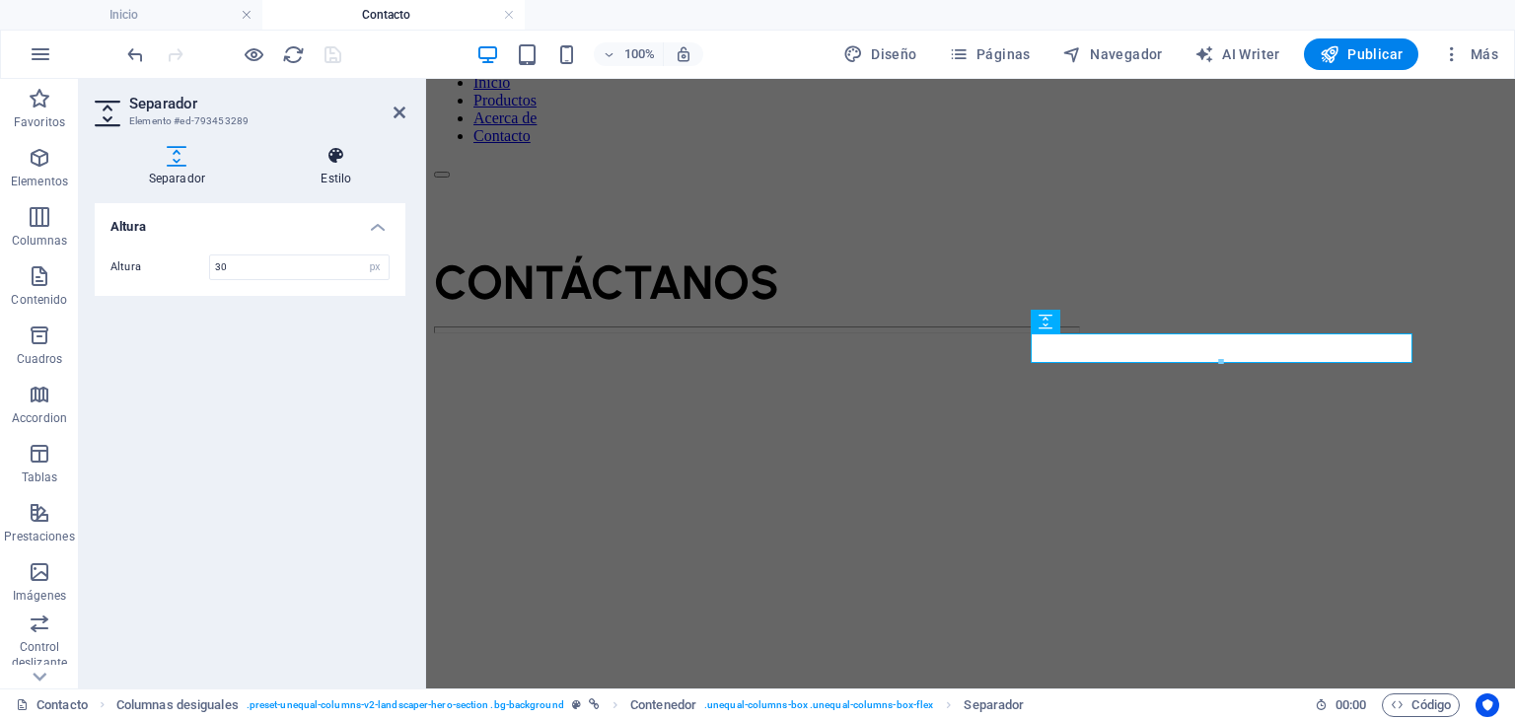
click at [326, 158] on icon at bounding box center [336, 156] width 138 height 20
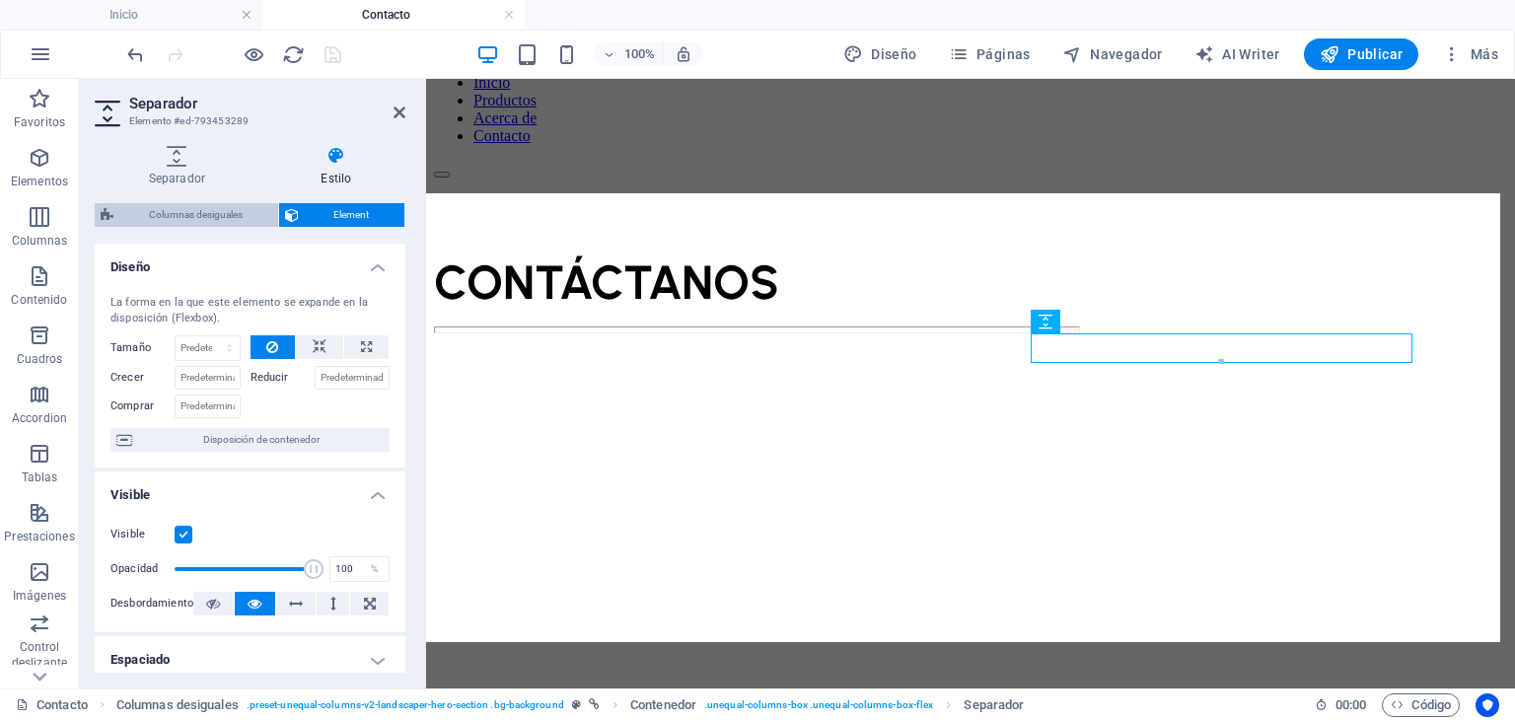
click at [197, 215] on span "Columnas desiguales" at bounding box center [195, 215] width 153 height 24
select select "%"
select select "px"
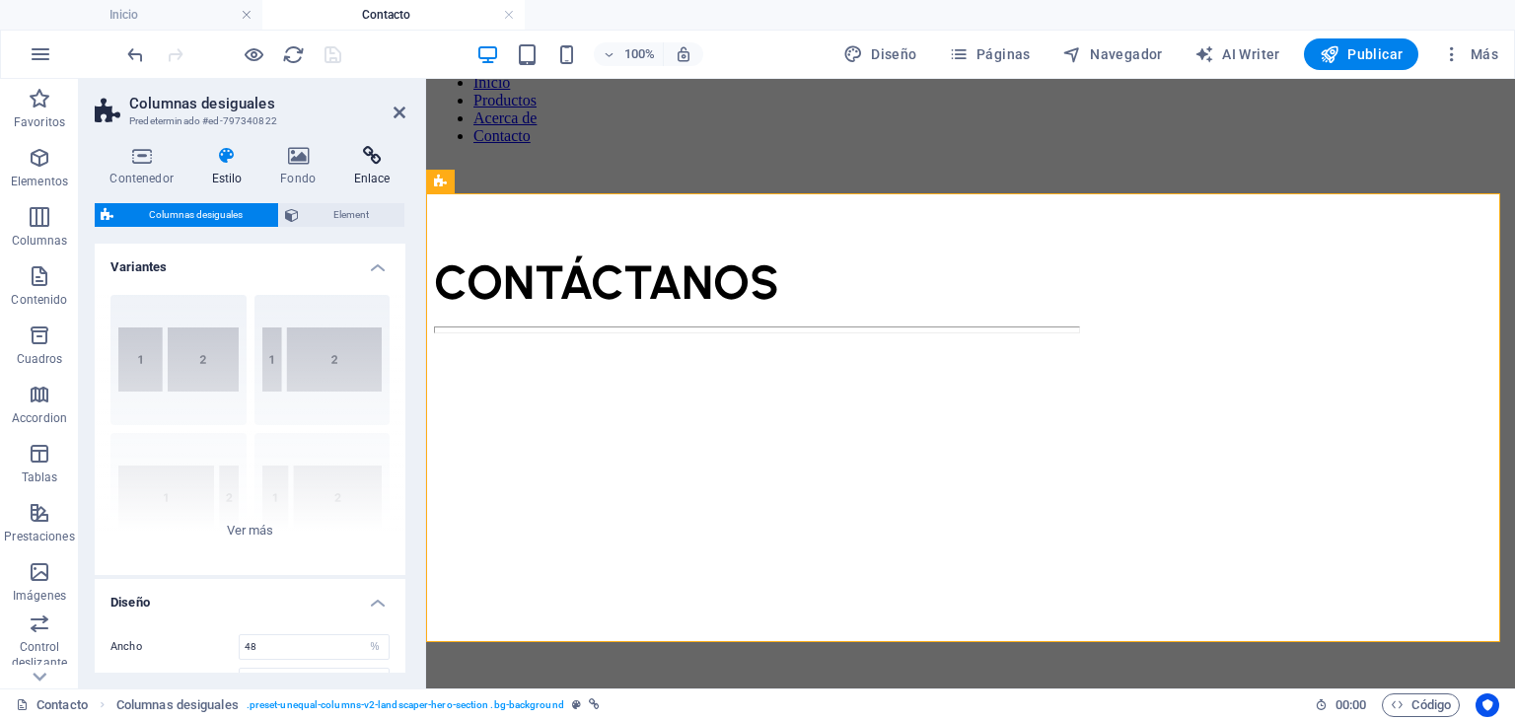
click at [354, 153] on icon at bounding box center [371, 156] width 67 height 20
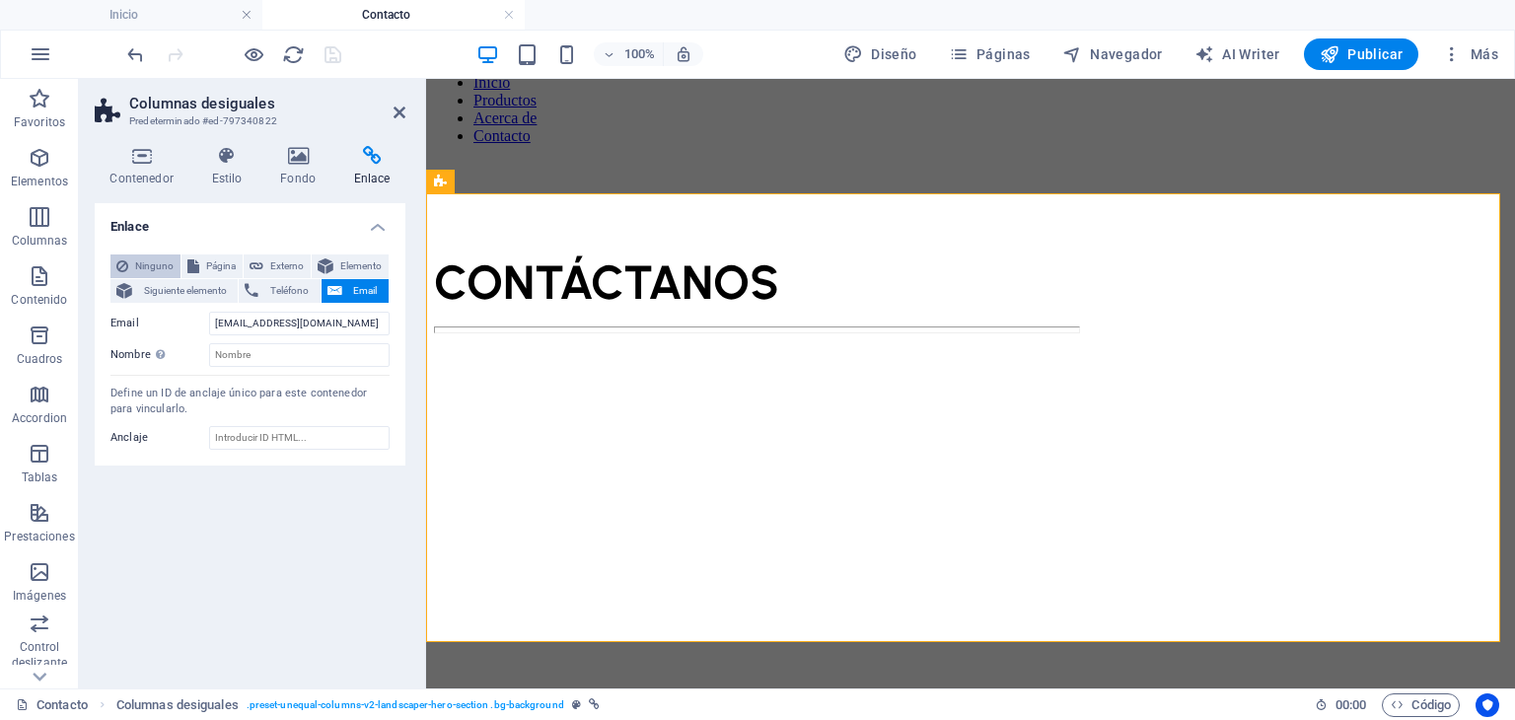
click at [145, 266] on span "Ninguno" at bounding box center [154, 266] width 40 height 24
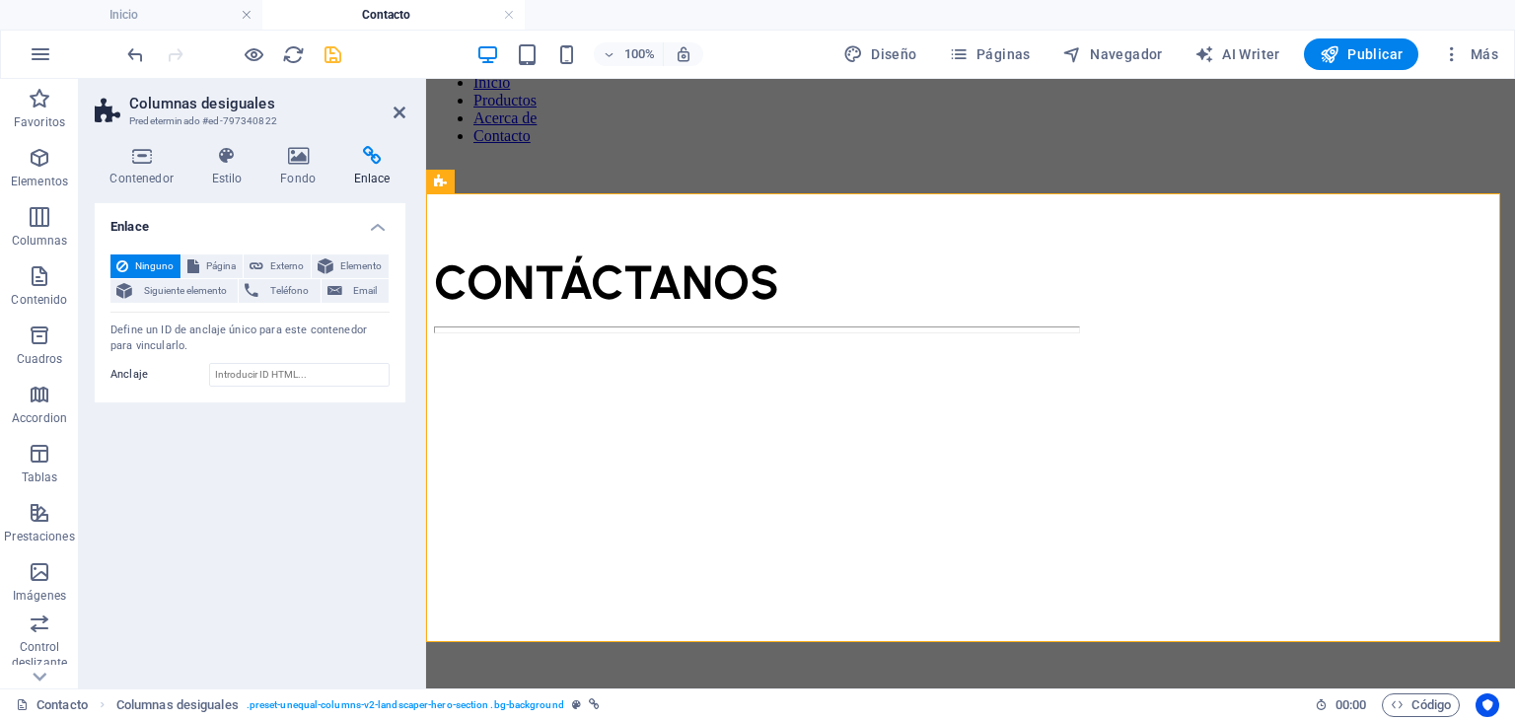
click at [396, 121] on header "Columnas desiguales Predeterminado #ed-797340822" at bounding box center [250, 104] width 311 height 51
click at [400, 110] on icon at bounding box center [399, 113] width 12 height 16
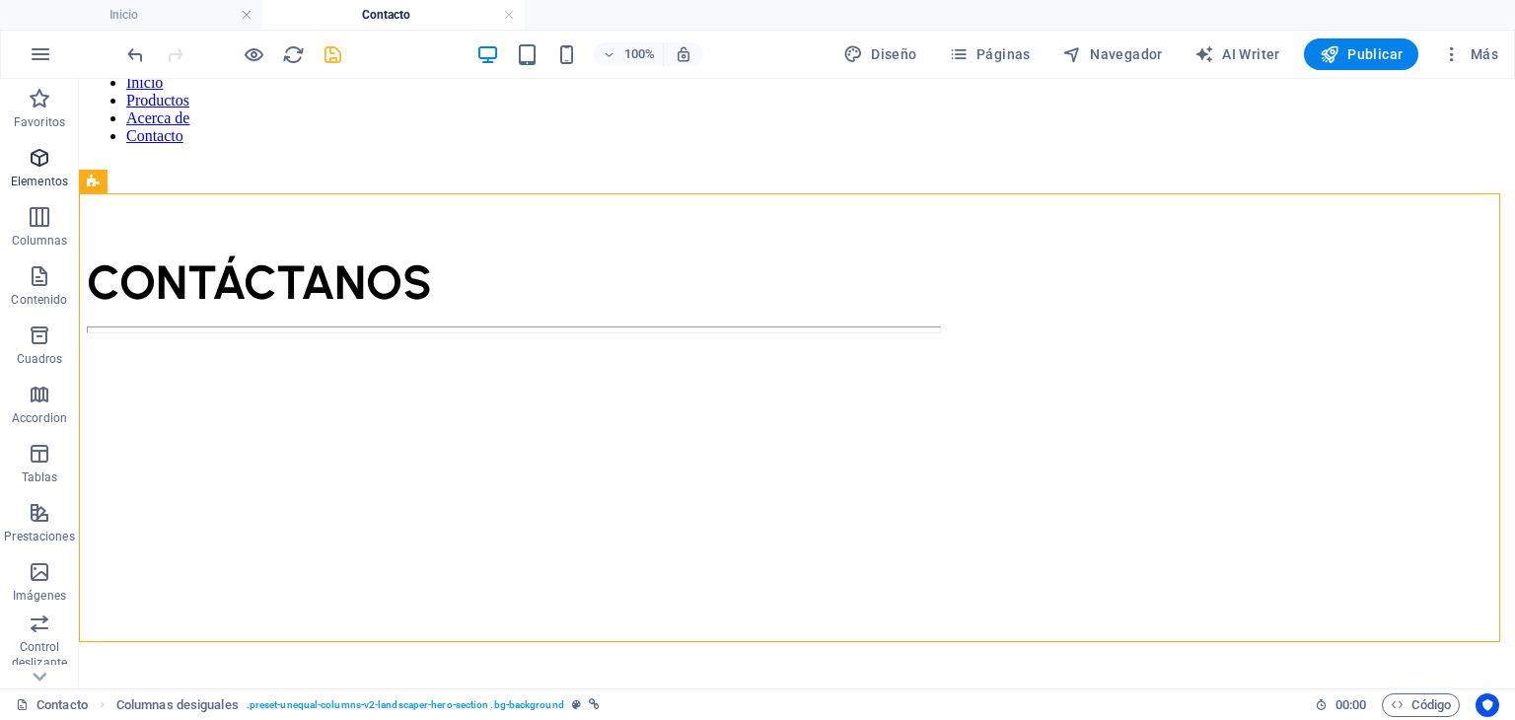
click at [45, 165] on icon "button" at bounding box center [40, 158] width 24 height 24
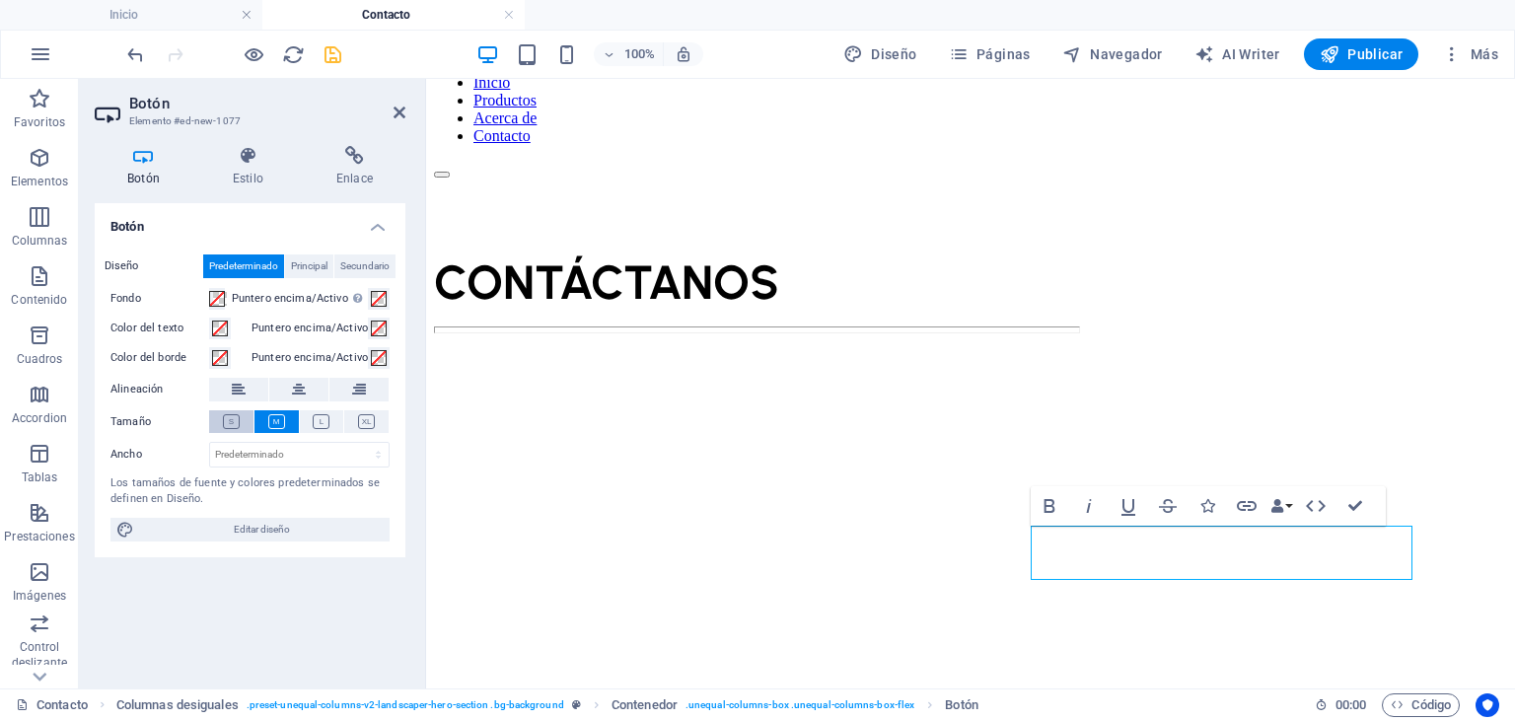
click at [231, 418] on icon at bounding box center [231, 421] width 17 height 15
click at [776, 564] on div at bounding box center [970, 538] width 1025 height 365
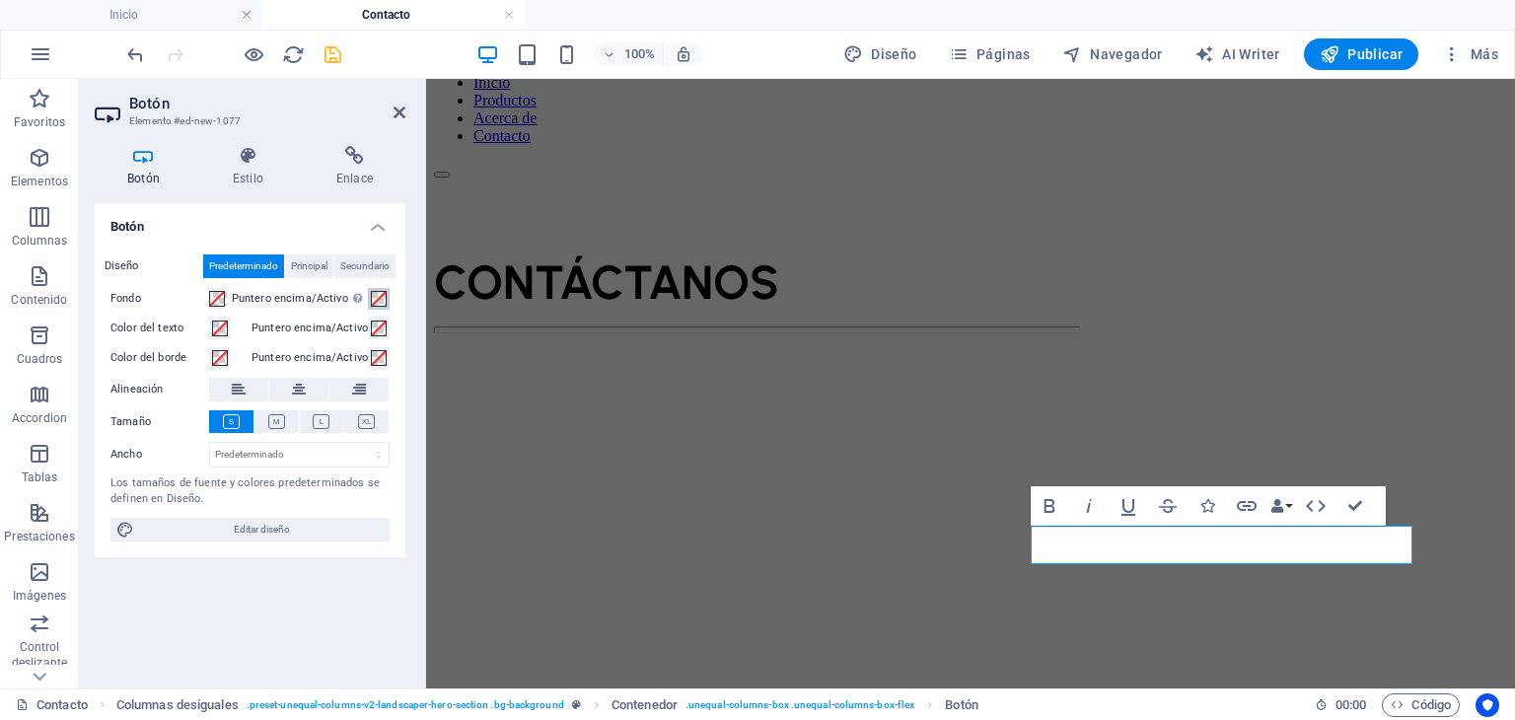
click at [382, 300] on span at bounding box center [379, 299] width 16 height 16
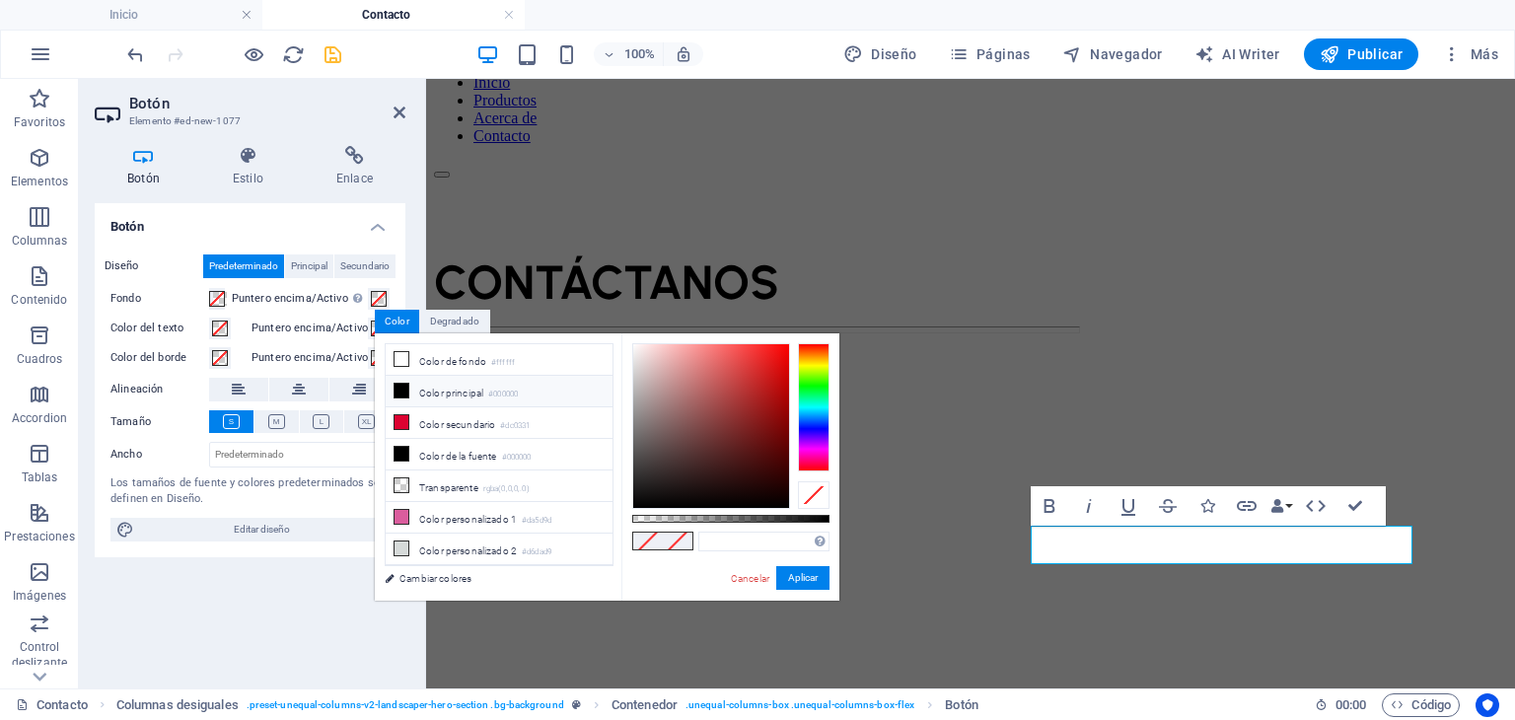
click at [473, 393] on li "Color principal #000000" at bounding box center [499, 392] width 227 height 32
type input "#000000"
click at [793, 576] on button "Aplicar" at bounding box center [802, 578] width 53 height 24
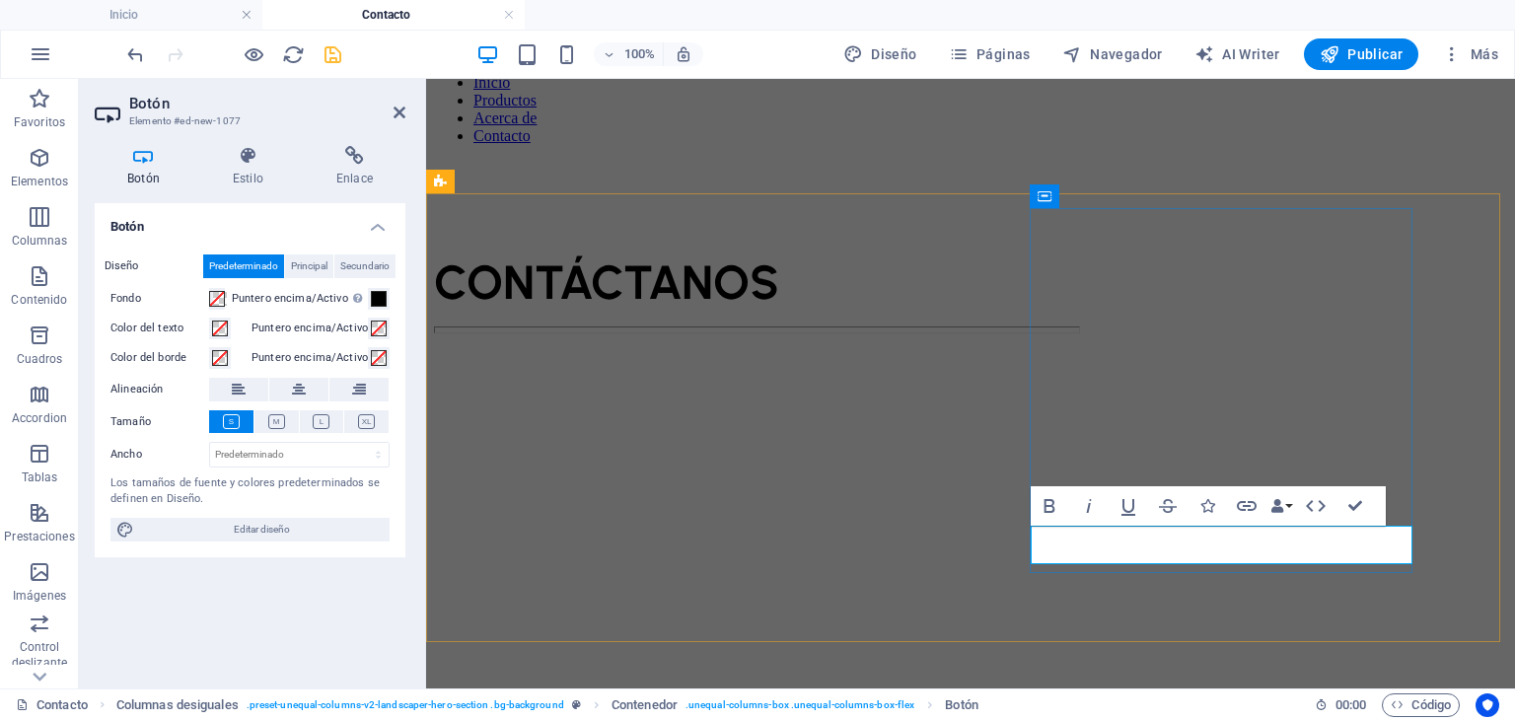
drag, startPoint x: 1286, startPoint y: 549, endPoint x: 1041, endPoint y: 555, distance: 244.6
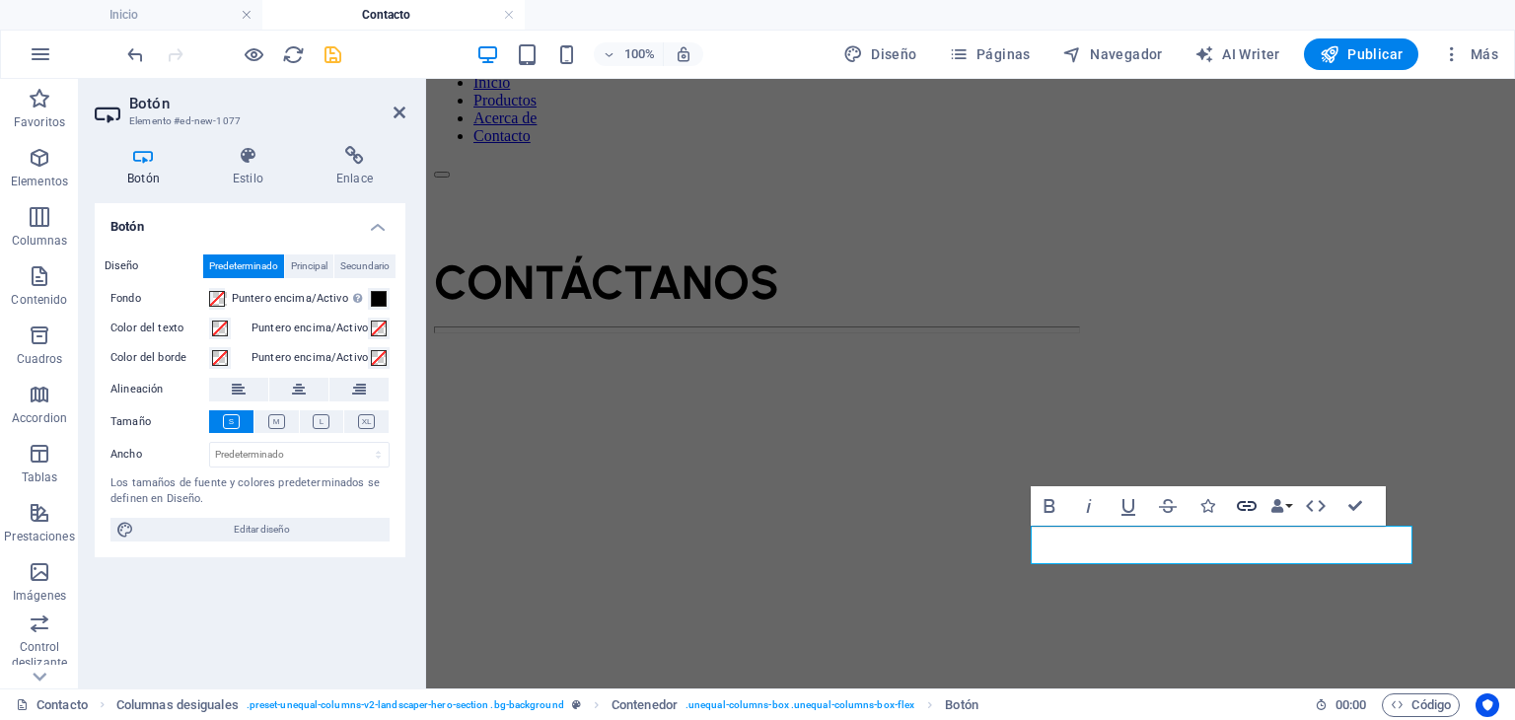
click at [1250, 515] on icon "button" at bounding box center [1246, 506] width 24 height 24
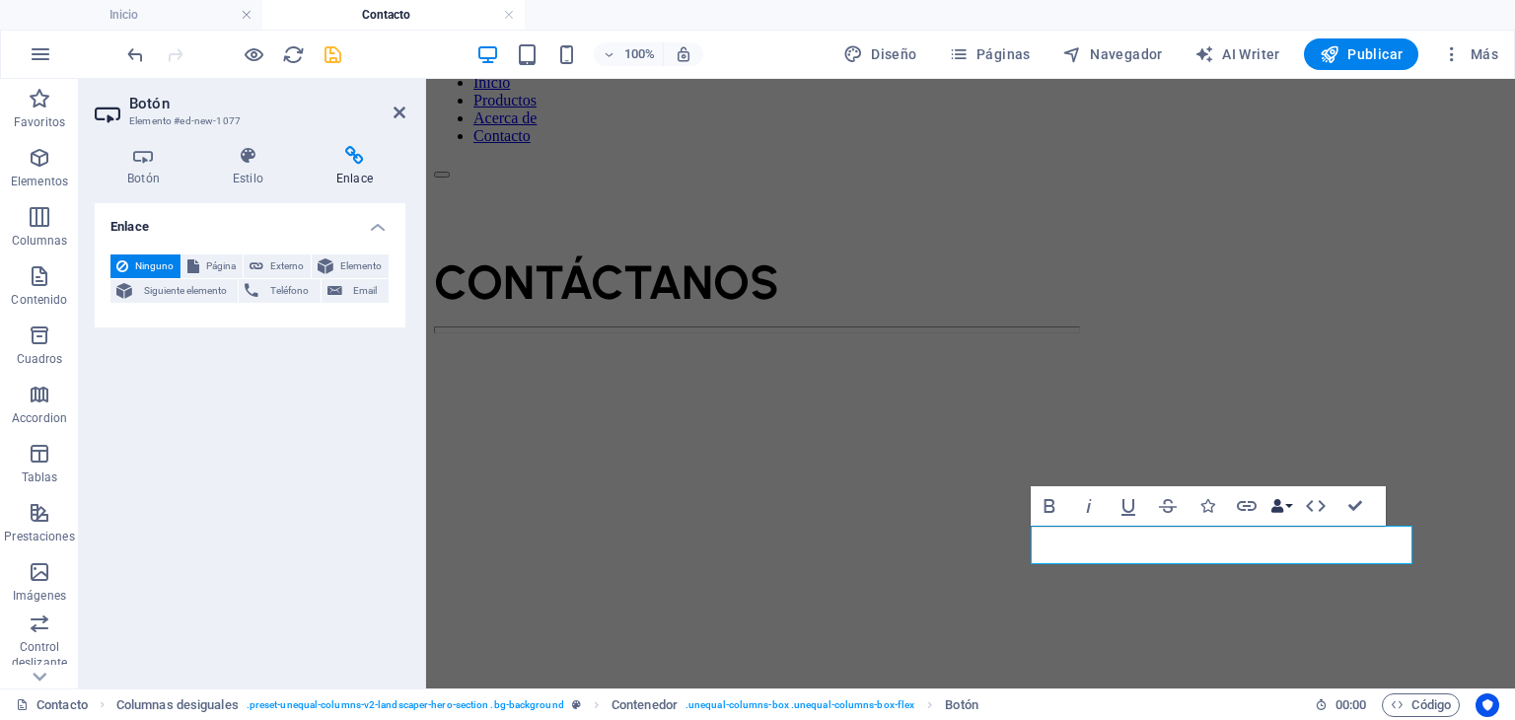
click at [1282, 503] on icon "button" at bounding box center [1277, 506] width 14 height 14
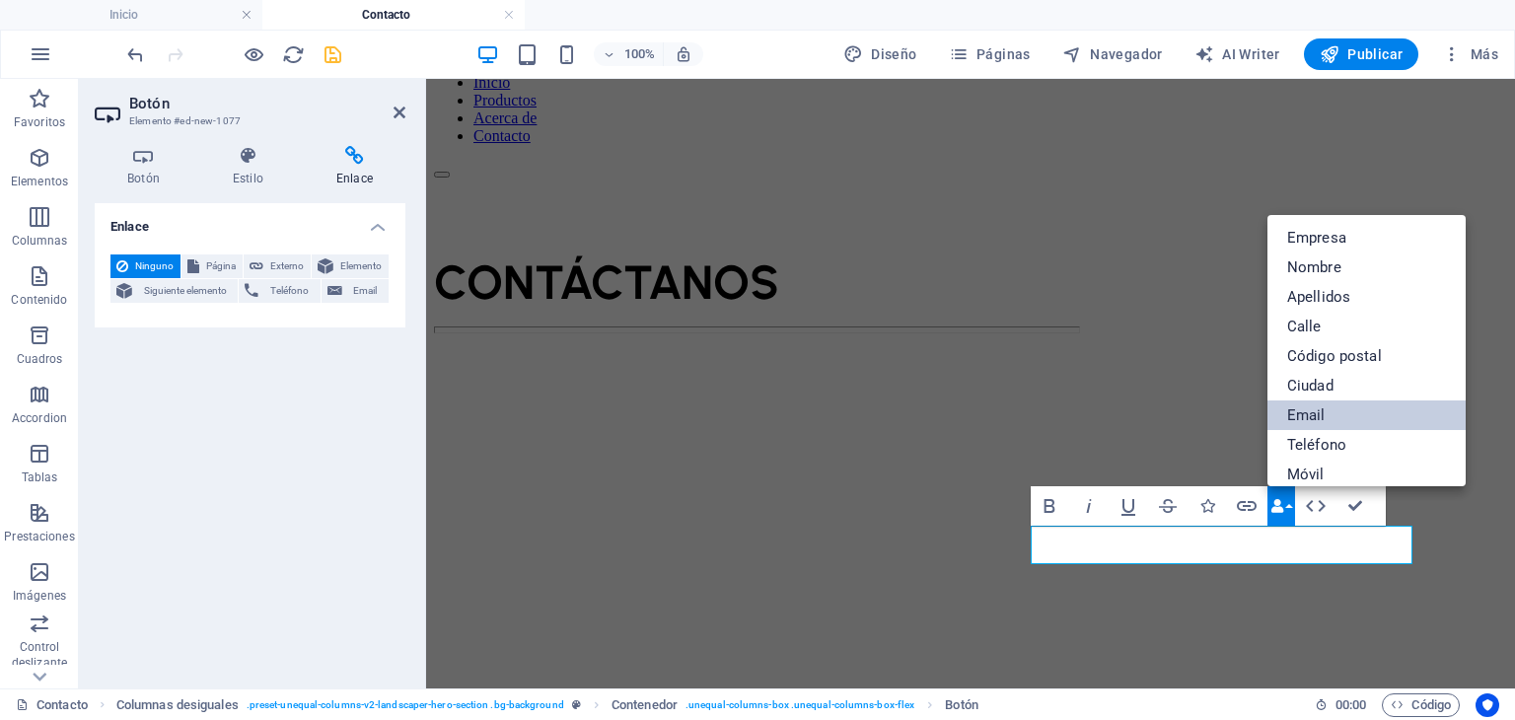
click at [1304, 410] on link "Email" at bounding box center [1366, 415] width 198 height 30
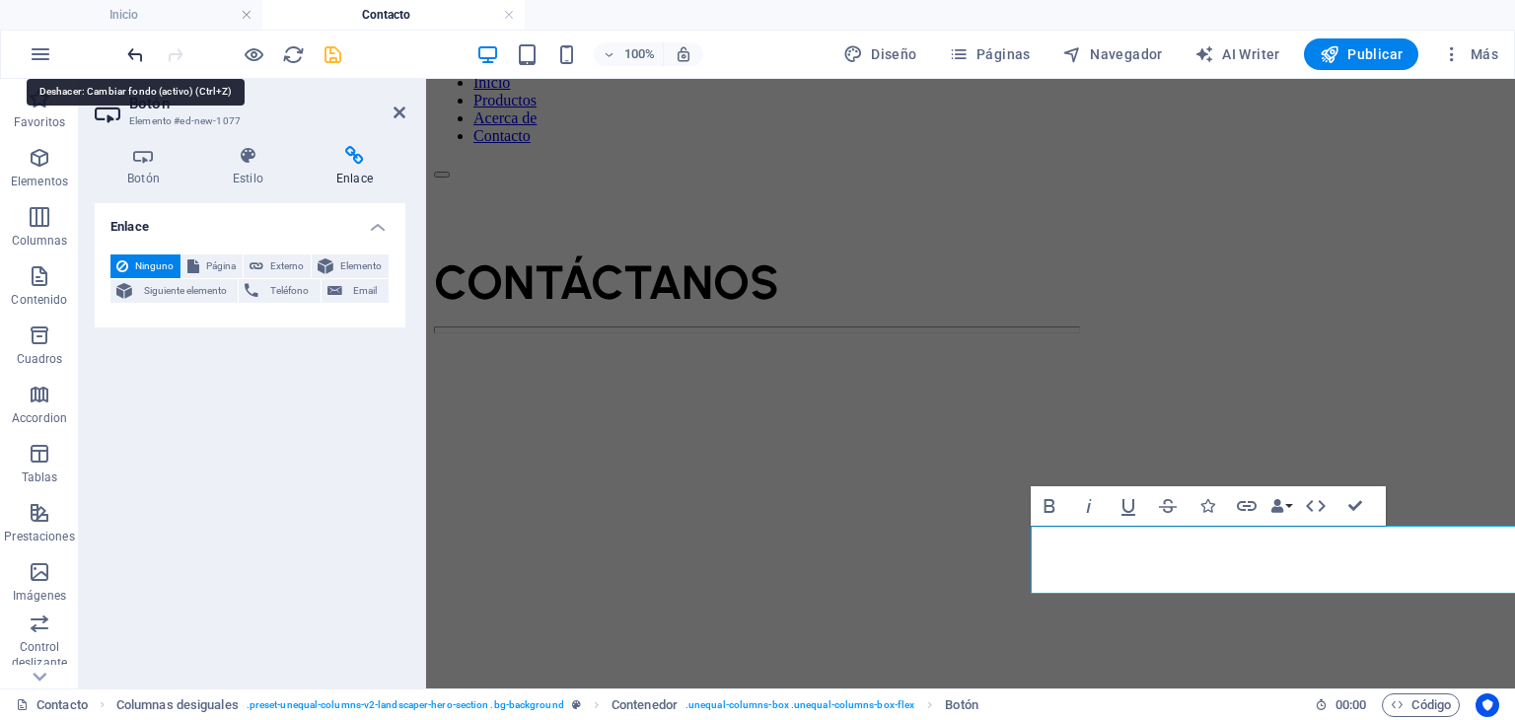
click at [127, 48] on icon "undo" at bounding box center [135, 54] width 23 height 23
click at [126, 55] on icon "undo" at bounding box center [135, 54] width 23 height 23
click at [290, 488] on div "Enlace Ninguno Página Externo Elemento Siguiente elemento Teléfono Email Página…" at bounding box center [250, 437] width 311 height 469
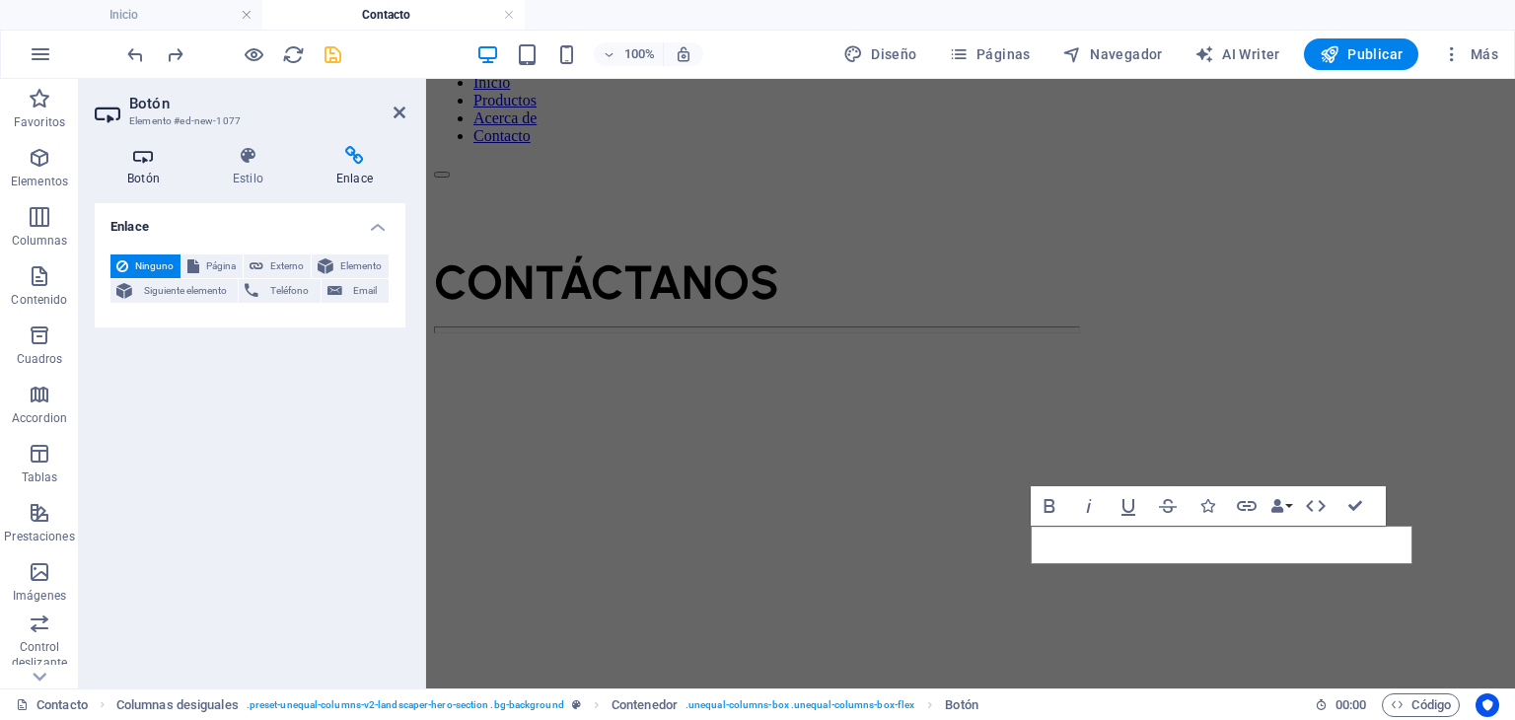
click at [161, 175] on h4 "Botón" at bounding box center [148, 166] width 106 height 41
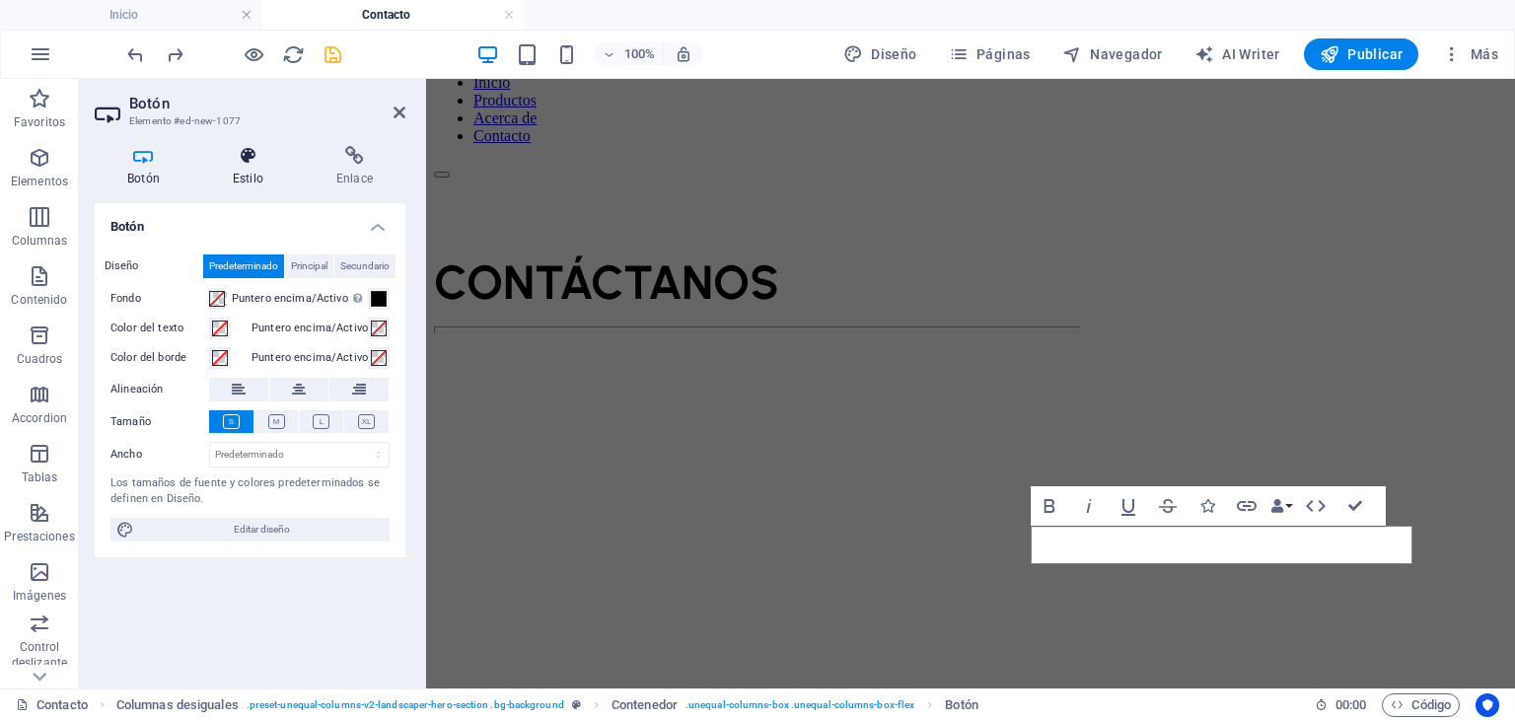
click at [241, 173] on h4 "Estilo" at bounding box center [252, 166] width 104 height 41
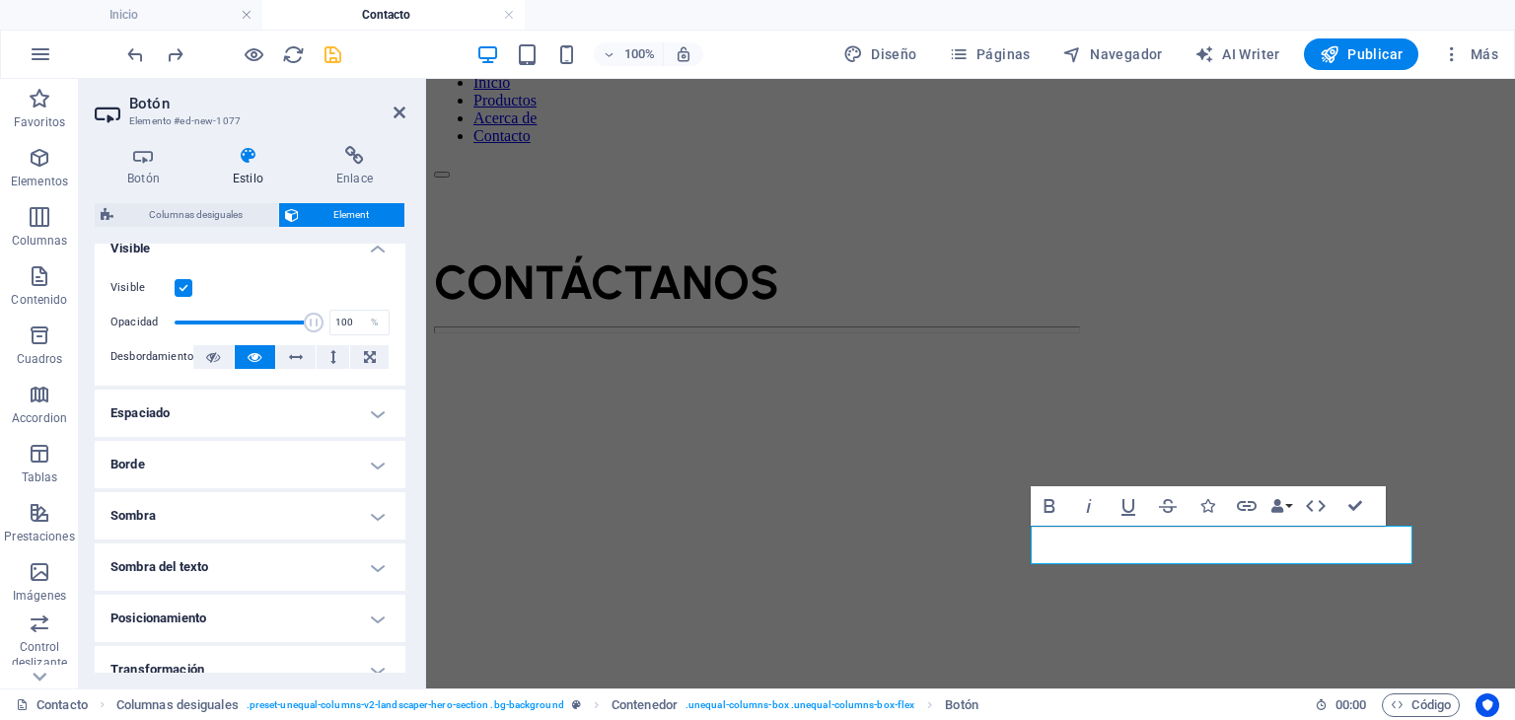
scroll to position [296, 0]
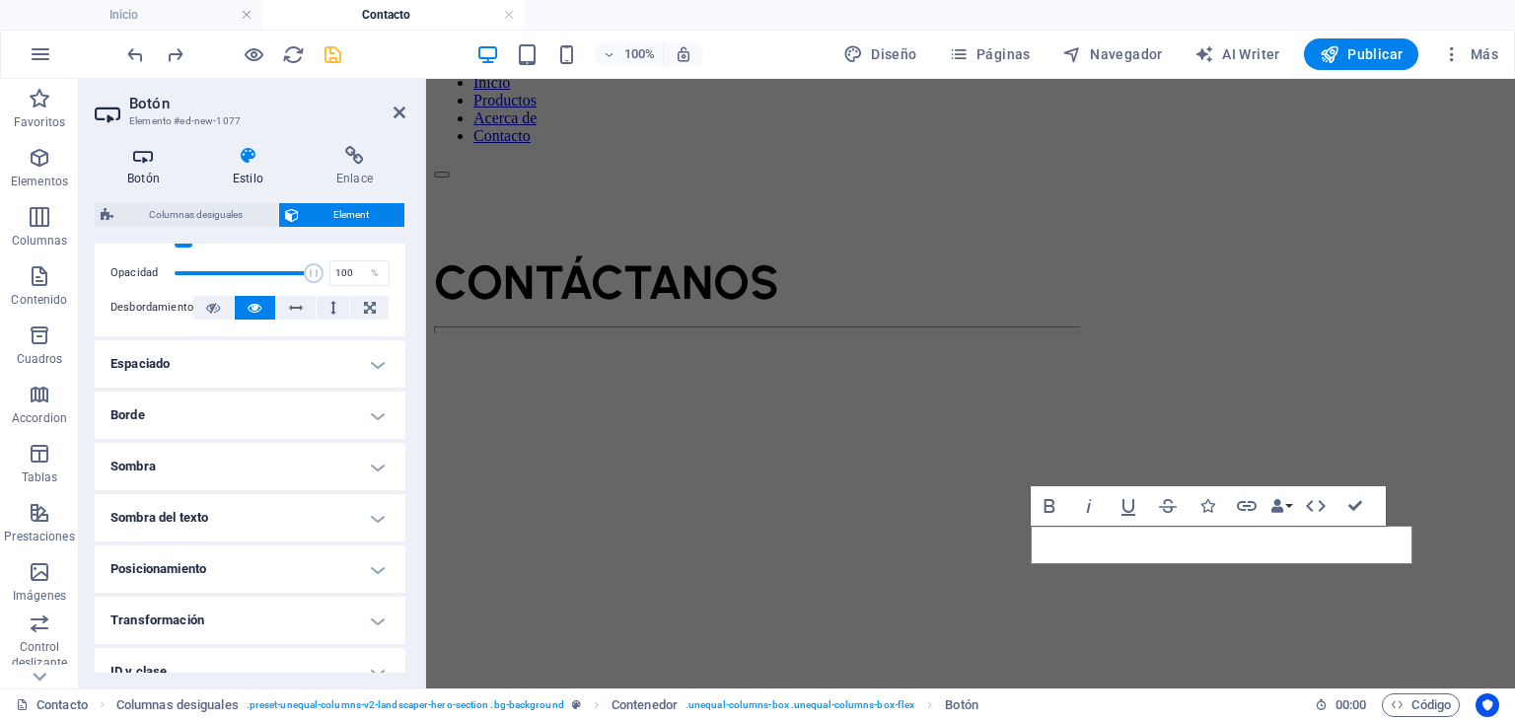
click at [155, 179] on h4 "Botón" at bounding box center [148, 166] width 106 height 41
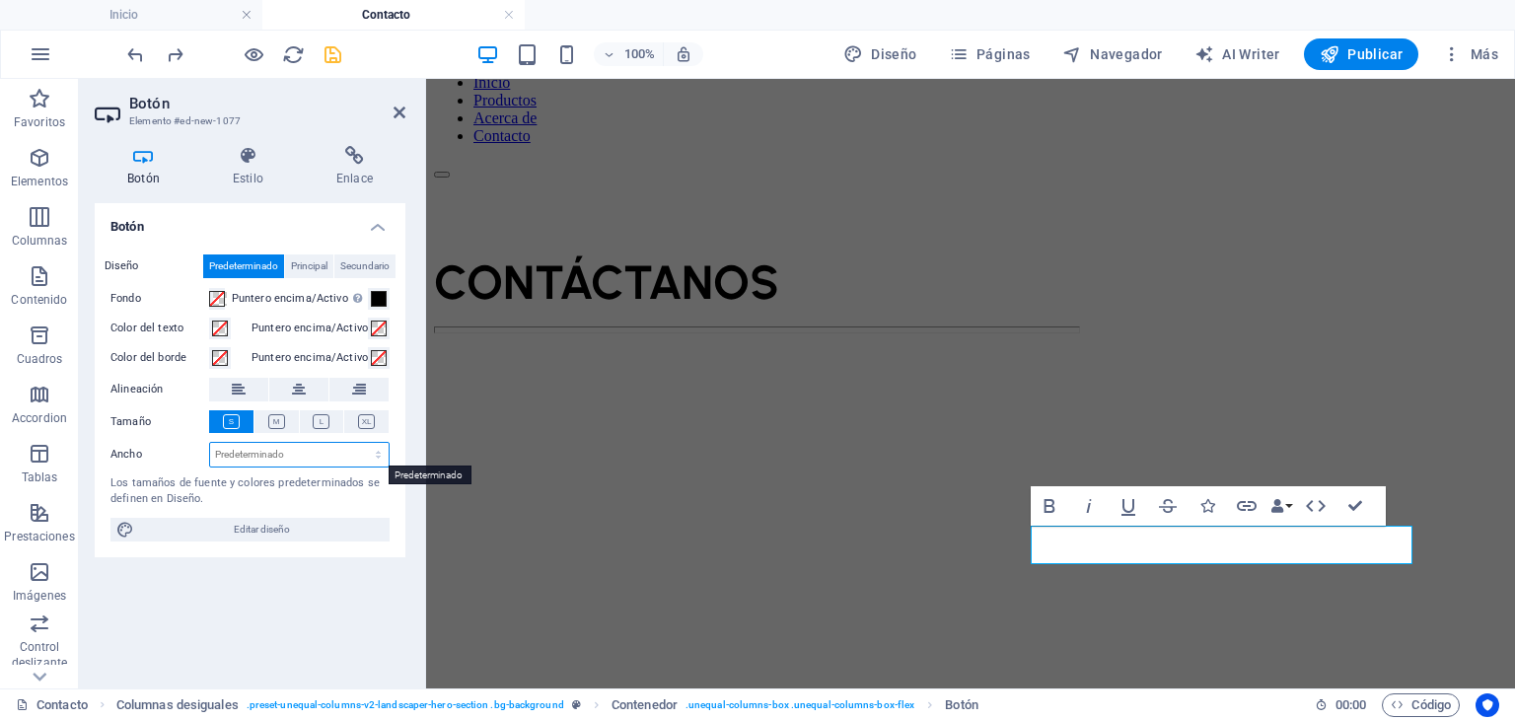
click at [237, 457] on select "Predeterminado px rem % em vh vw" at bounding box center [299, 455] width 178 height 24
select select "px"
click at [361, 443] on select "Predeterminado px rem % em vh vw" at bounding box center [299, 455] width 178 height 24
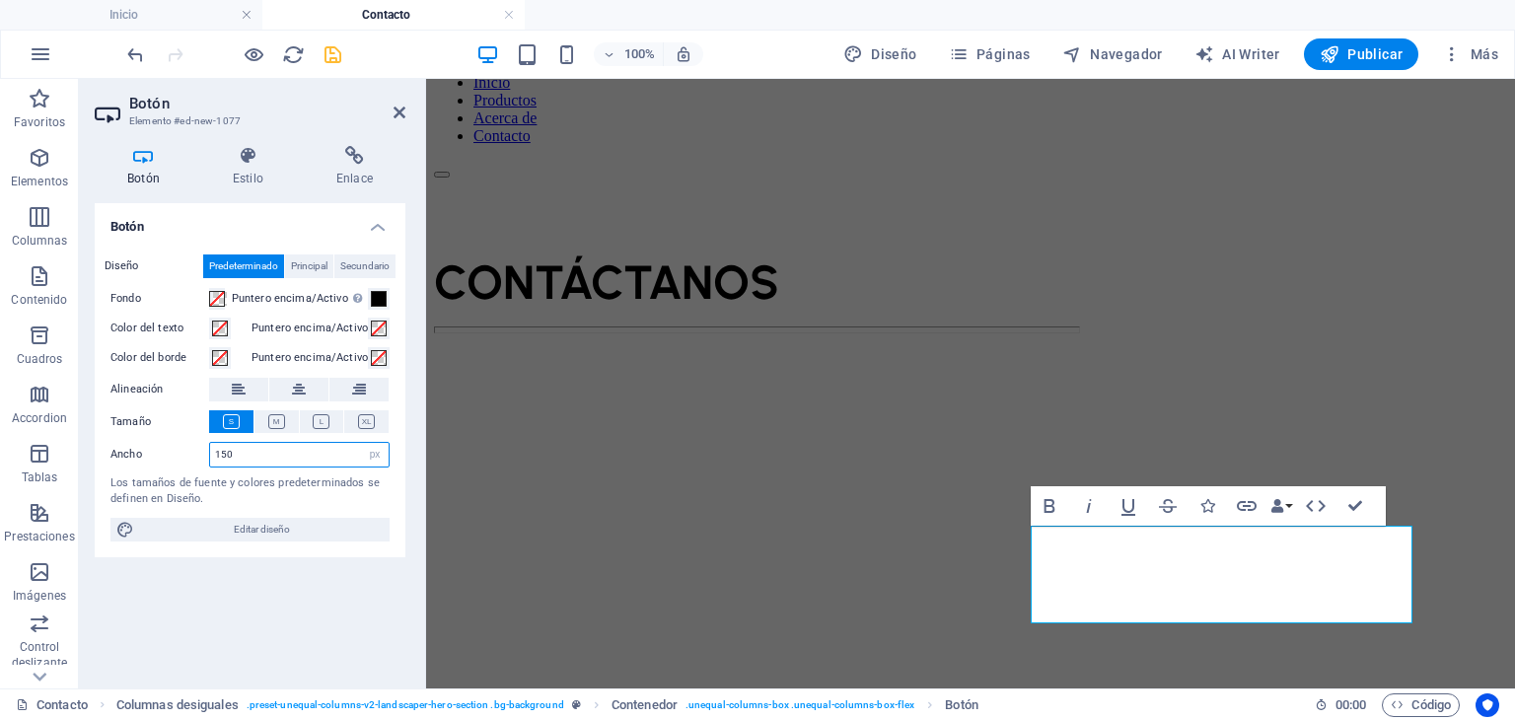
click at [291, 452] on input "150" at bounding box center [299, 455] width 178 height 24
type input "258"
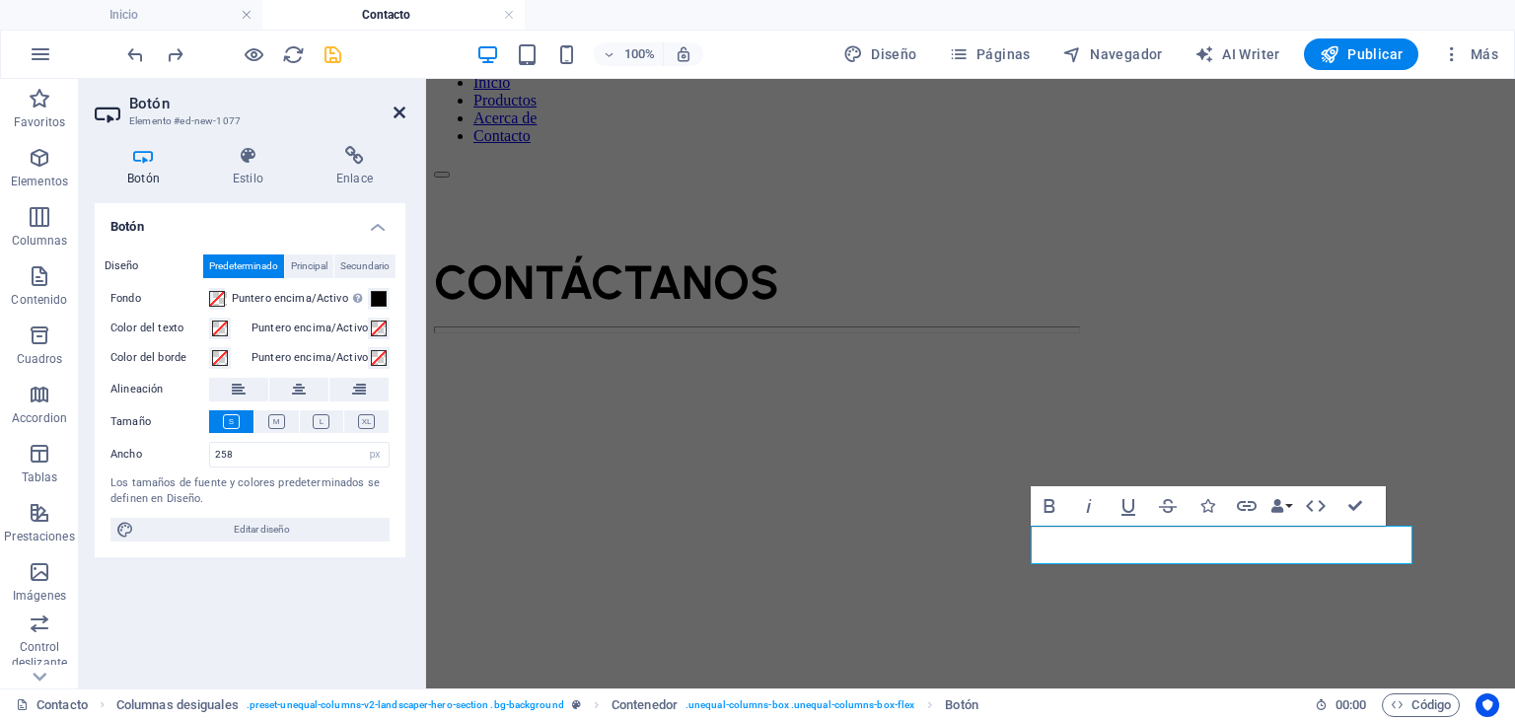
click at [393, 106] on icon at bounding box center [399, 113] width 12 height 16
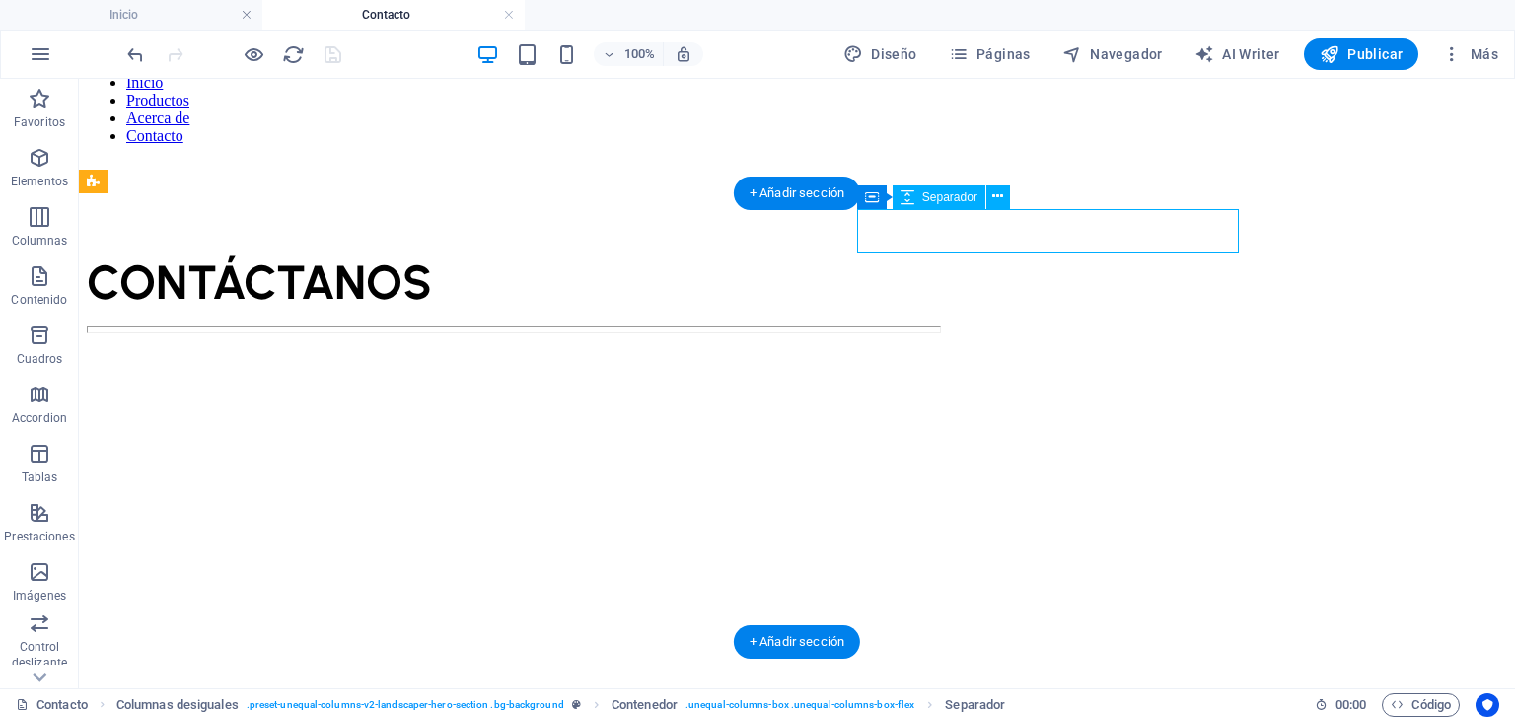
select select "px"
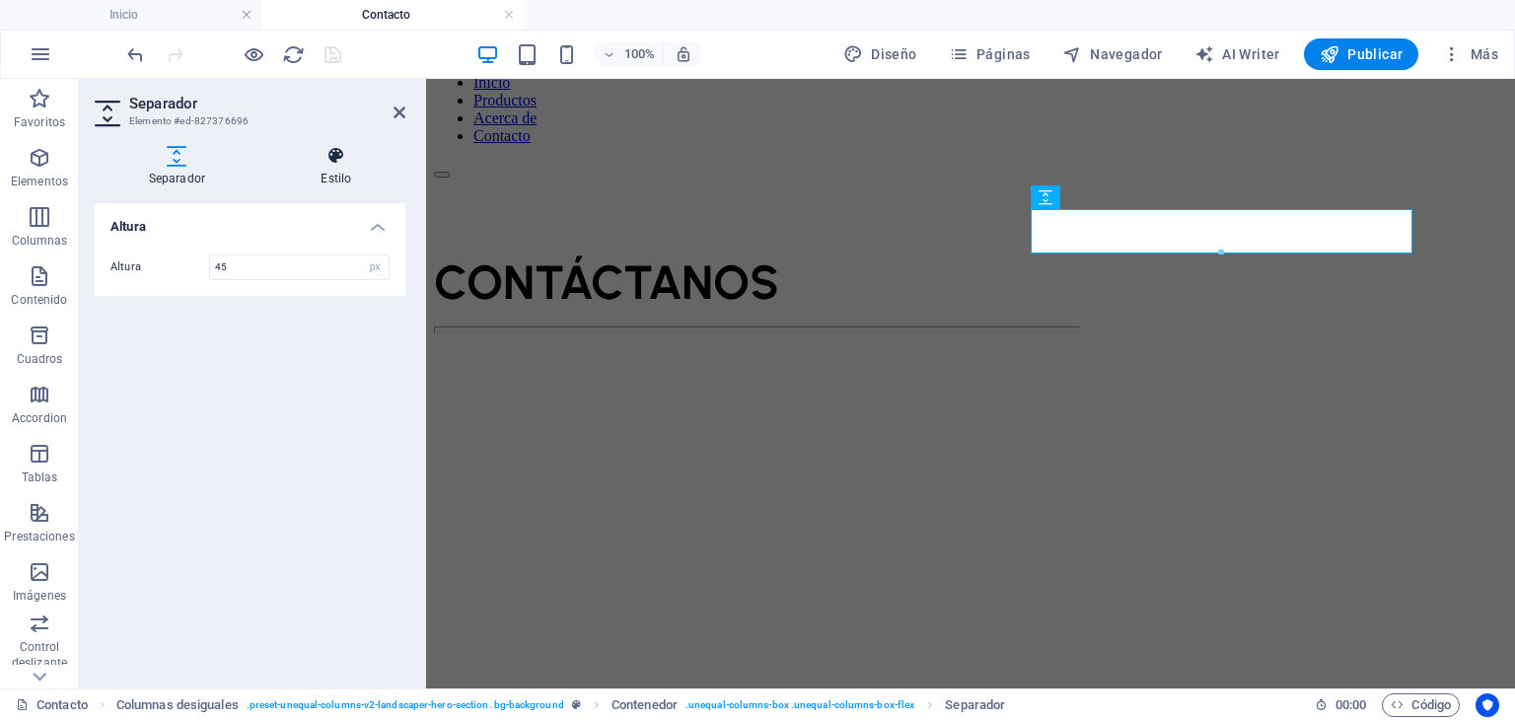
click at [303, 159] on icon at bounding box center [336, 156] width 138 height 20
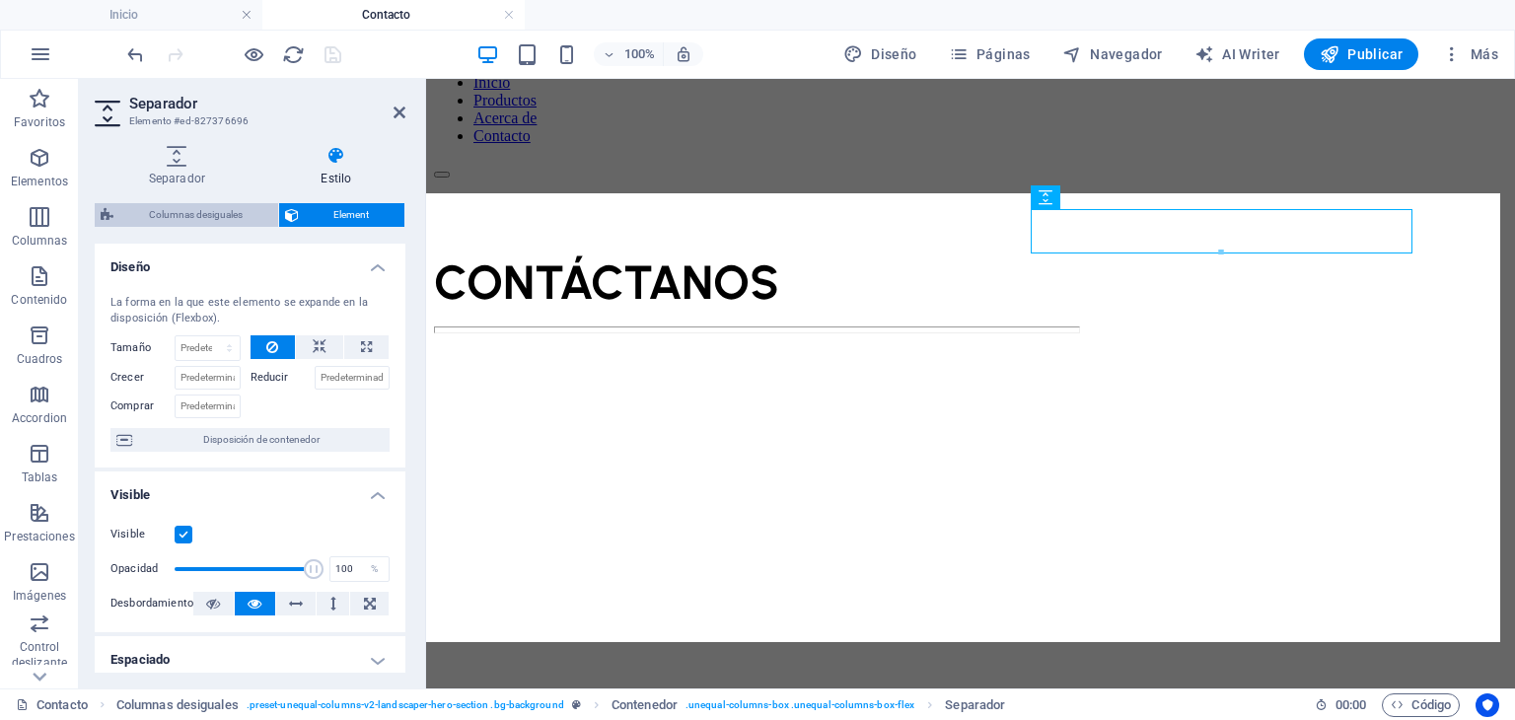
click at [244, 222] on span "Columnas desiguales" at bounding box center [195, 215] width 153 height 24
select select "%"
select select "px"
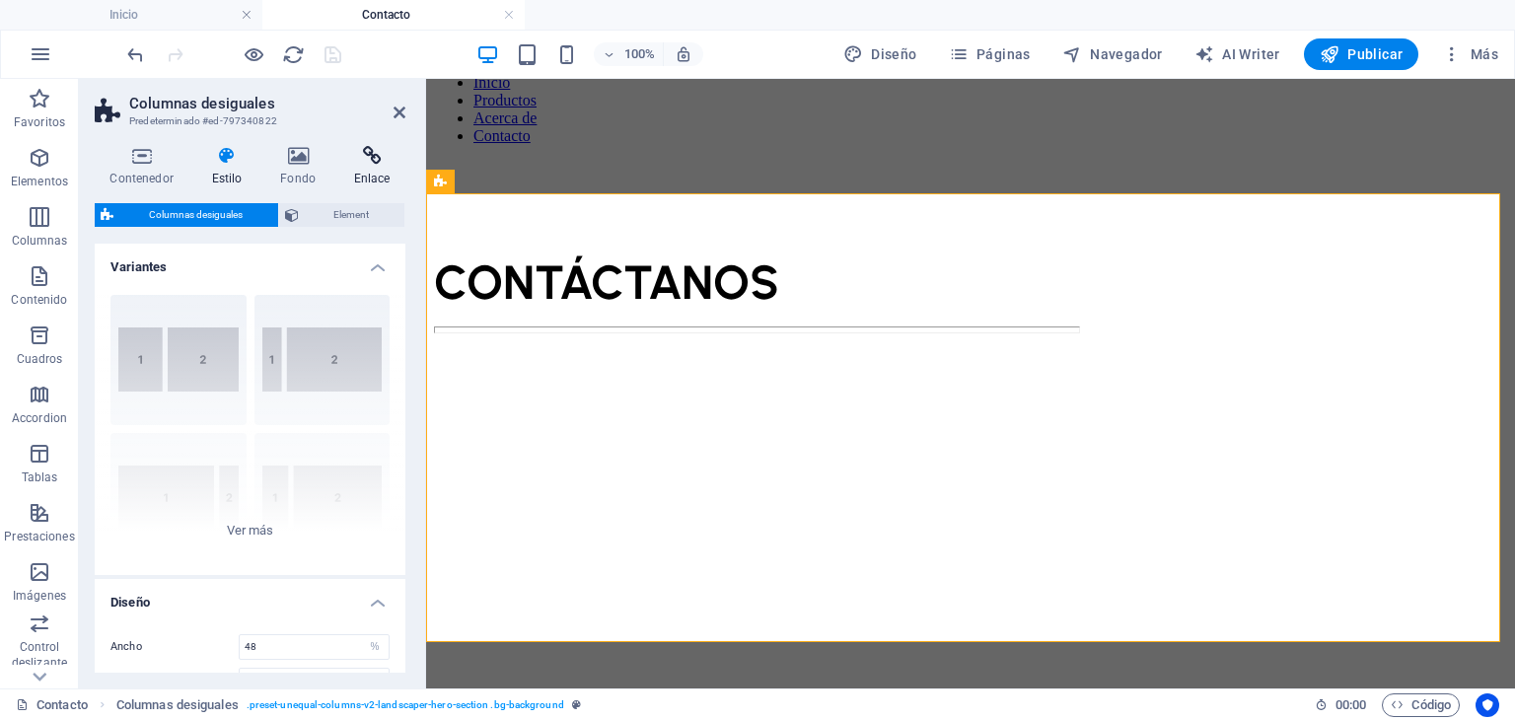
click at [372, 170] on h4 "Enlace" at bounding box center [371, 166] width 67 height 41
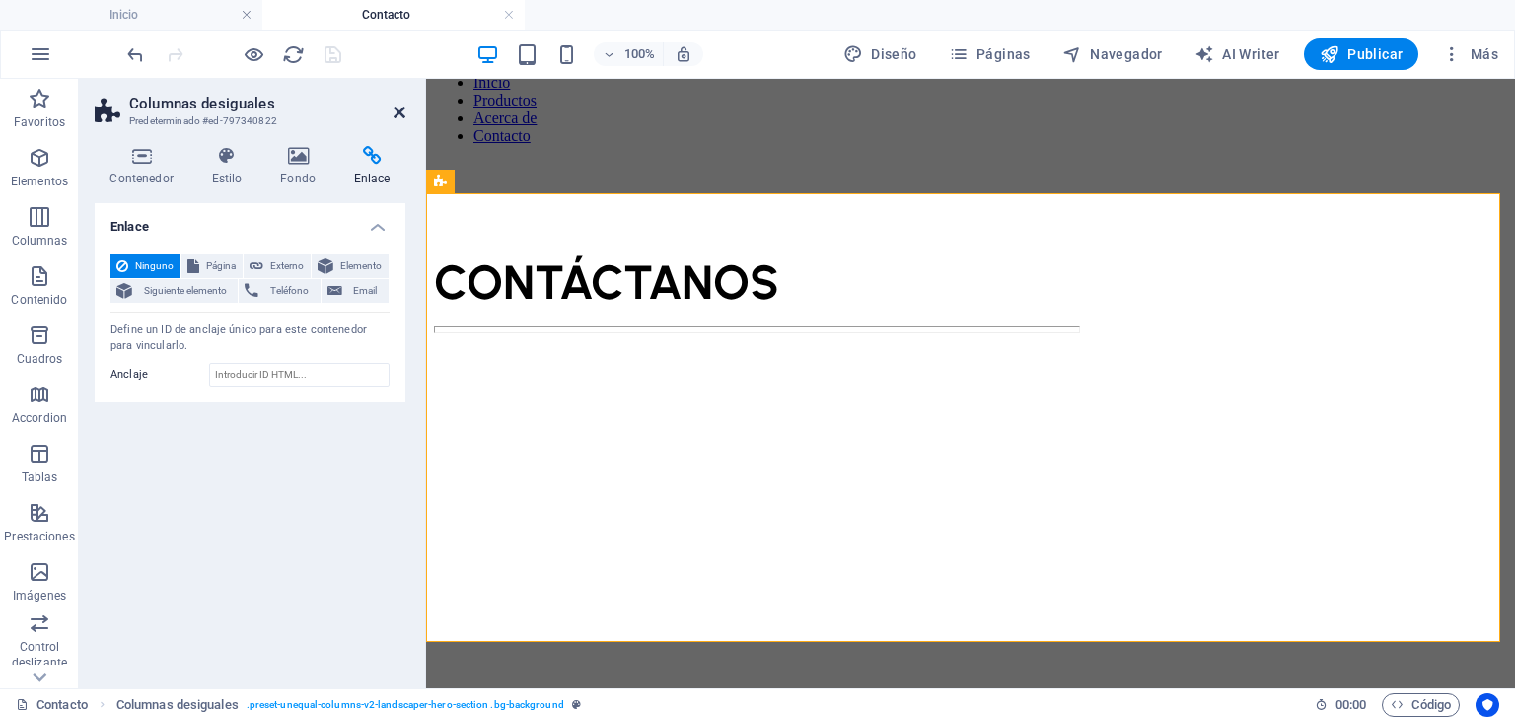
click at [398, 111] on icon at bounding box center [399, 113] width 12 height 16
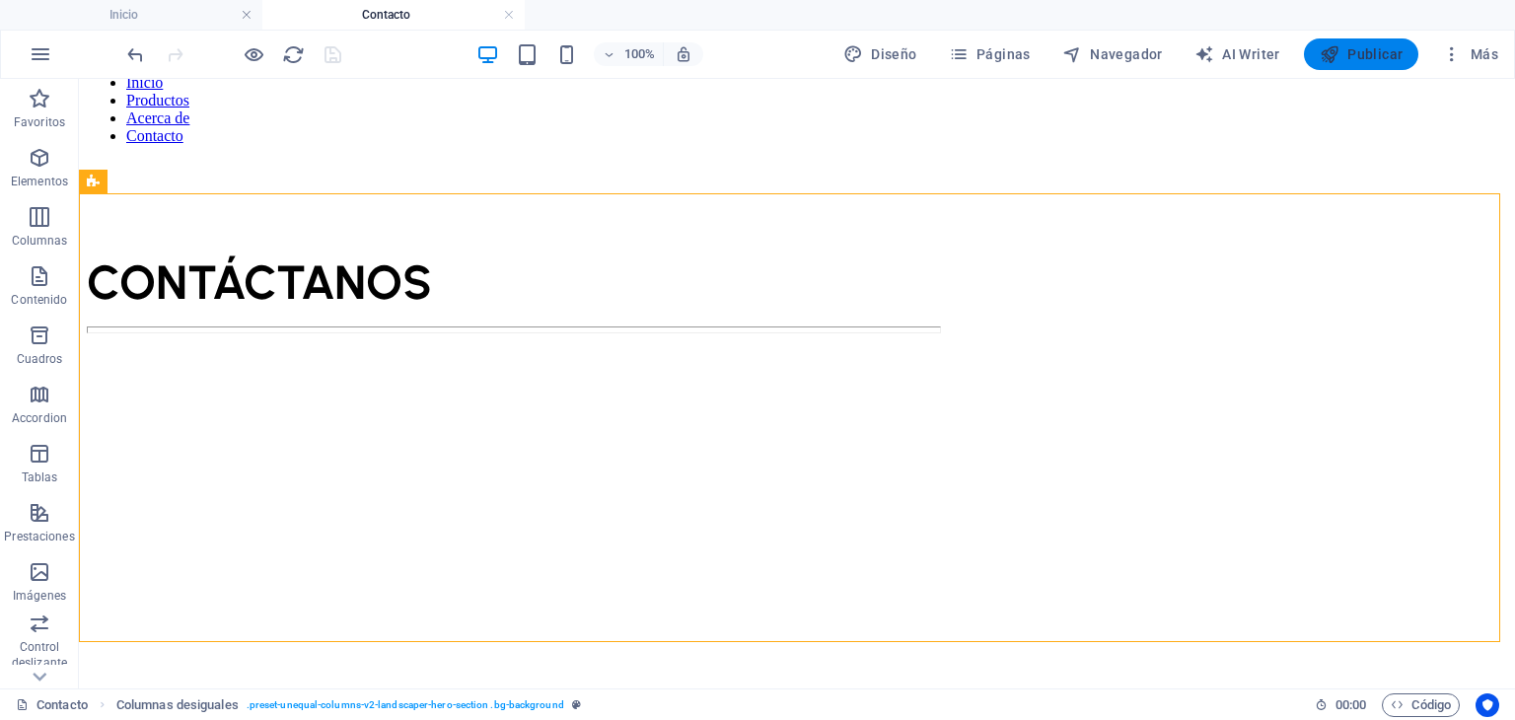
click at [1317, 57] on button "Publicar" at bounding box center [1361, 54] width 115 height 32
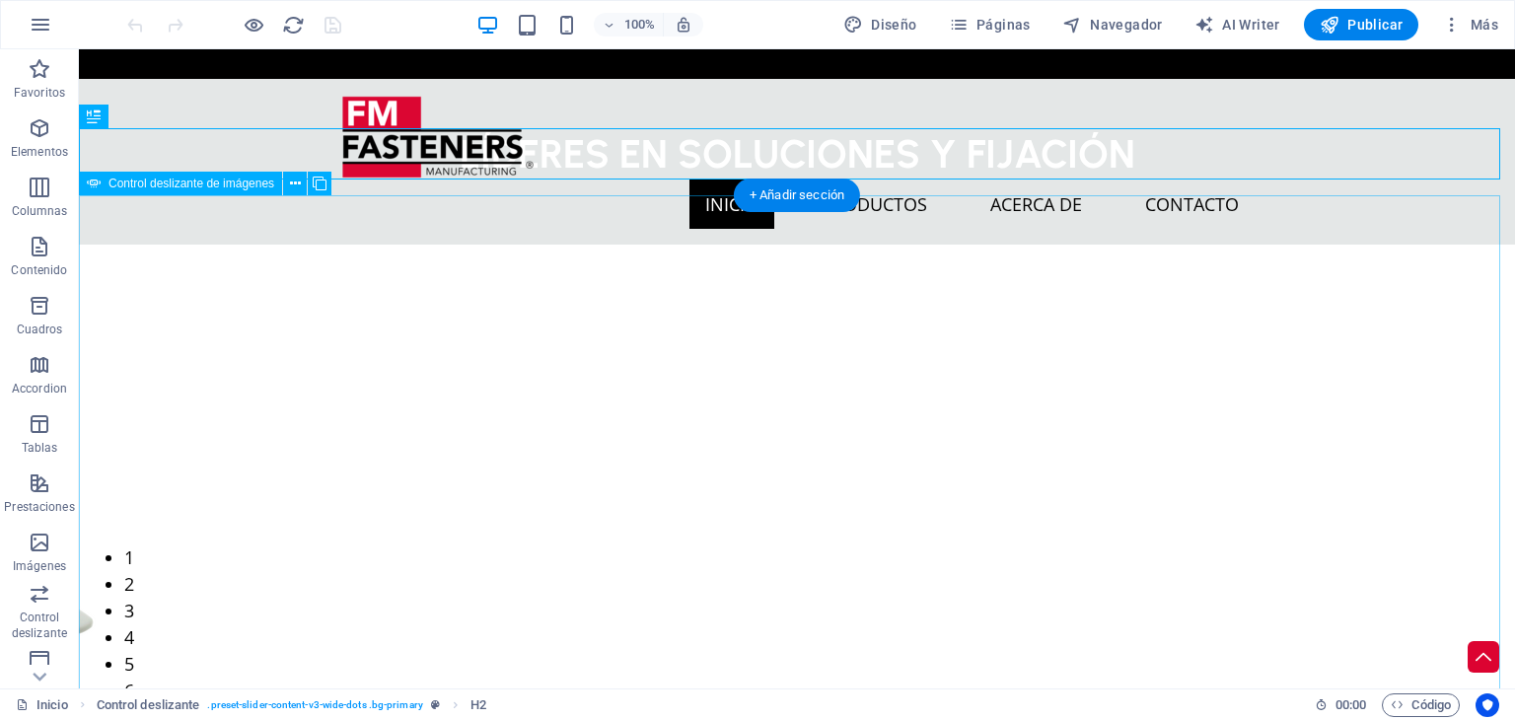
click at [79, 264] on button "button" at bounding box center [79, 264] width 0 height 0
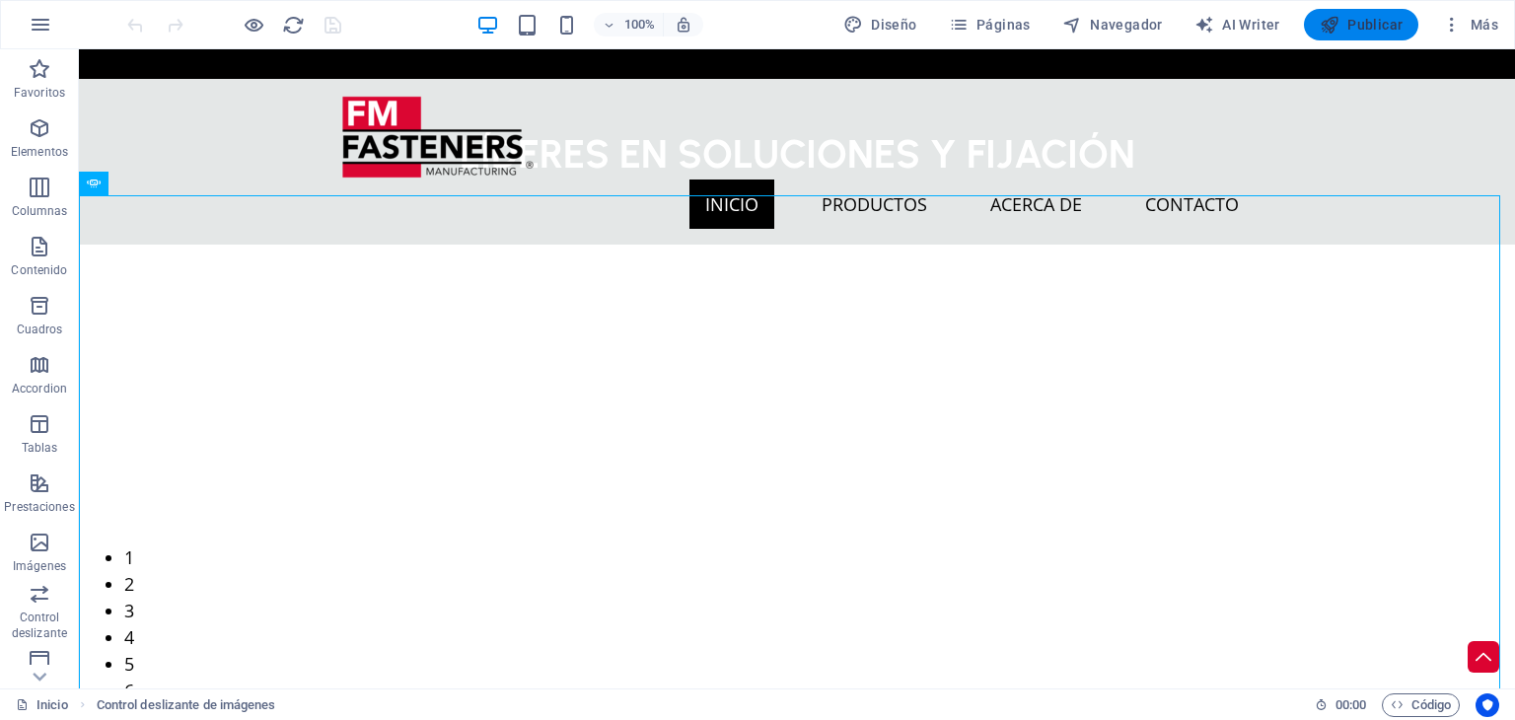
click at [0, 0] on span "Publicar" at bounding box center [0, 0] width 0 height 0
